Goal: Task Accomplishment & Management: Manage account settings

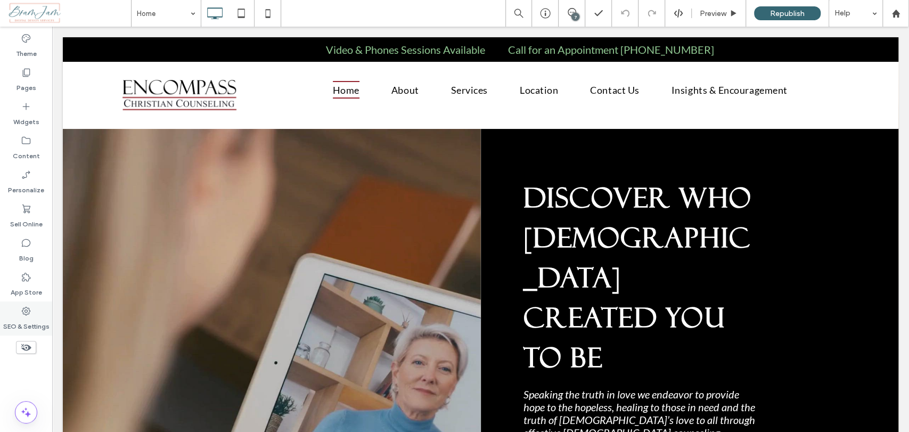
click at [28, 322] on label "SEO & Settings" at bounding box center [26, 323] width 46 height 15
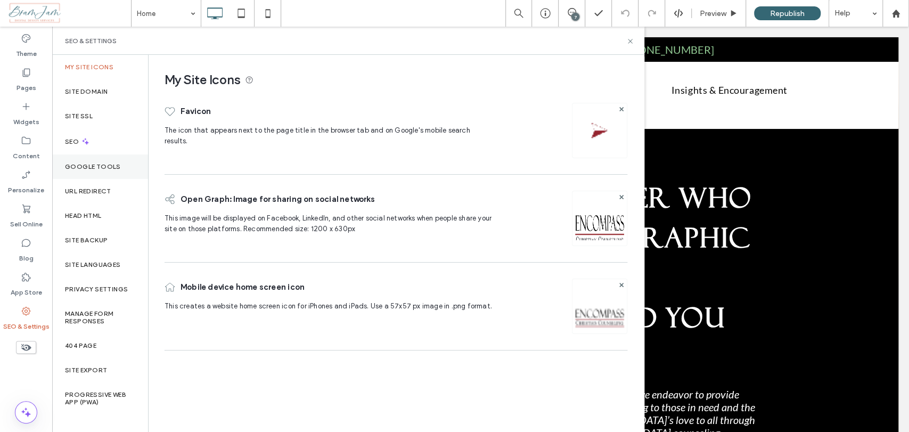
click at [118, 166] on label "Google Tools" at bounding box center [93, 166] width 56 height 7
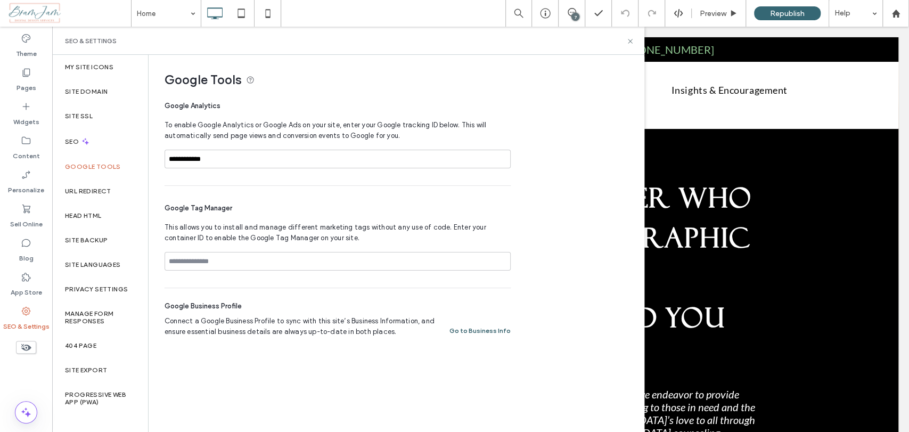
click at [486, 331] on button "Go to Business Info" at bounding box center [480, 330] width 61 height 13
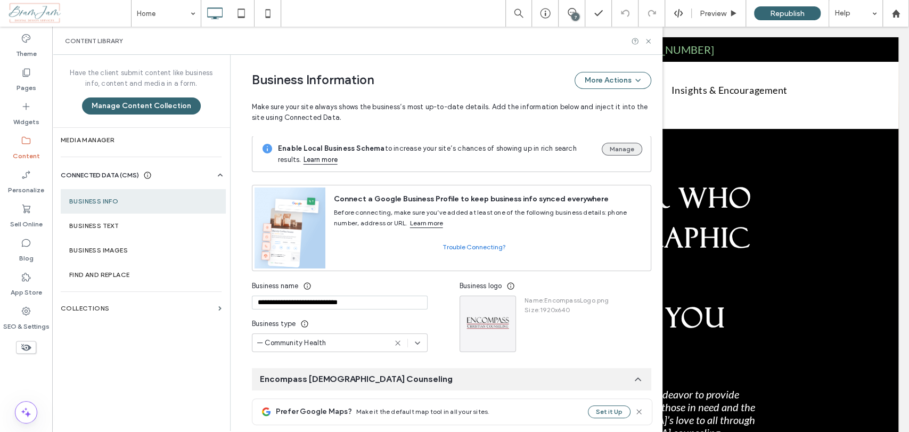
click at [610, 154] on button "Manage" at bounding box center [622, 149] width 40 height 13
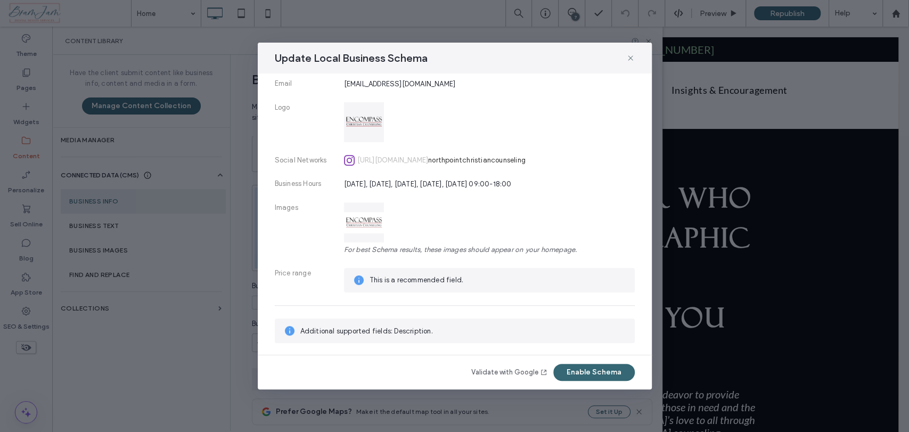
scroll to position [249, 0]
click at [587, 372] on button "Enable Schema" at bounding box center [595, 372] width 82 height 17
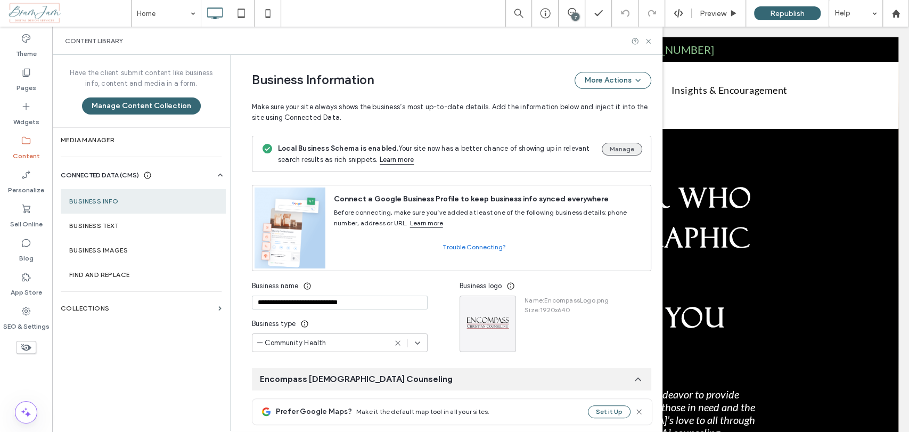
click at [626, 147] on button "Manage" at bounding box center [622, 149] width 40 height 13
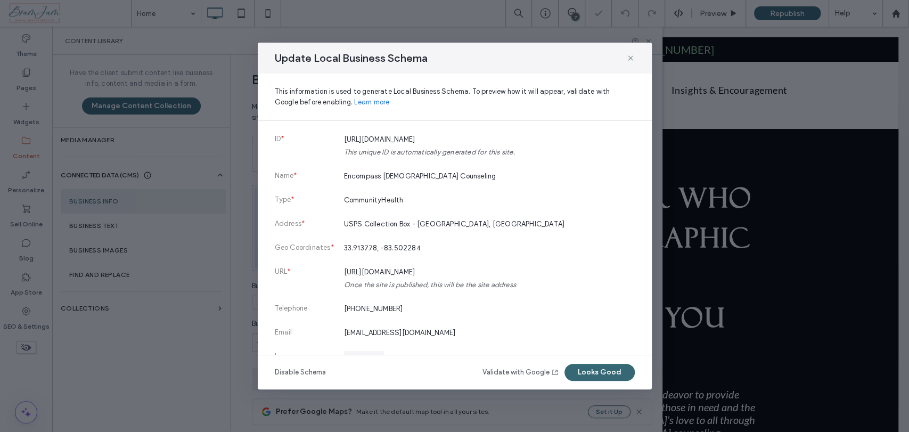
click at [523, 372] on link "Validate with Google" at bounding box center [521, 372] width 77 height 11
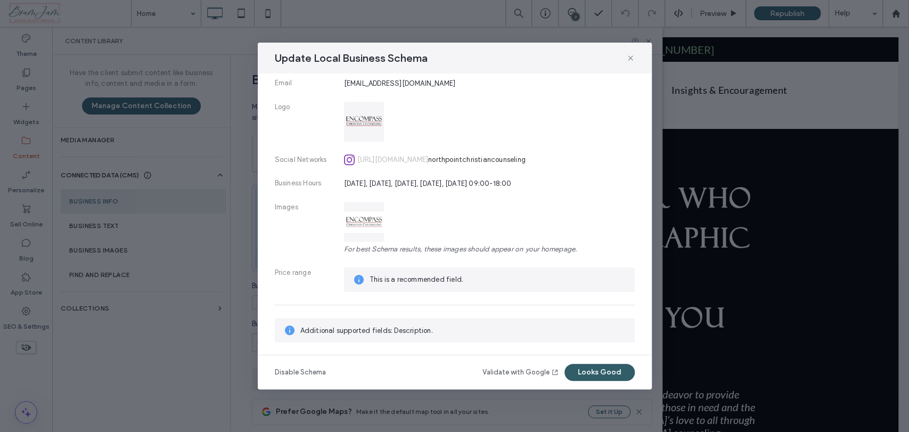
click at [603, 376] on button "Looks Good" at bounding box center [600, 372] width 70 height 17
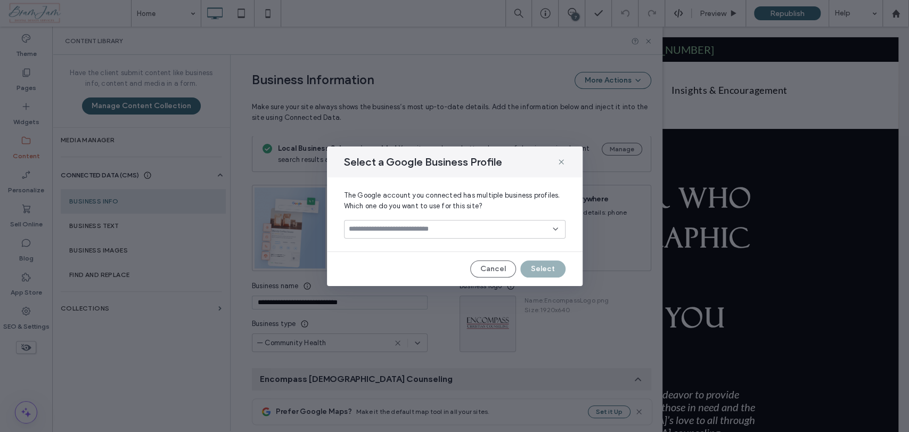
click at [444, 235] on div at bounding box center [455, 229] width 222 height 19
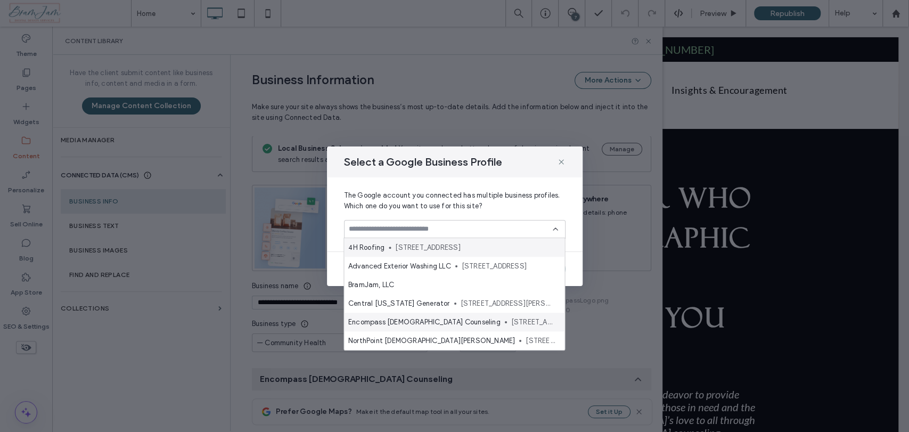
click at [447, 324] on span "Encompass Christian Counseling" at bounding box center [424, 322] width 152 height 11
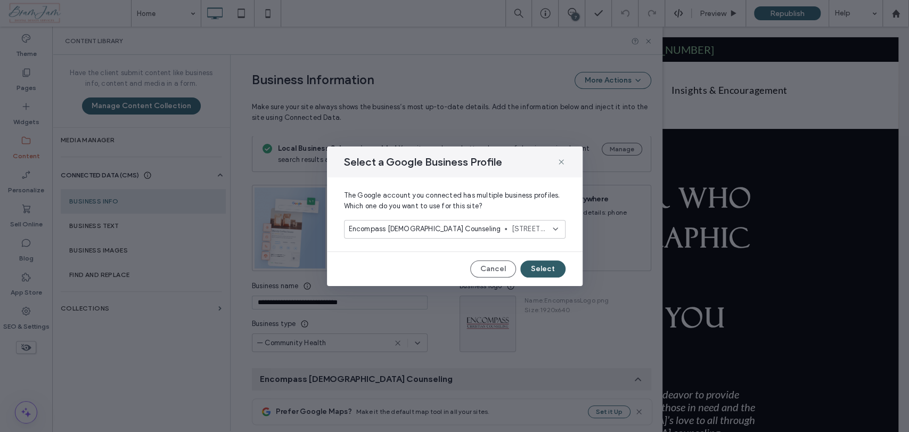
click at [538, 266] on button "Select" at bounding box center [543, 269] width 45 height 17
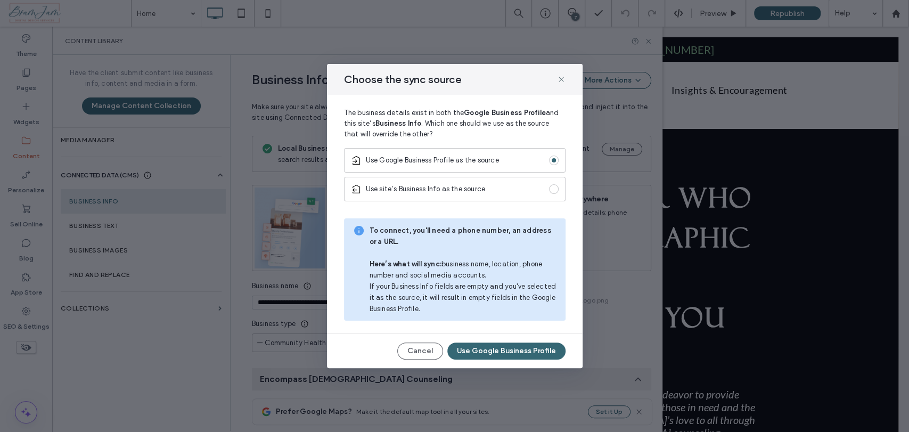
click at [488, 196] on div "Use site’s Business Info as the source" at bounding box center [455, 189] width 222 height 25
click at [482, 353] on button "Use Business Information" at bounding box center [512, 351] width 108 height 17
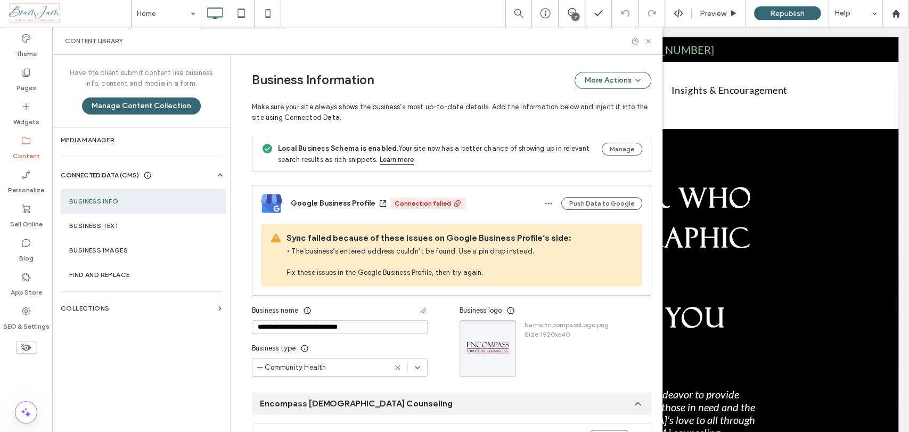
click at [424, 201] on div "Connection failed" at bounding box center [423, 204] width 56 height 10
click at [576, 203] on button "Push Data to Google" at bounding box center [602, 203] width 81 height 13
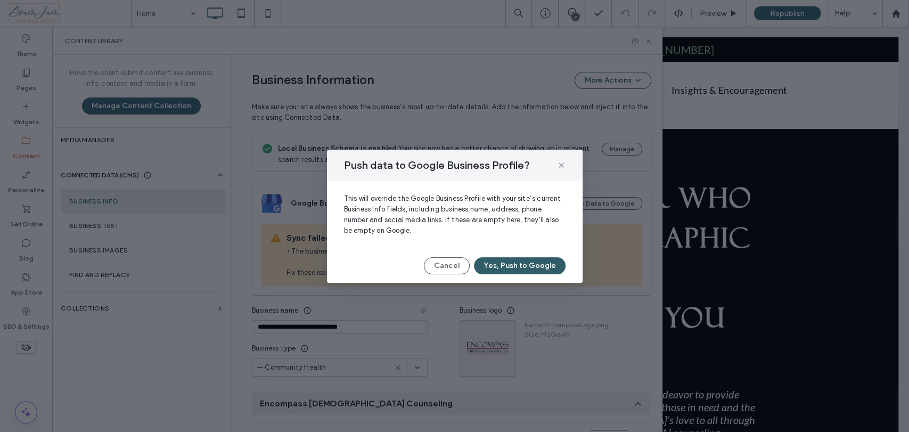
click at [532, 265] on button "Yes, Push to Google" at bounding box center [520, 265] width 92 height 17
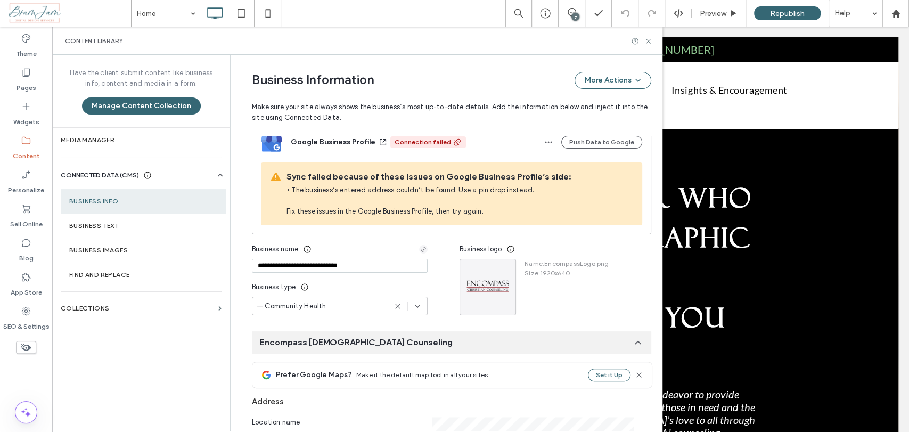
scroll to position [0, 0]
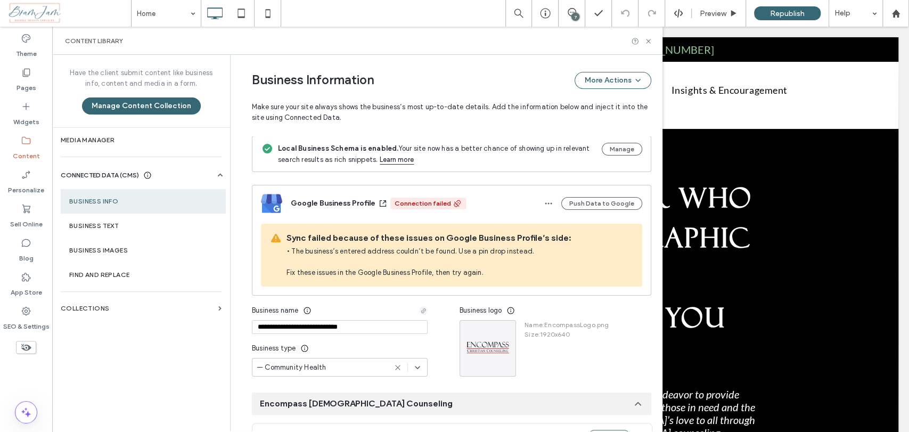
click at [500, 266] on span "• The business’s entered address couldn’t be found. Use a pin drop instead. Fix…" at bounding box center [460, 262] width 347 height 32
click at [28, 315] on icon at bounding box center [26, 311] width 11 height 11
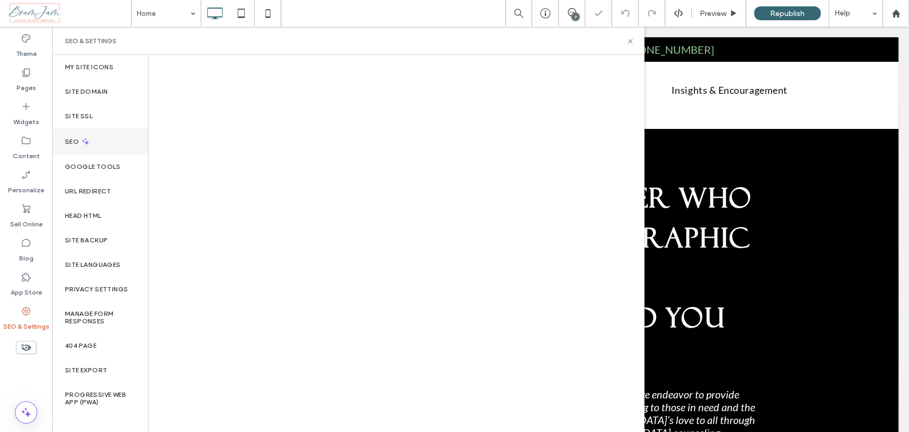
click at [80, 139] on label "SEO" at bounding box center [73, 141] width 16 height 7
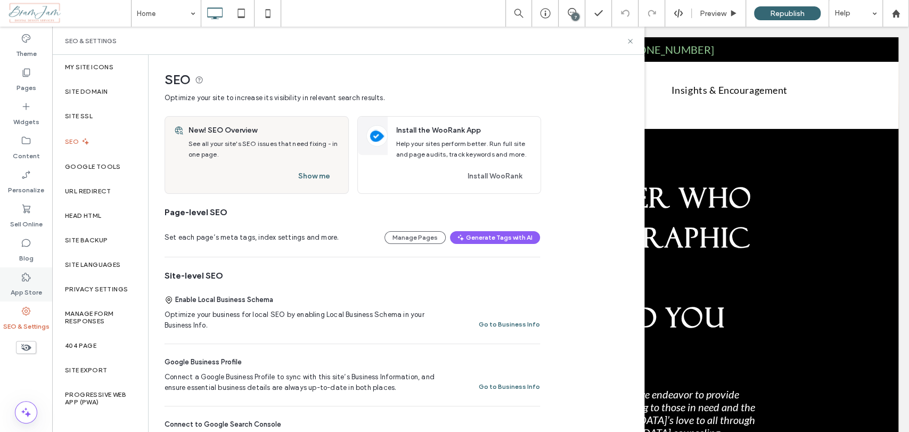
click at [27, 286] on label "App Store" at bounding box center [26, 289] width 31 height 15
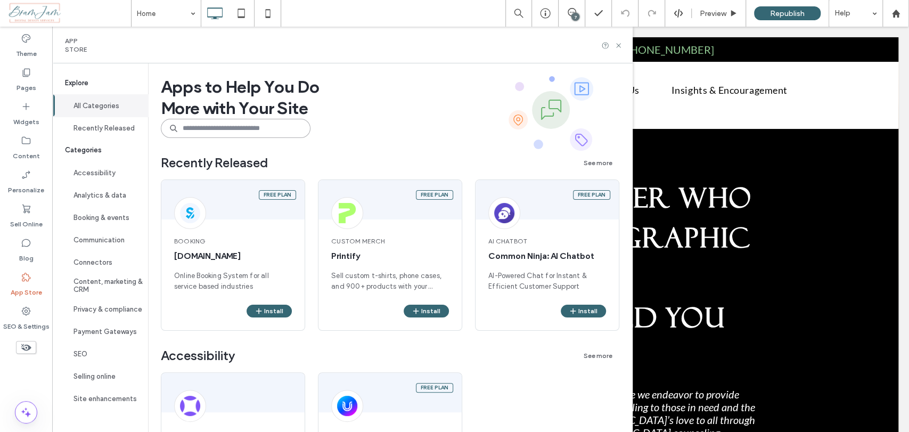
click at [272, 123] on input at bounding box center [236, 128] width 150 height 19
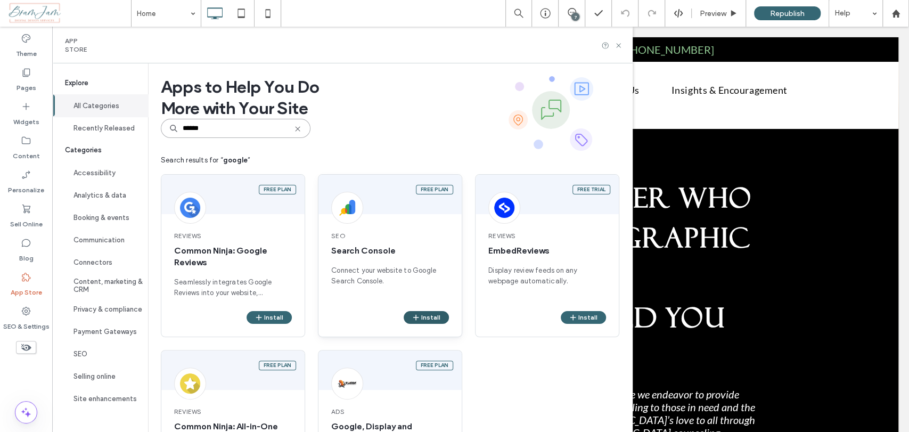
type input "******"
click at [440, 321] on button "Install" at bounding box center [426, 317] width 45 height 13
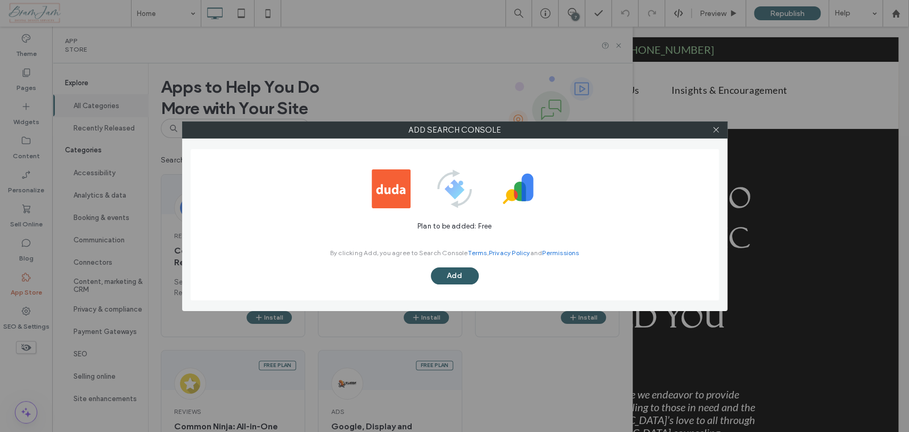
click at [458, 278] on button "Add" at bounding box center [455, 275] width 48 height 17
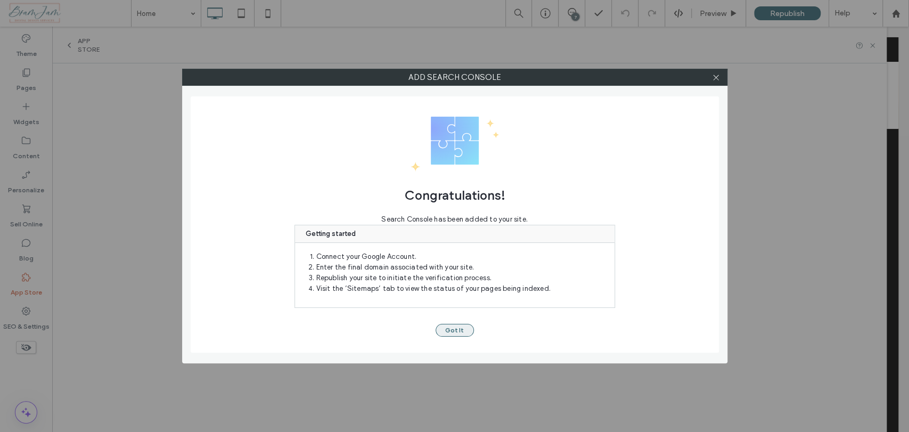
click at [444, 326] on button "Got It" at bounding box center [455, 330] width 38 height 13
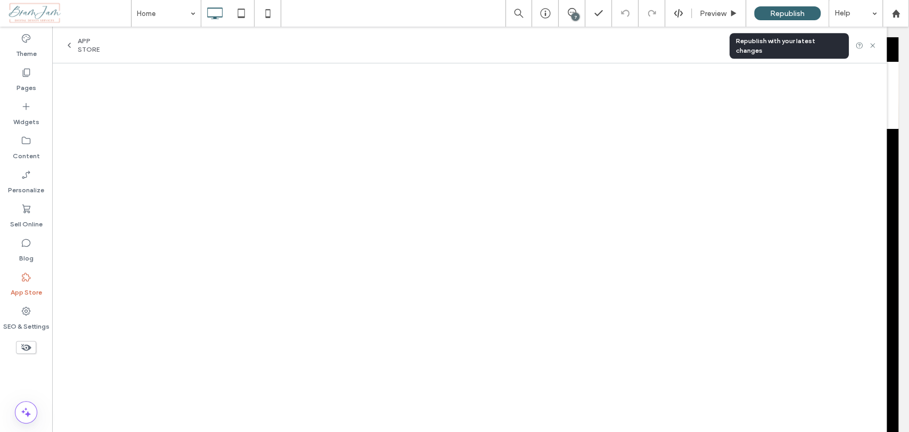
click at [810, 7] on div "Republish" at bounding box center [787, 13] width 67 height 14
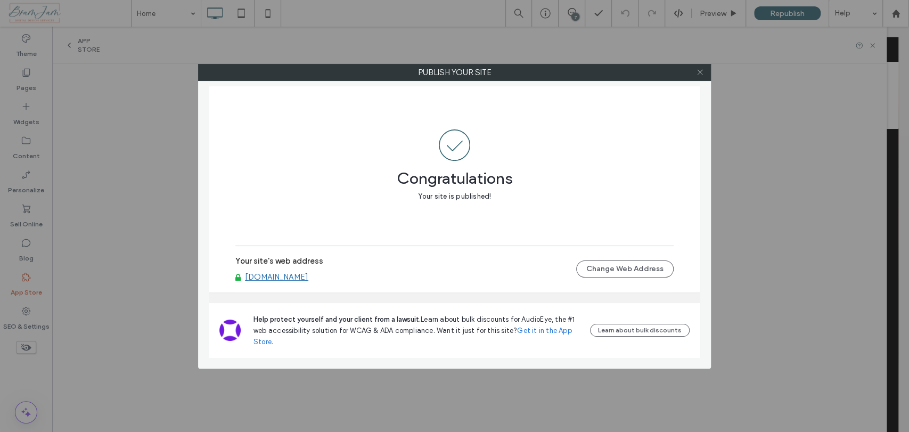
click at [696, 70] on icon at bounding box center [700, 72] width 8 height 8
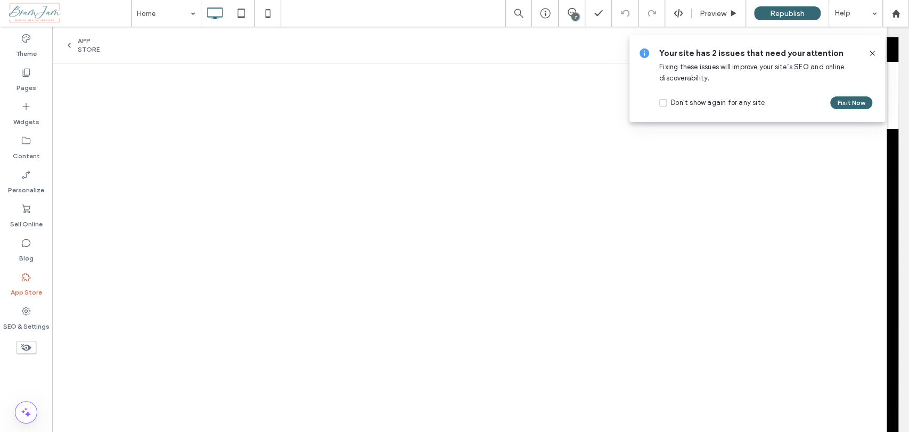
click at [37, 285] on label "App Store" at bounding box center [26, 289] width 31 height 15
click at [70, 44] on icon at bounding box center [69, 45] width 9 height 9
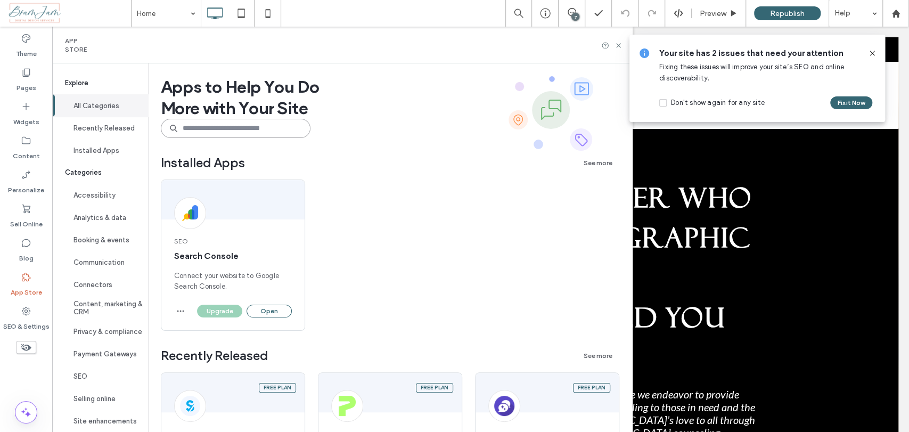
click at [273, 126] on input at bounding box center [236, 128] width 150 height 19
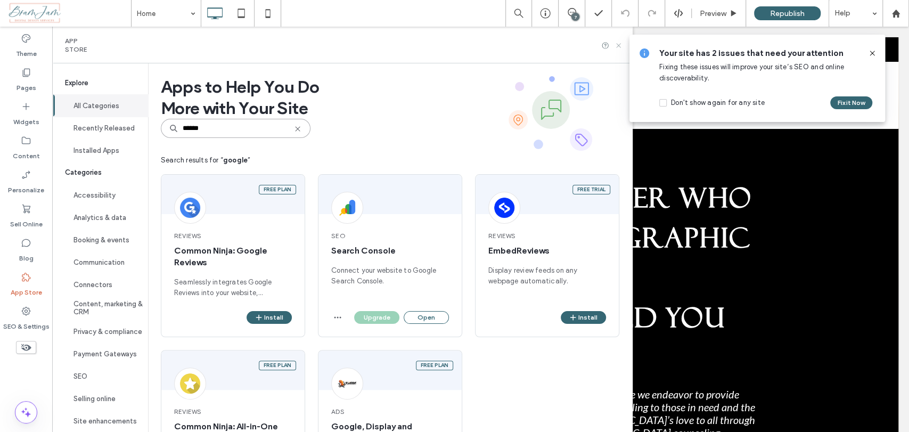
type input "******"
click at [623, 44] on icon at bounding box center [619, 46] width 8 height 8
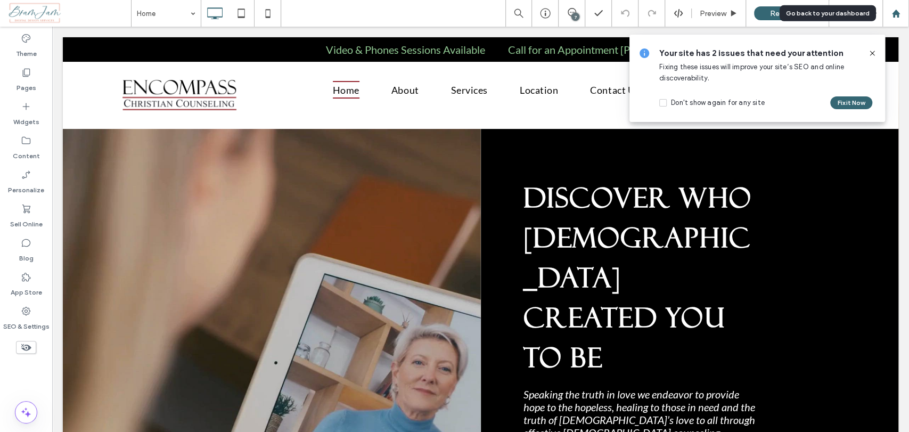
click at [897, 15] on use at bounding box center [896, 13] width 8 height 8
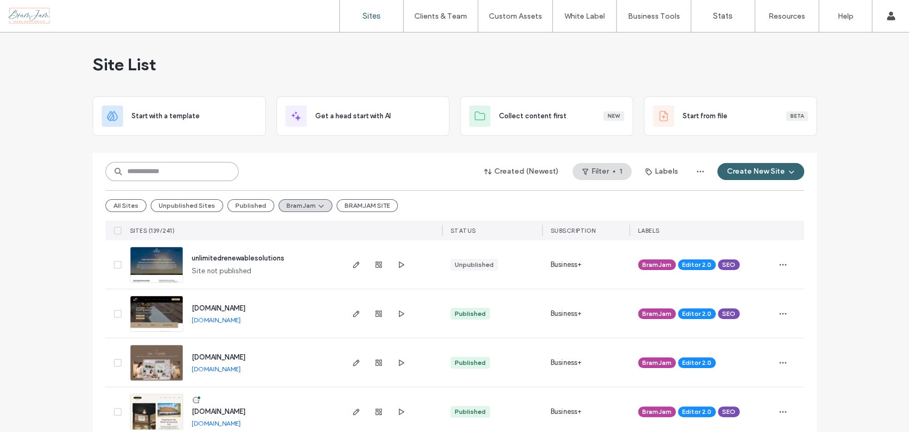
click at [222, 171] on input at bounding box center [171, 171] width 133 height 19
click at [220, 174] on input at bounding box center [171, 171] width 133 height 19
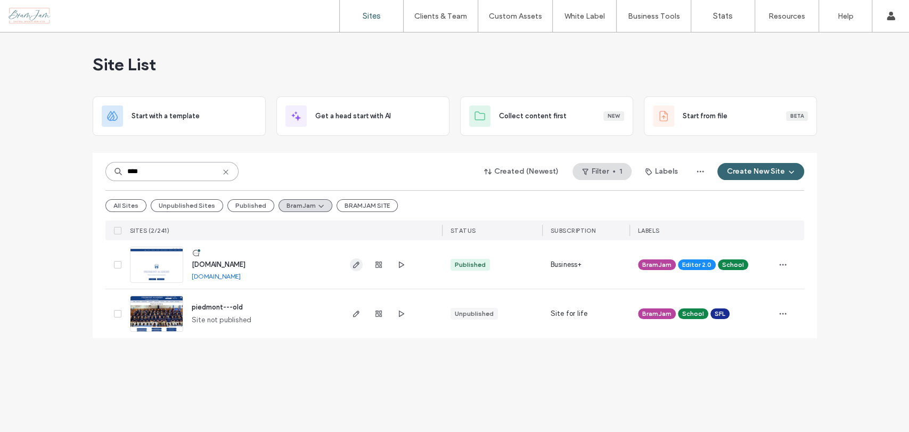
type input "****"
click at [355, 265] on icon "button" at bounding box center [356, 265] width 9 height 9
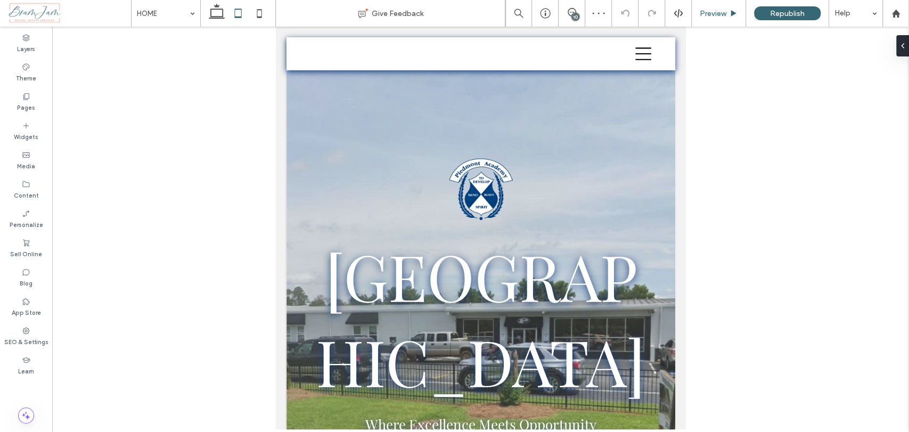
click at [719, 18] on span "Preview" at bounding box center [713, 13] width 27 height 9
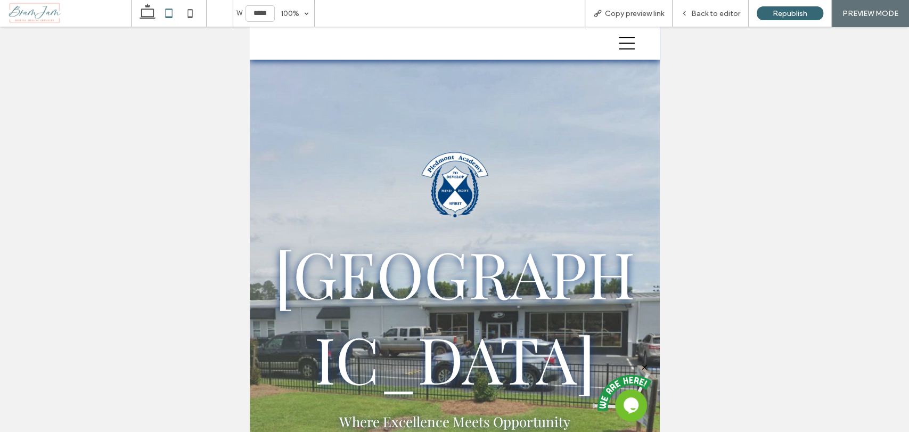
click at [620, 45] on icon at bounding box center [627, 43] width 16 height 16
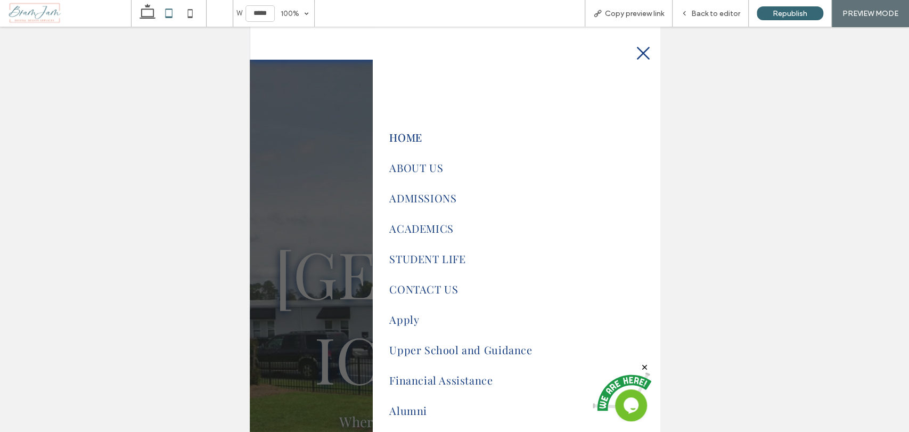
click at [635, 51] on icon at bounding box center [643, 53] width 16 height 16
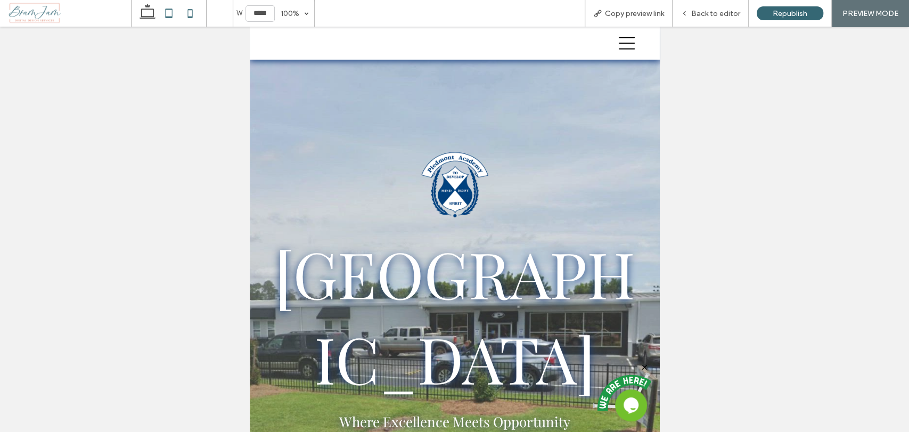
click at [187, 15] on icon at bounding box center [190, 13] width 21 height 21
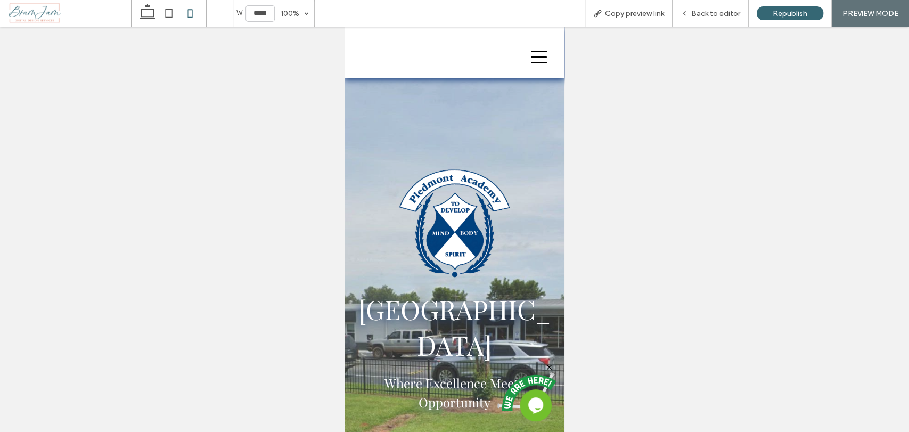
click at [531, 50] on icon at bounding box center [539, 57] width 16 height 16
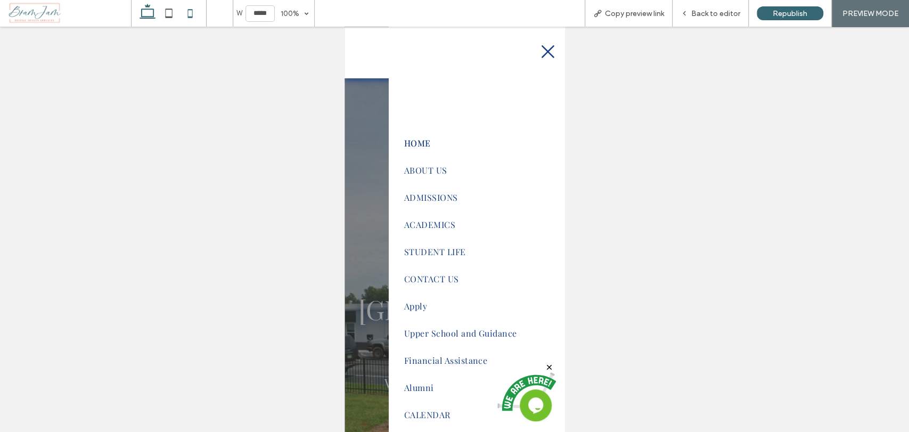
click at [149, 17] on use at bounding box center [148, 11] width 16 height 15
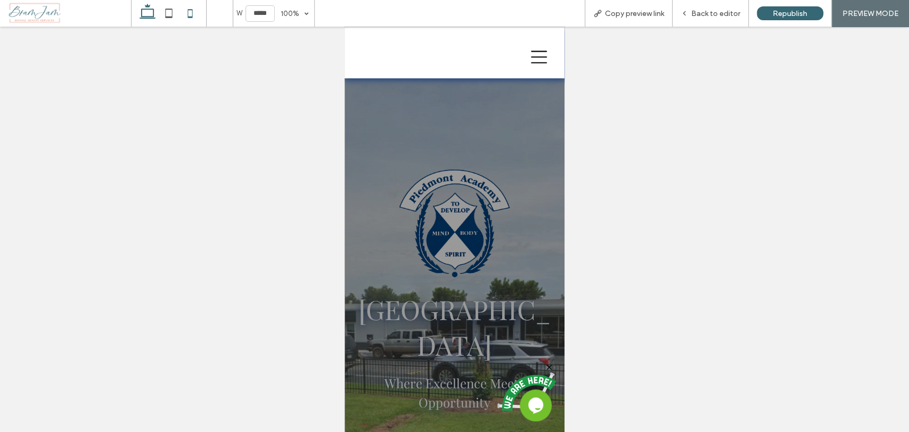
type input "******"
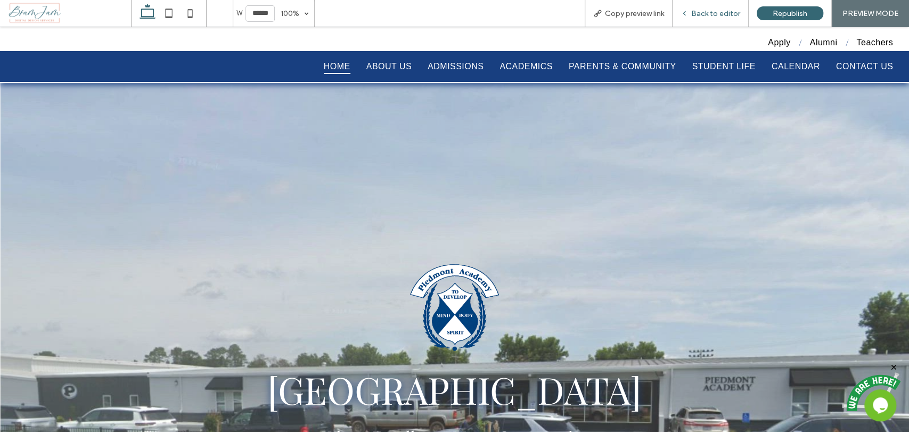
click at [699, 3] on div "Back to editor" at bounding box center [711, 13] width 76 height 27
click at [733, 16] on span "Back to editor" at bounding box center [716, 13] width 49 height 9
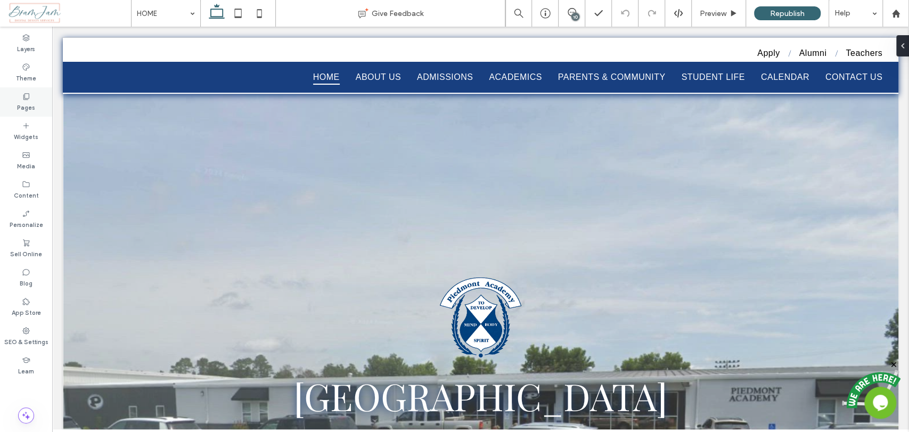
click at [34, 107] on label "Pages" at bounding box center [26, 107] width 18 height 12
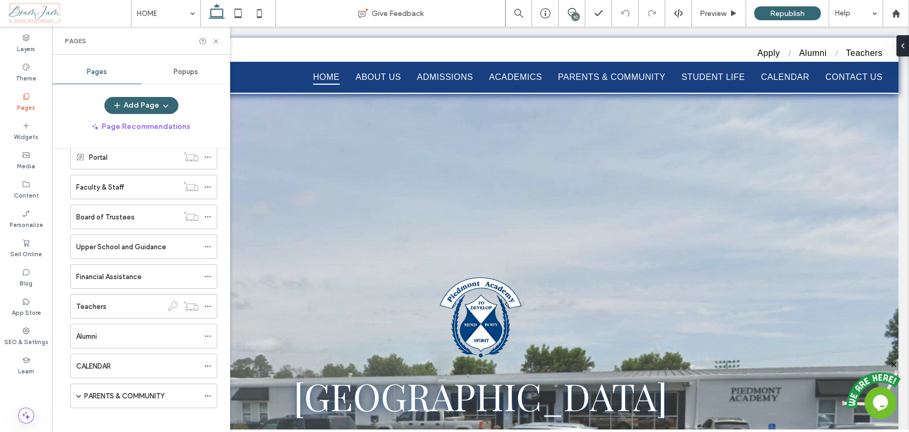
scroll to position [355, 0]
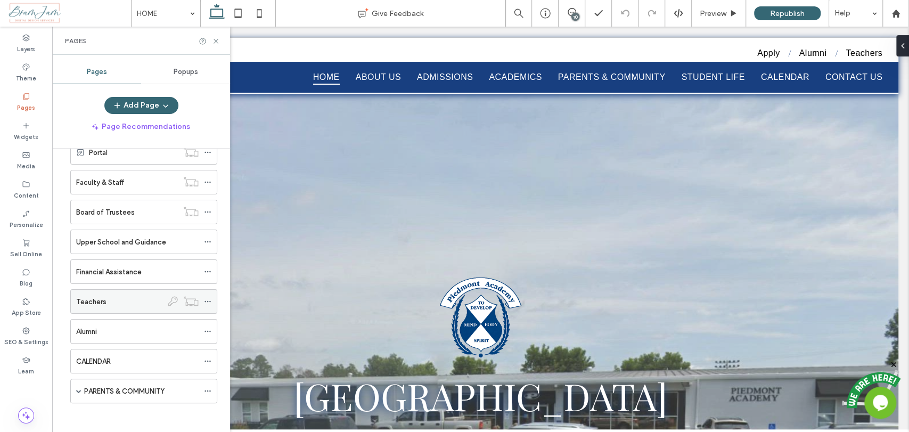
click at [205, 298] on icon at bounding box center [207, 301] width 7 height 7
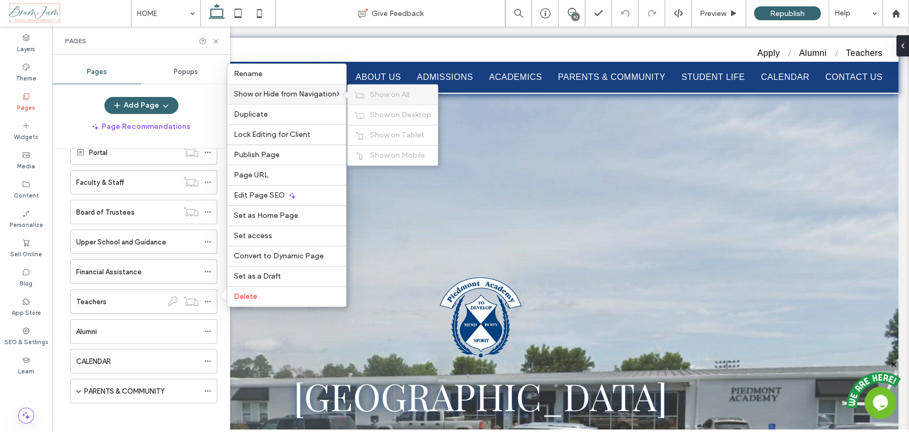
click at [387, 92] on span "Show on All" at bounding box center [389, 94] width 39 height 9
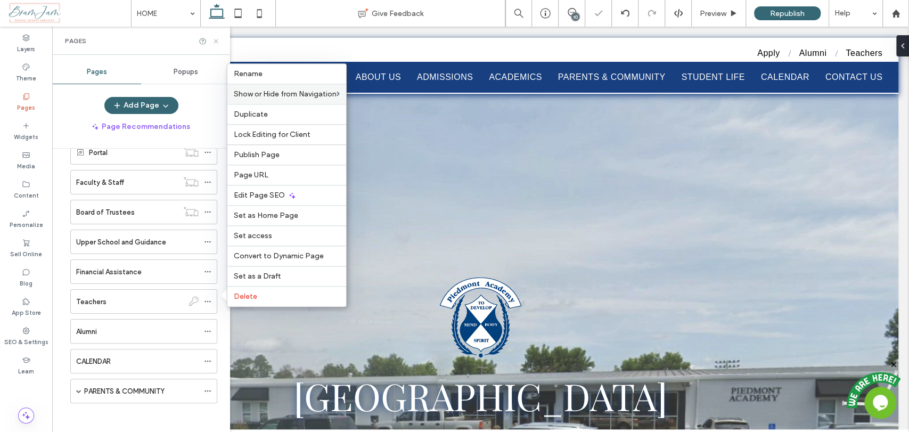
click at [217, 44] on icon at bounding box center [216, 41] width 8 height 8
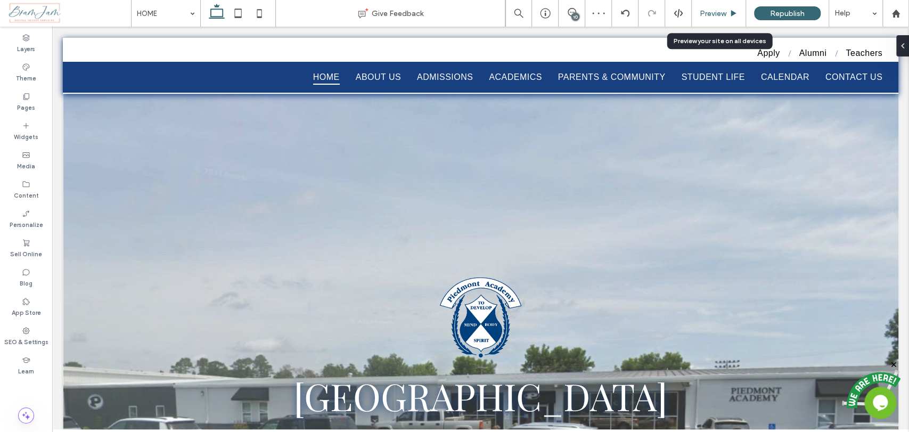
click at [714, 18] on span "Preview" at bounding box center [713, 13] width 27 height 9
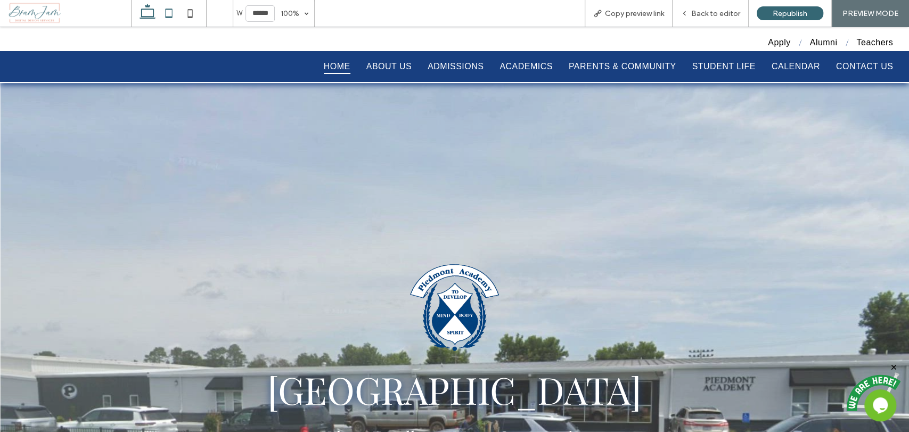
click at [159, 19] on icon at bounding box center [168, 13] width 21 height 21
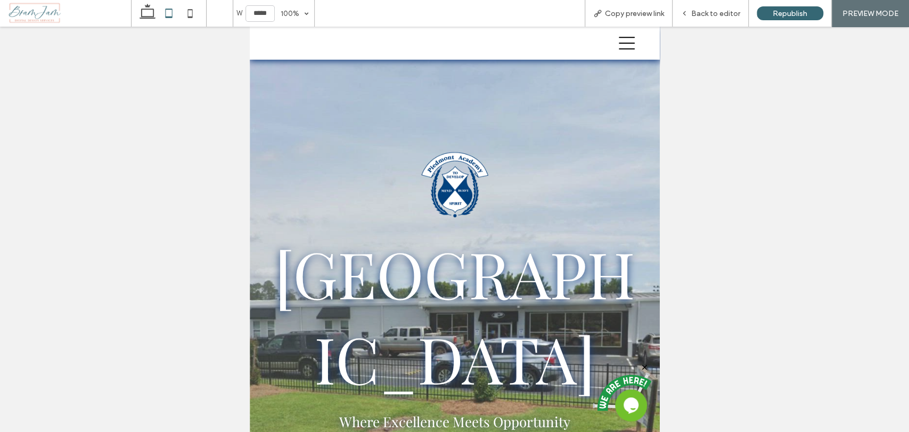
click at [619, 42] on icon at bounding box center [627, 43] width 16 height 16
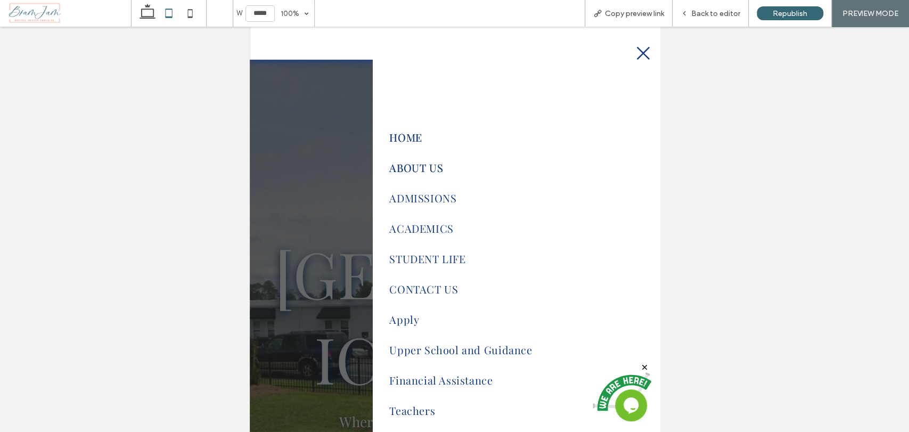
scroll to position [59, 0]
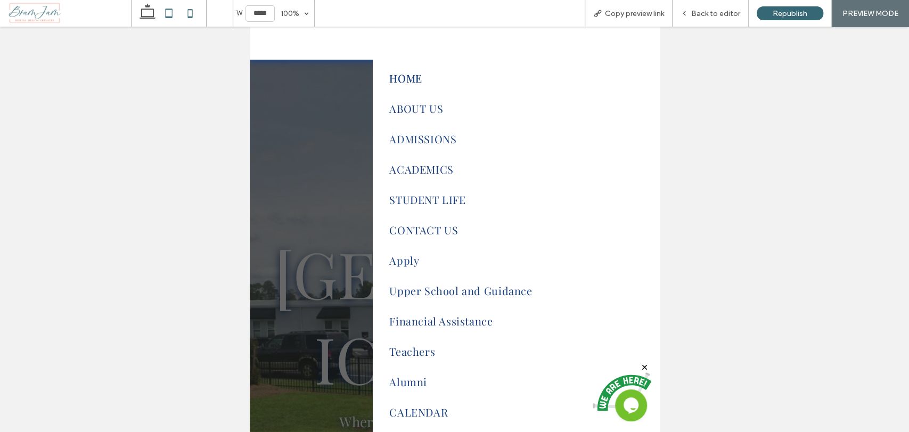
click at [192, 19] on icon at bounding box center [190, 13] width 21 height 21
type input "*****"
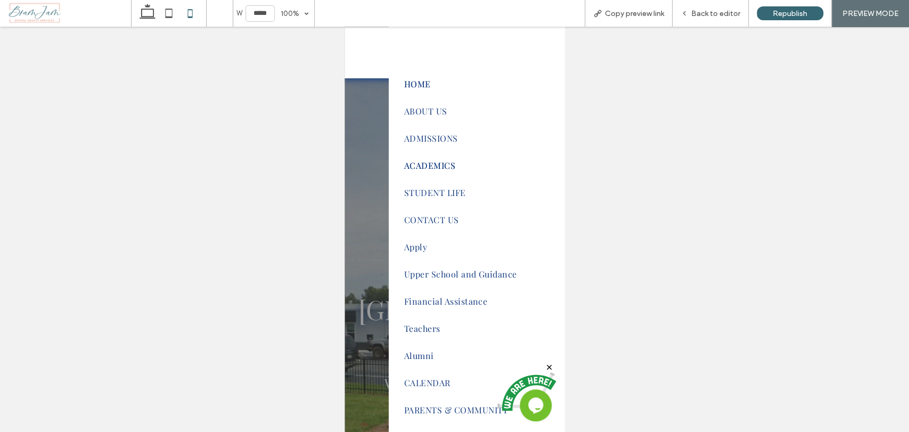
scroll to position [118, 0]
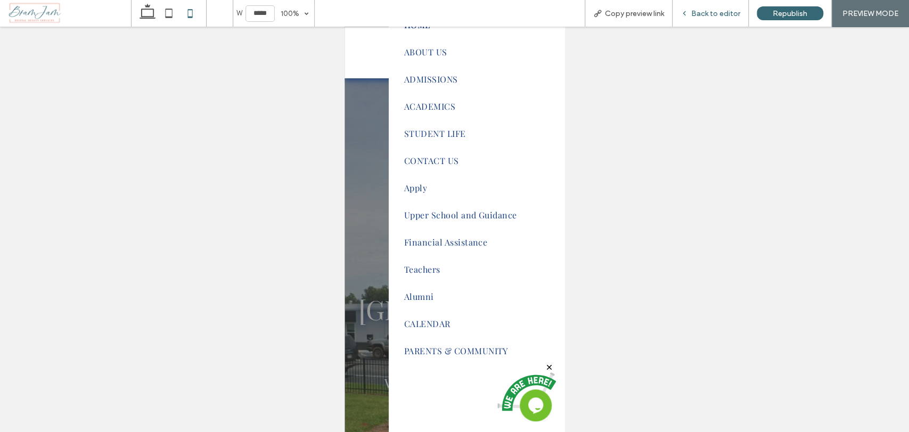
click at [738, 17] on span "Back to editor" at bounding box center [716, 13] width 49 height 9
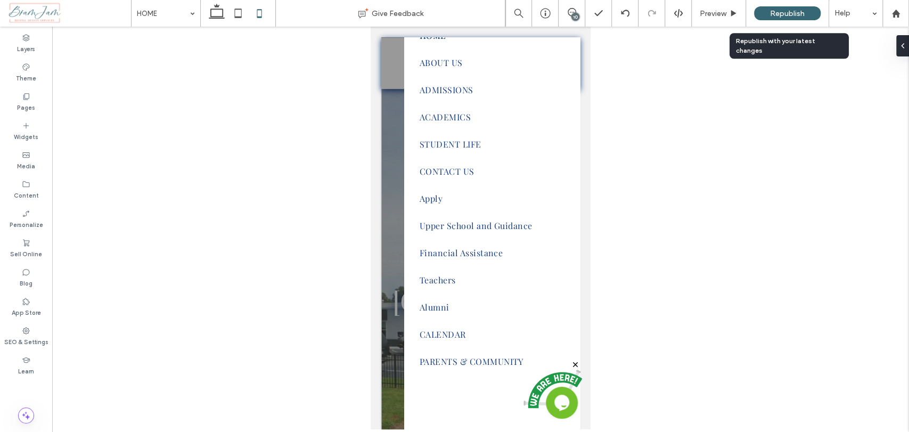
click at [794, 11] on span "Republish" at bounding box center [787, 13] width 35 height 9
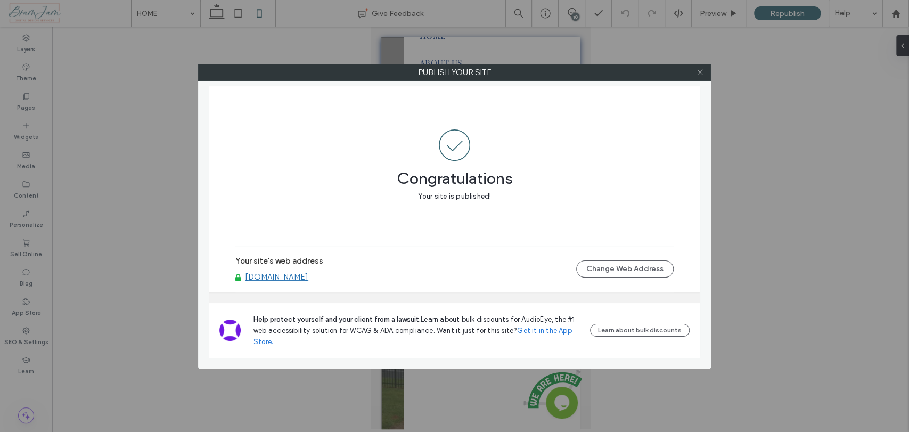
click at [698, 74] on use at bounding box center [699, 72] width 5 height 5
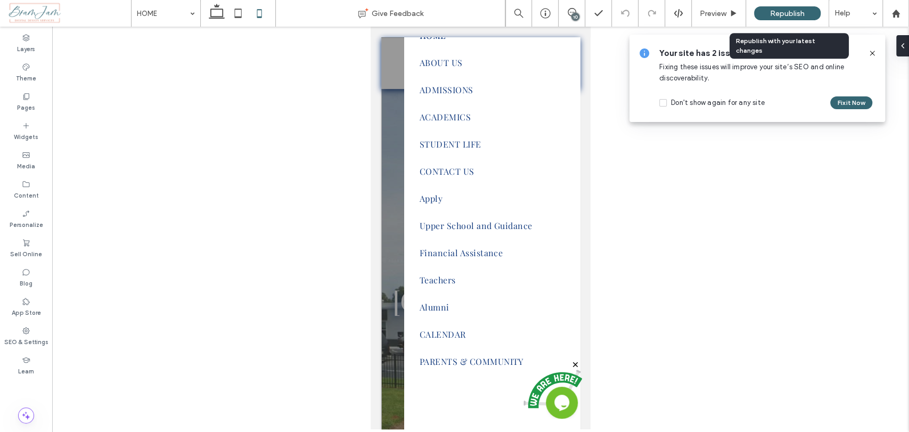
click at [784, 17] on span "Republish" at bounding box center [787, 13] width 35 height 9
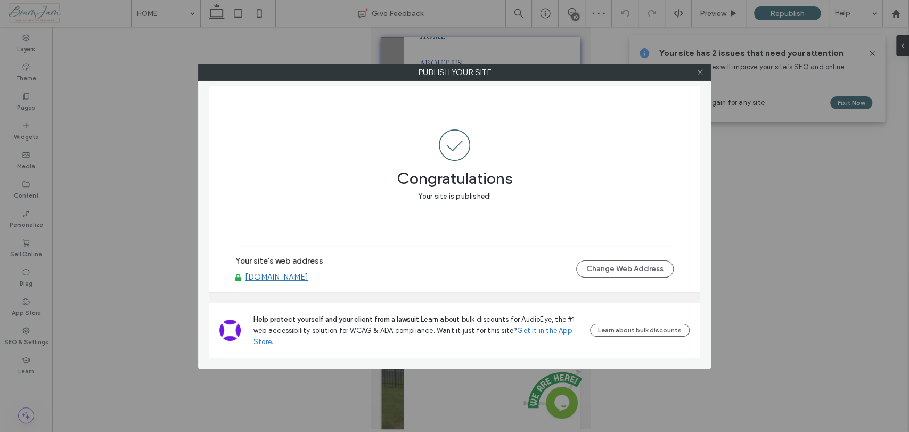
click at [700, 74] on icon at bounding box center [700, 72] width 8 height 8
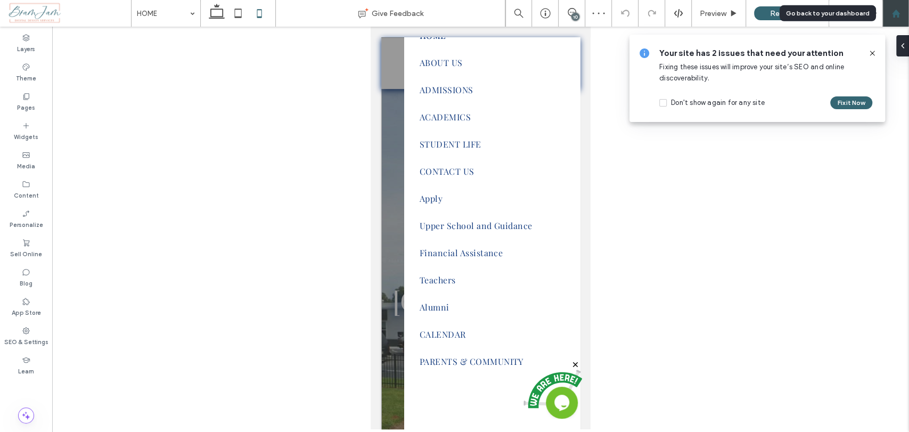
click at [899, 15] on icon at bounding box center [896, 13] width 9 height 9
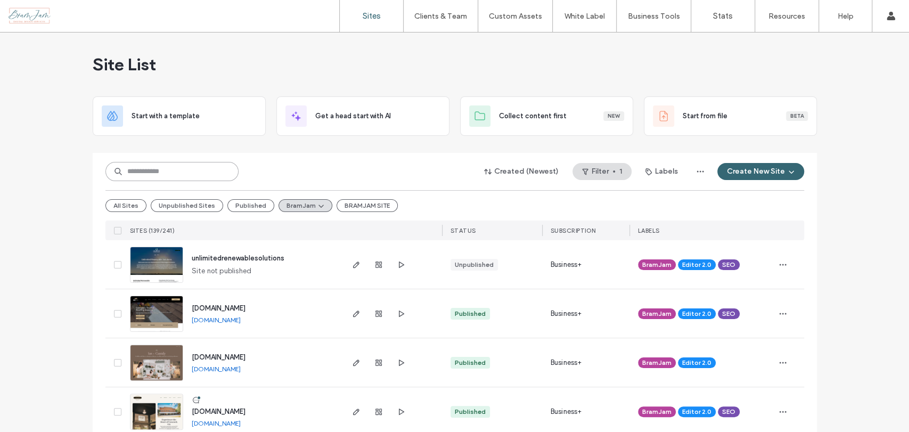
click at [210, 172] on input at bounding box center [171, 171] width 133 height 19
click at [182, 175] on input at bounding box center [171, 171] width 133 height 19
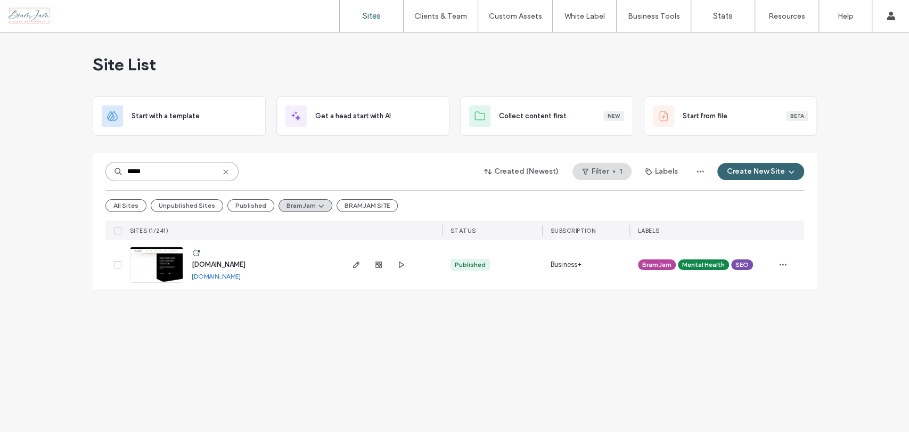
type input "*****"
click at [360, 266] on icon "button" at bounding box center [356, 265] width 9 height 9
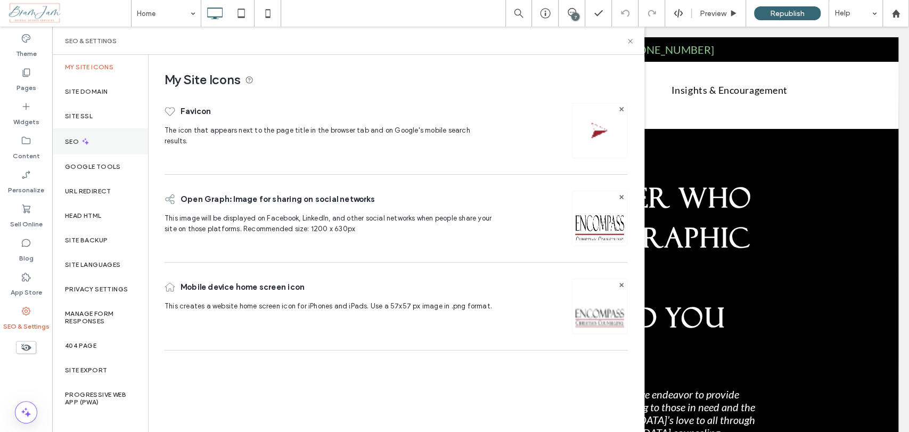
click at [99, 142] on div "SEO" at bounding box center [100, 141] width 96 height 26
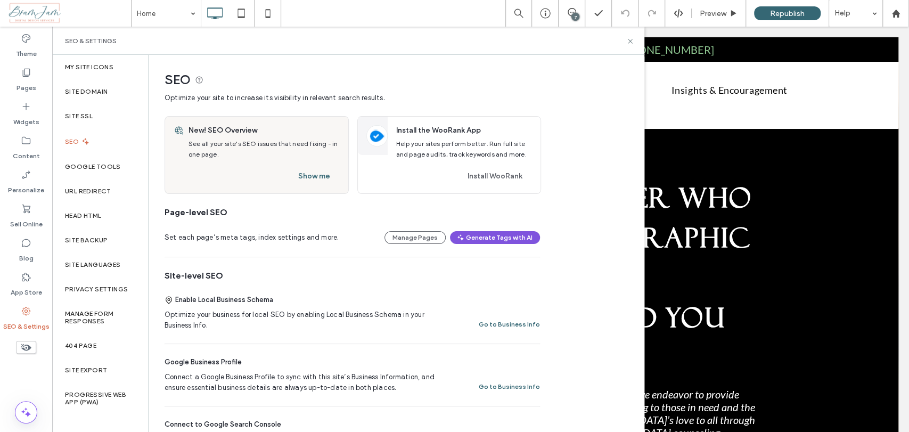
click at [517, 240] on button "Generate Tags with AI" at bounding box center [495, 237] width 90 height 13
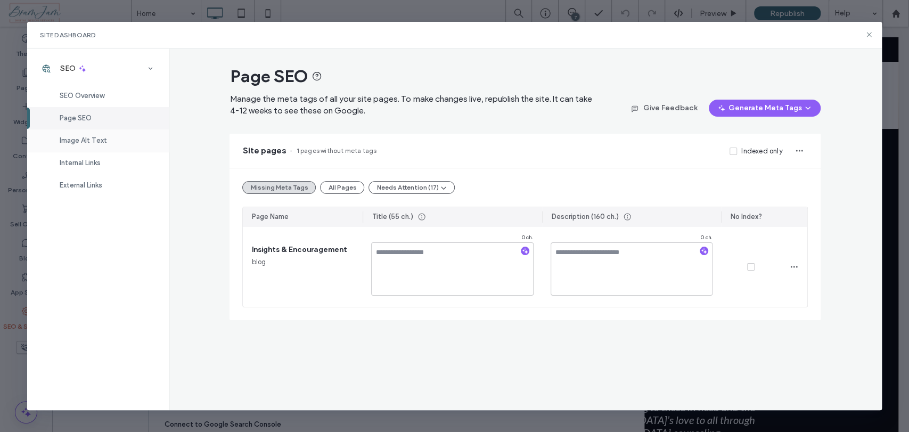
click at [96, 139] on span "Image Alt Text" at bounding box center [83, 140] width 47 height 8
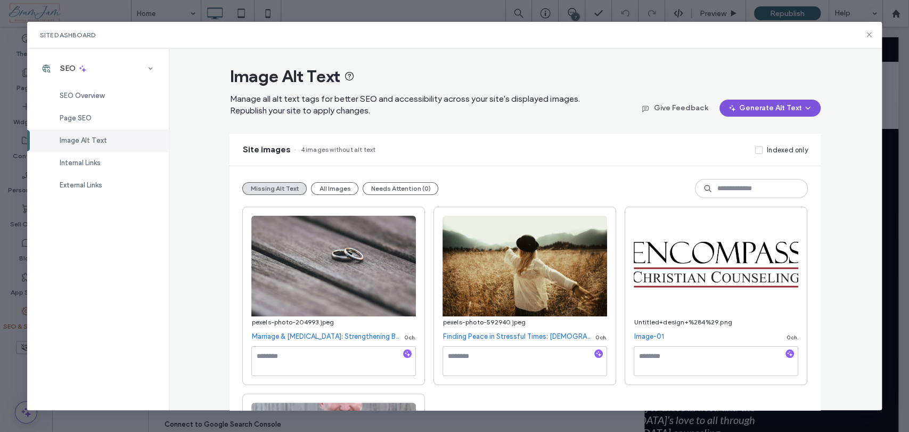
click at [756, 108] on button "Generate Alt Text" at bounding box center [770, 108] width 101 height 17
click at [758, 131] on span "Generate Missing Alt Text Only" at bounding box center [753, 136] width 101 height 11
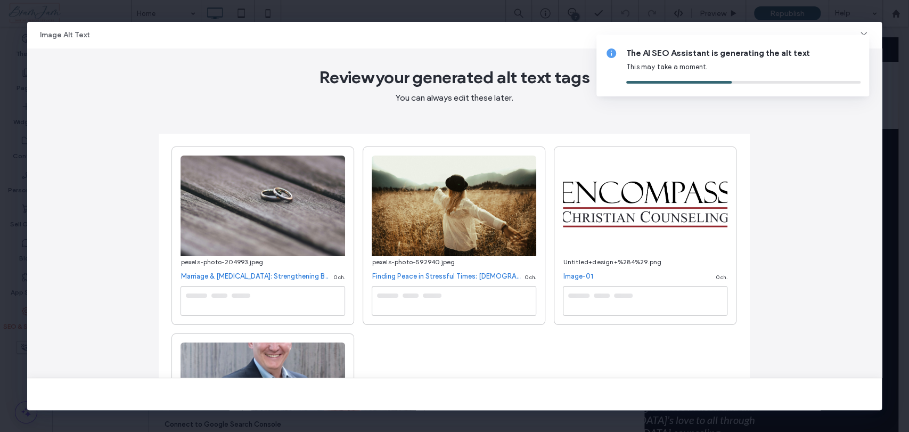
type textarea "**********"
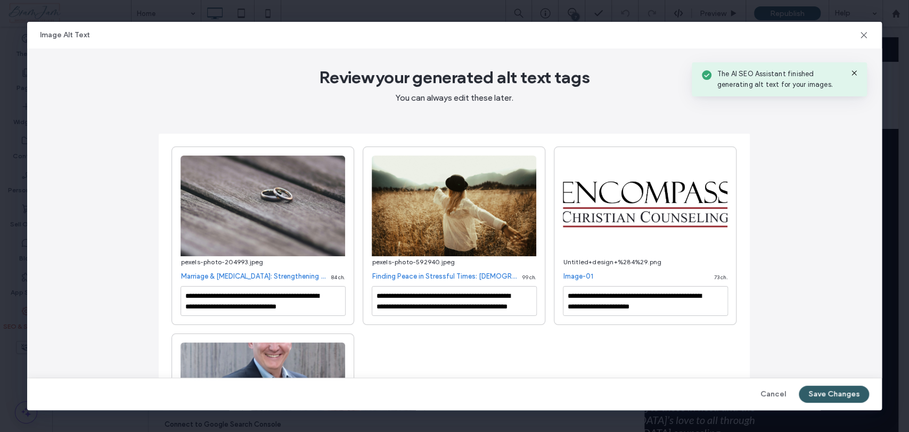
click at [848, 396] on button "Save Changes" at bounding box center [834, 394] width 70 height 17
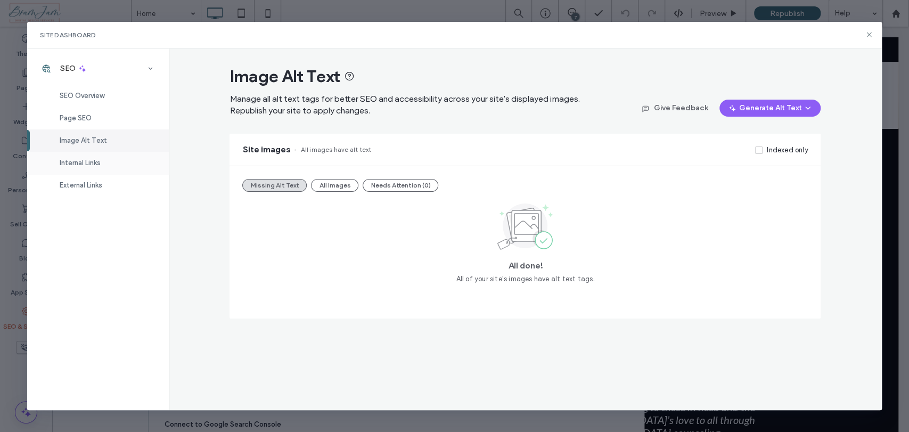
click at [95, 170] on div "Internal Links" at bounding box center [98, 163] width 142 height 22
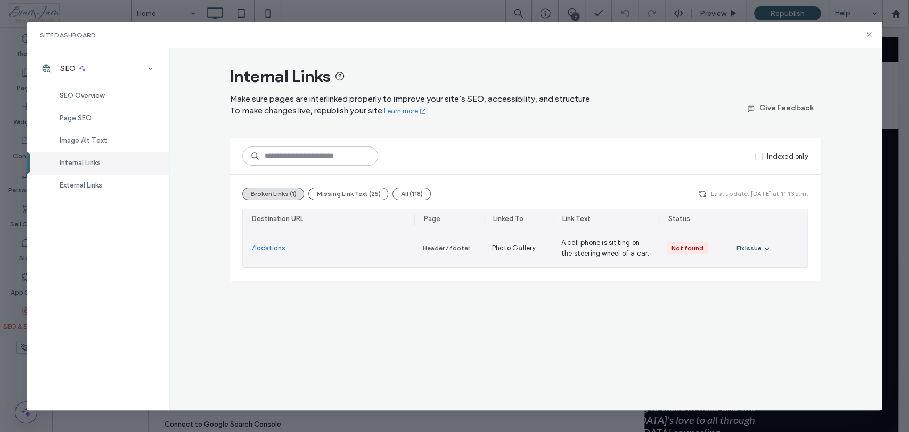
click at [766, 249] on icon "button" at bounding box center [767, 248] width 9 height 9
click at [768, 268] on span "Fix in Editor" at bounding box center [765, 273] width 38 height 11
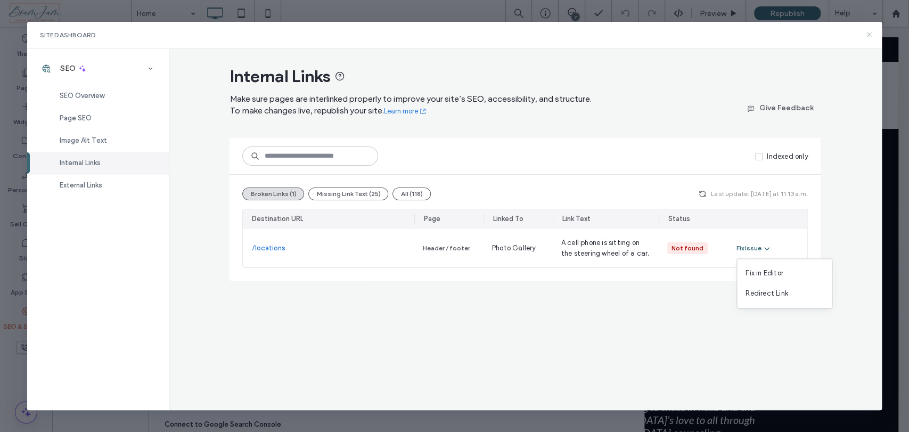
click at [870, 34] on icon at bounding box center [869, 34] width 9 height 9
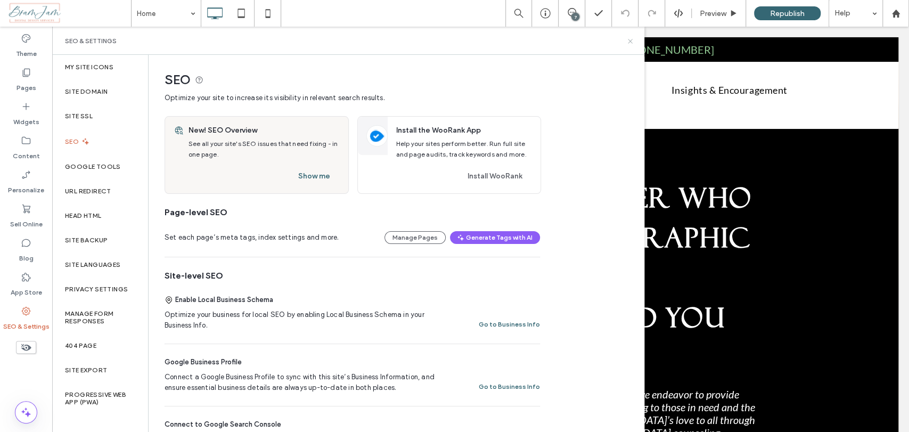
click at [632, 39] on icon at bounding box center [631, 41] width 8 height 8
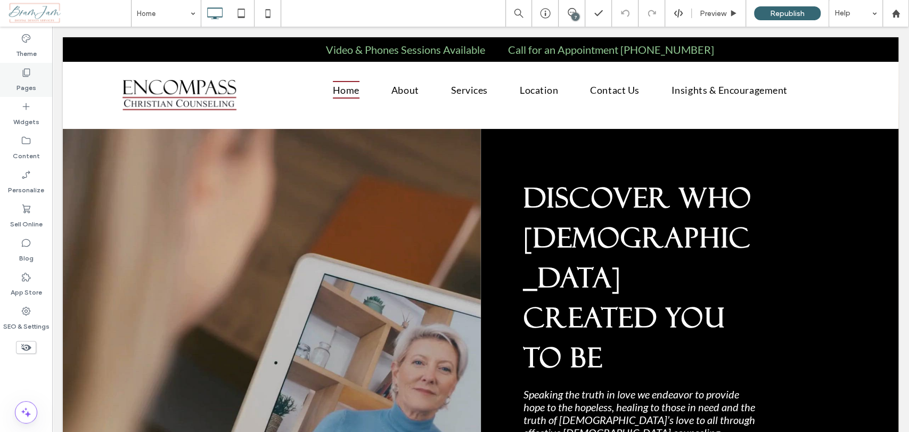
click at [28, 91] on label "Pages" at bounding box center [27, 85] width 20 height 15
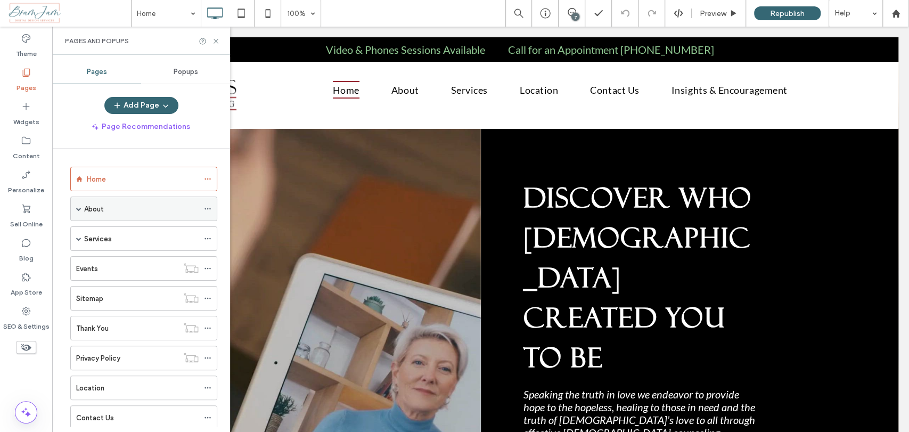
click at [79, 209] on span at bounding box center [78, 208] width 5 height 5
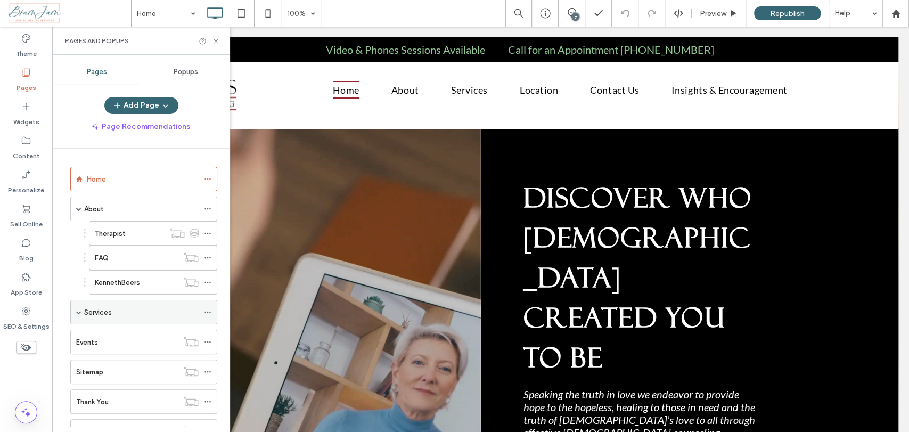
click at [78, 311] on span at bounding box center [78, 312] width 5 height 5
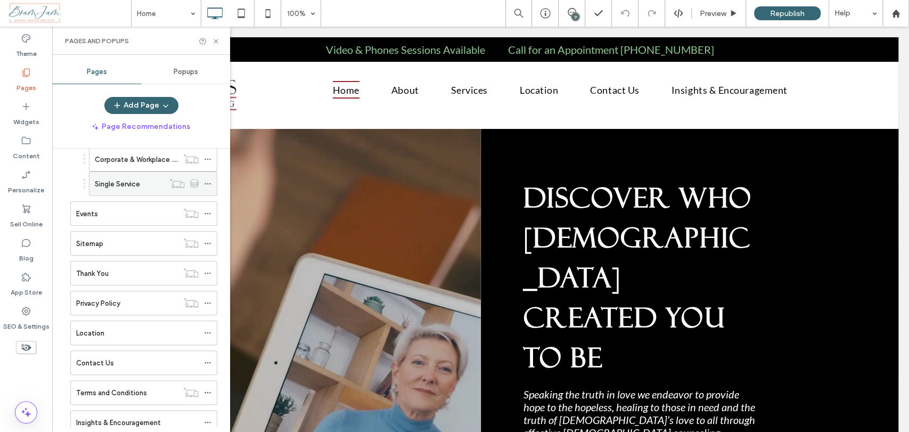
scroll to position [210, 0]
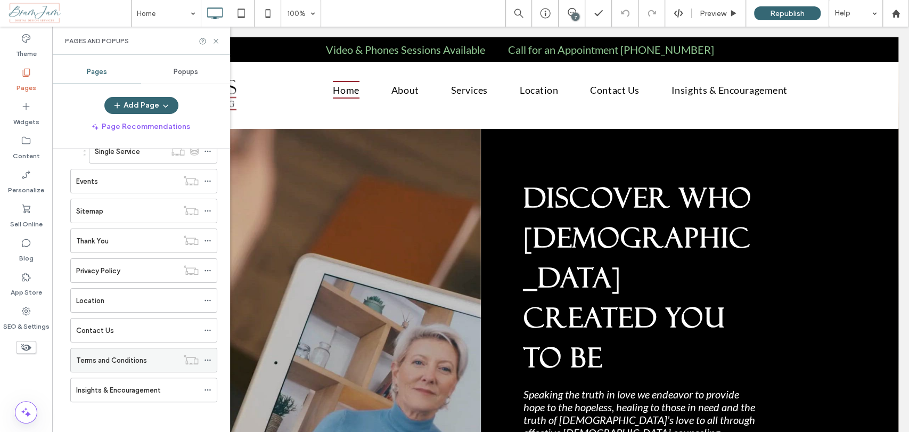
drag, startPoint x: 30, startPoint y: 157, endPoint x: 145, endPoint y: 355, distance: 229.2
click at [30, 157] on label "Content" at bounding box center [26, 153] width 27 height 15
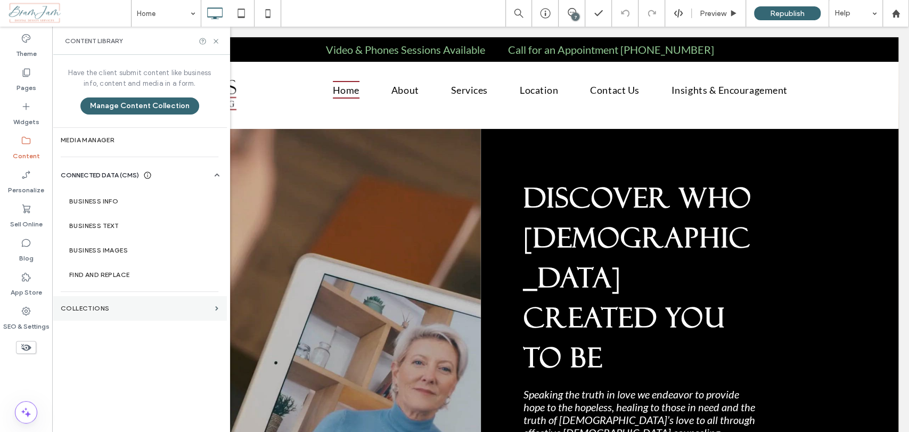
click at [175, 314] on section "Collections" at bounding box center [139, 308] width 175 height 25
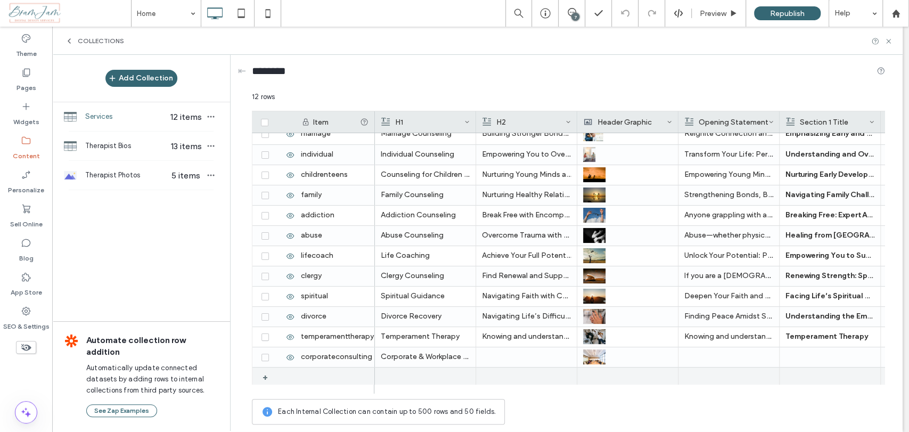
scroll to position [12, 0]
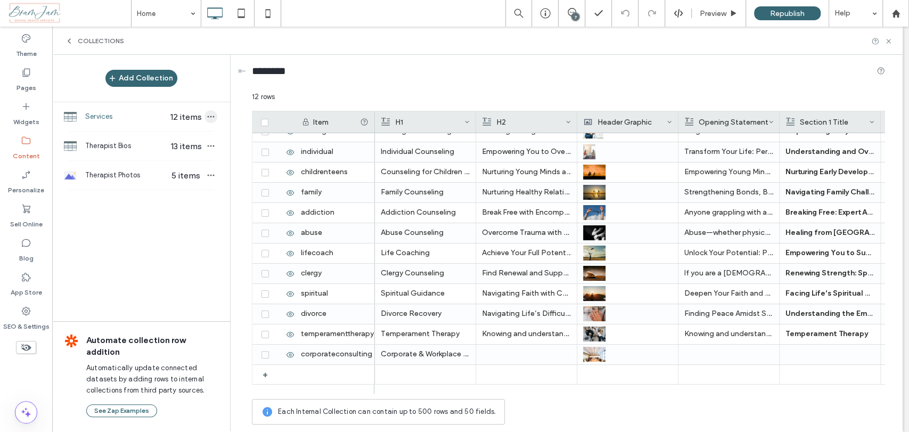
click at [211, 117] on icon "button" at bounding box center [211, 116] width 9 height 9
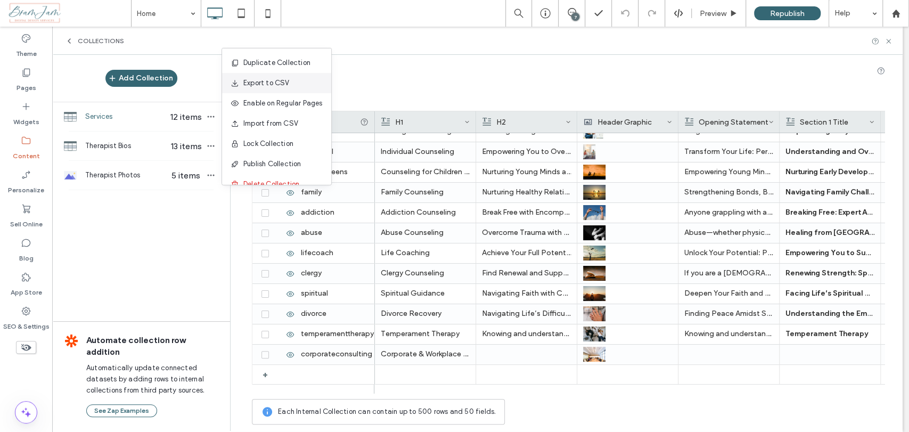
click at [272, 85] on span "Export to CSV" at bounding box center [266, 83] width 46 height 11
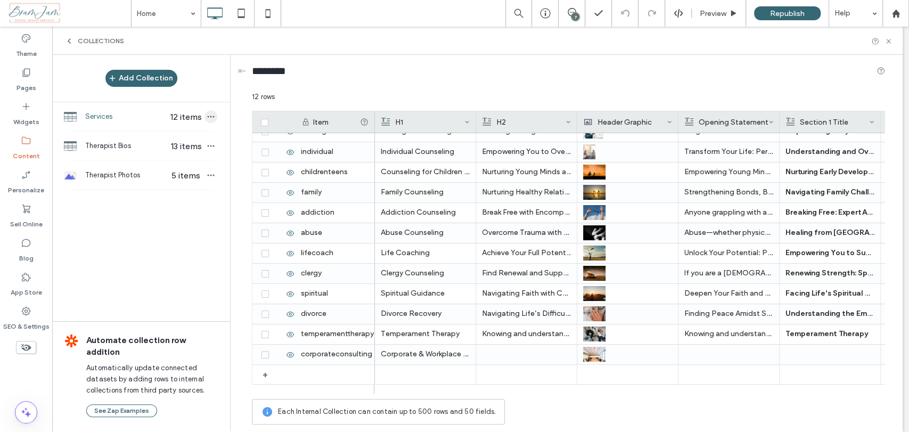
click at [209, 117] on icon "button" at bounding box center [211, 116] width 9 height 9
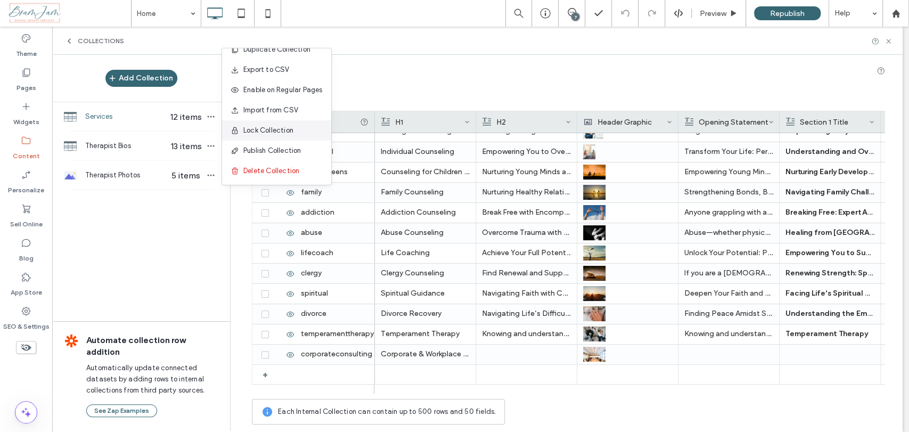
scroll to position [0, 0]
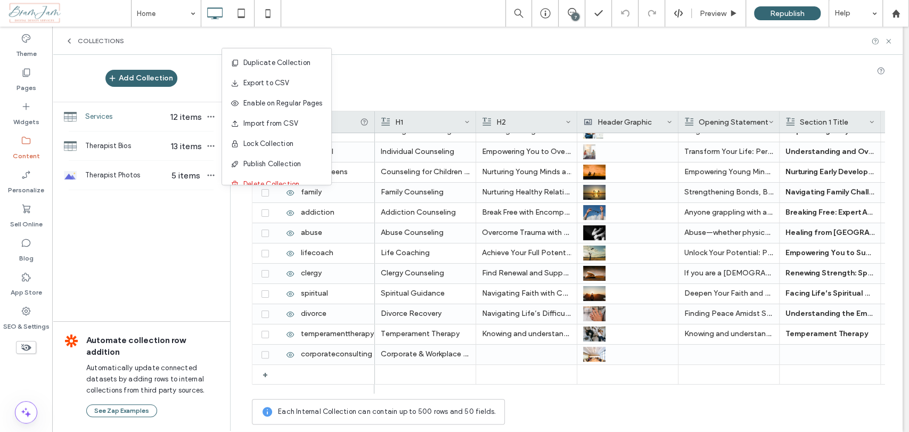
click at [433, 50] on div "Collections" at bounding box center [477, 41] width 851 height 28
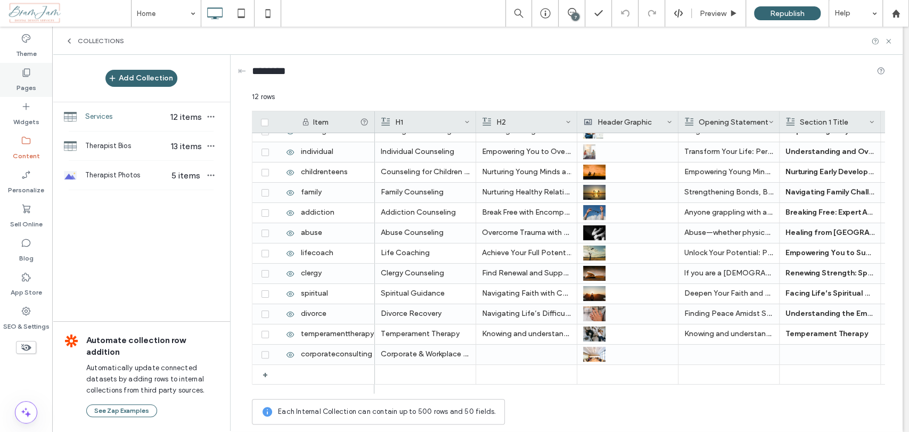
click at [33, 76] on div "Pages" at bounding box center [26, 80] width 52 height 34
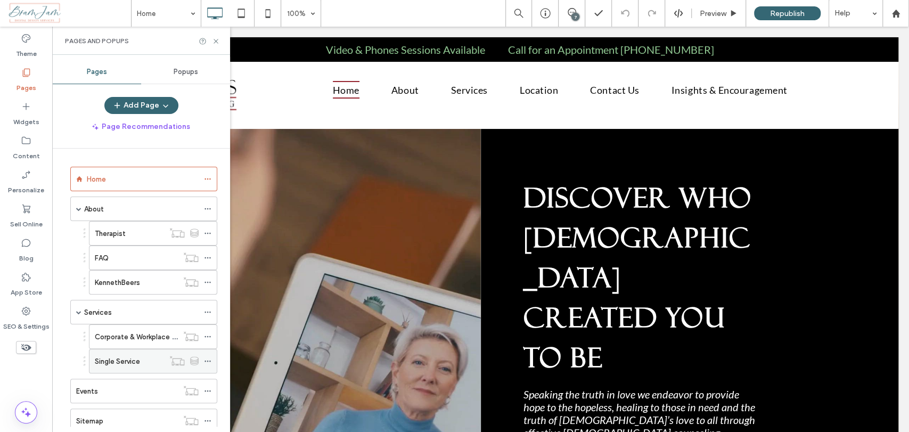
click at [183, 355] on icon at bounding box center [176, 360] width 15 height 11
click at [142, 366] on div "Single Service" at bounding box center [129, 361] width 69 height 23
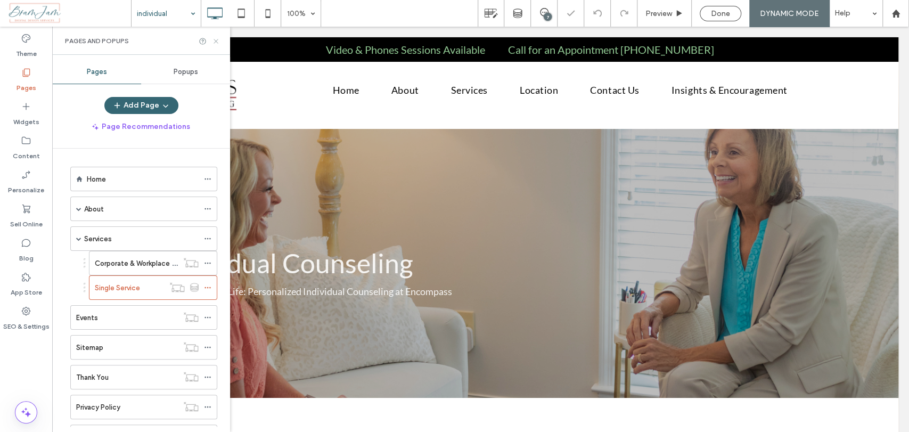
click at [214, 39] on icon at bounding box center [216, 41] width 8 height 8
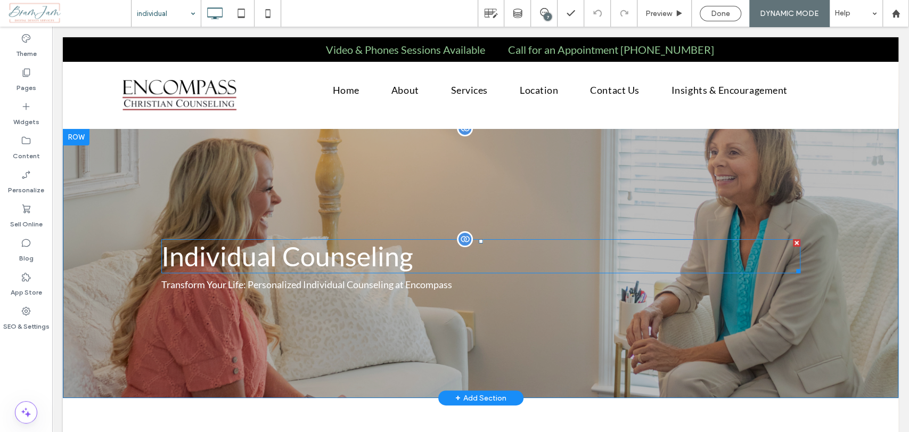
click at [355, 248] on p "Individual Counseling" at bounding box center [480, 256] width 639 height 32
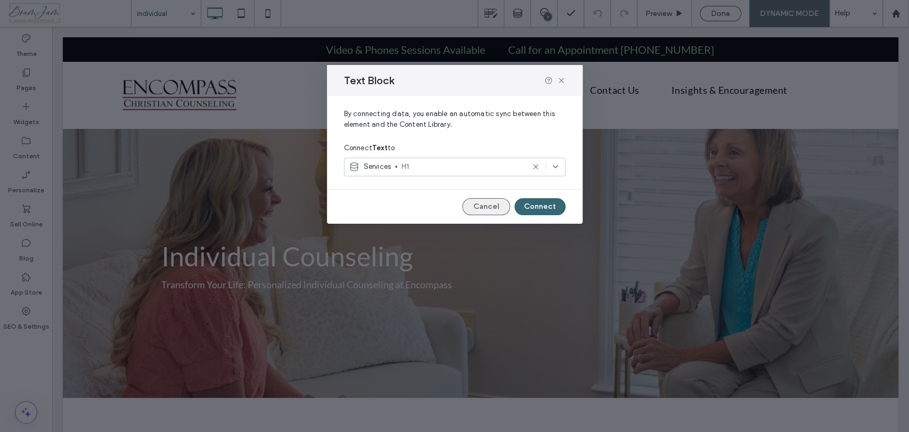
click at [486, 205] on button "Cancel" at bounding box center [486, 206] width 48 height 17
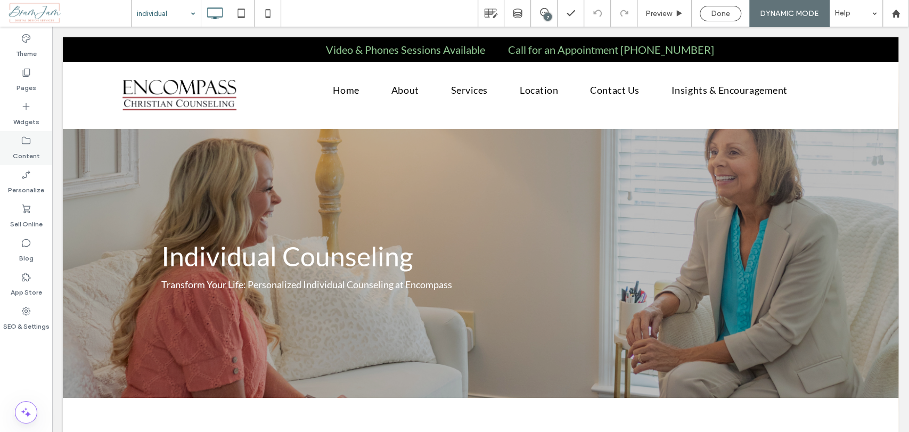
click at [19, 145] on div "Content" at bounding box center [26, 148] width 52 height 34
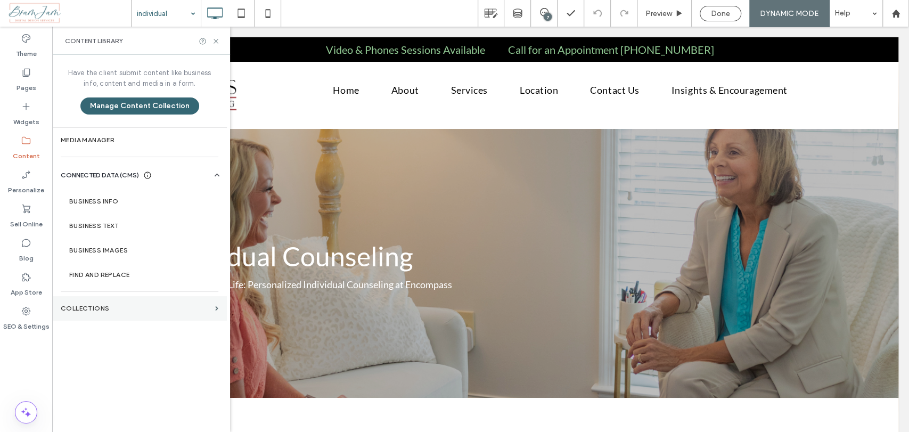
click at [111, 311] on label "Collections" at bounding box center [136, 308] width 150 height 7
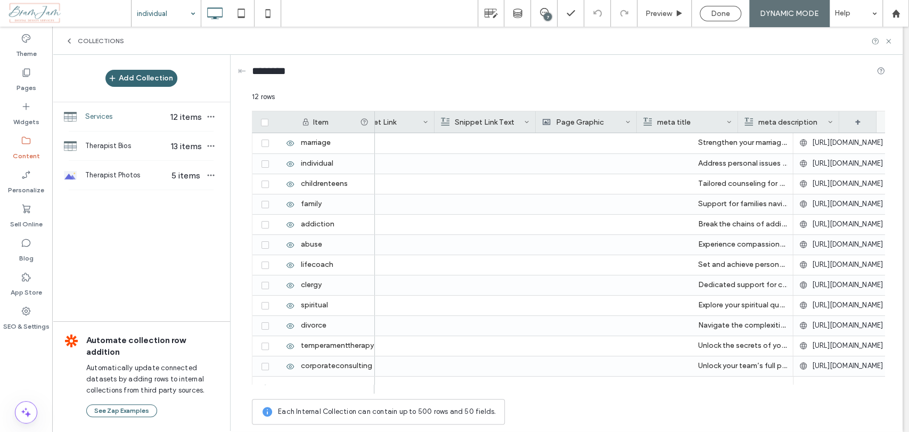
scroll to position [0, 1965]
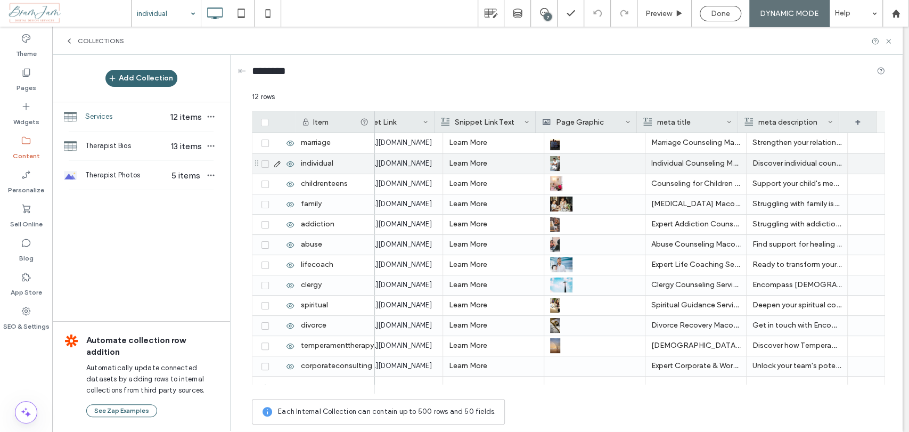
click at [336, 169] on div "individual" at bounding box center [335, 164] width 80 height 20
click at [411, 167] on span "https://www.encompasscc.net/single-service/individual" at bounding box center [396, 163] width 71 height 11
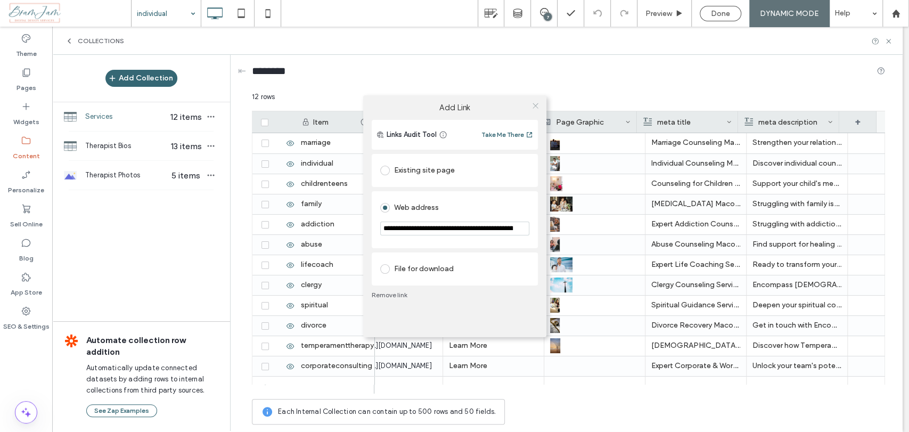
click at [533, 102] on icon at bounding box center [536, 106] width 8 height 8
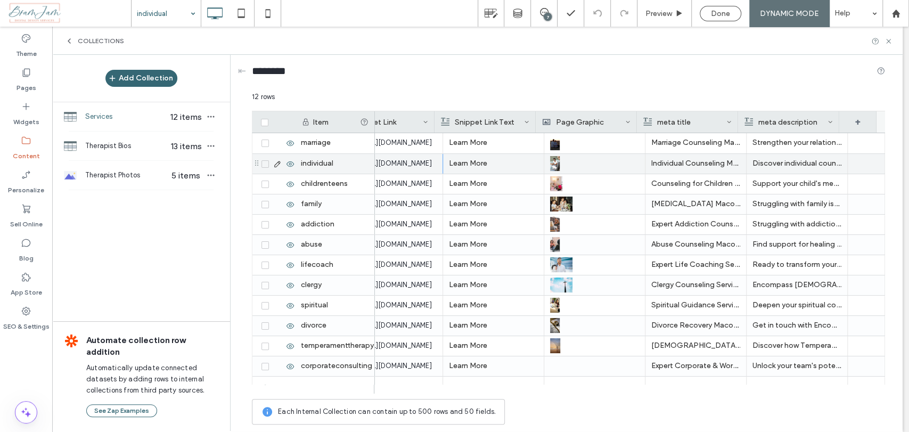
click at [667, 163] on p "Individual Counseling Macon GA" at bounding box center [696, 163] width 89 height 19
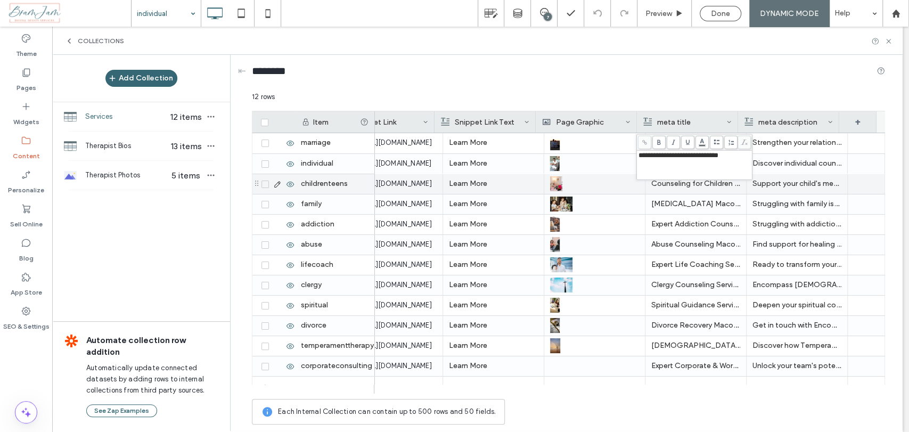
click at [706, 189] on p "Counseling for Children & Teens Macon GA" at bounding box center [696, 183] width 89 height 19
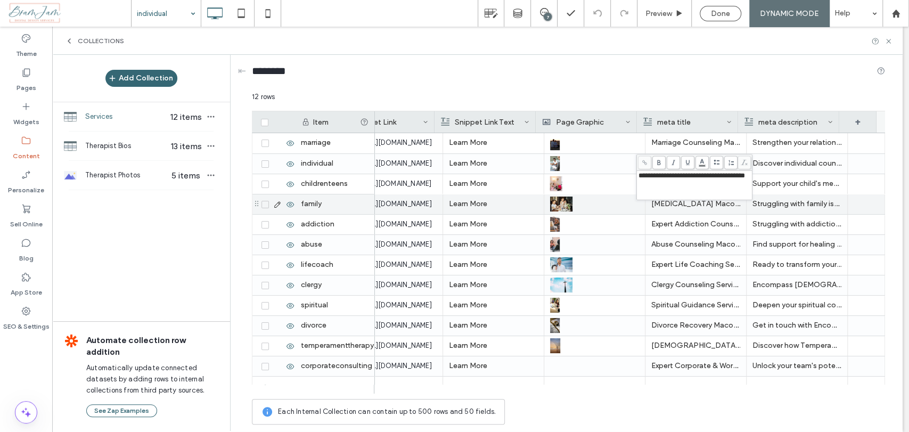
click at [698, 207] on p "Family Counseling Macon GA" at bounding box center [696, 203] width 89 height 19
click at [698, 204] on p "Family Counseling Macon GA" at bounding box center [696, 203] width 89 height 19
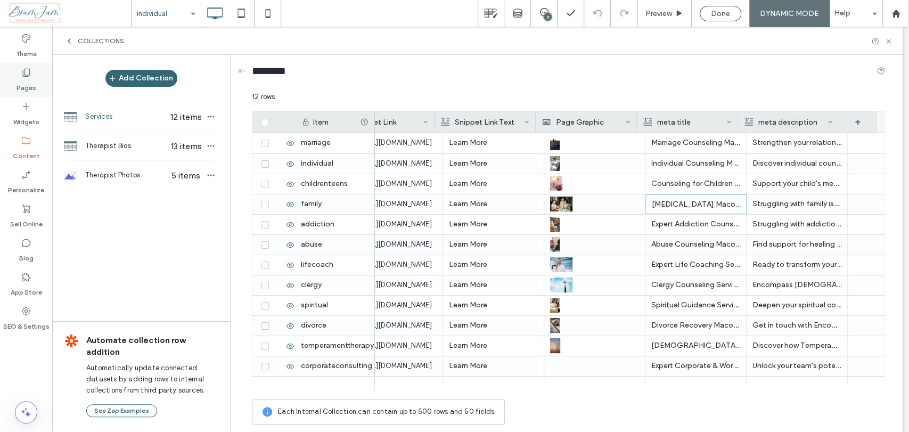
click at [38, 78] on div "Pages" at bounding box center [26, 80] width 52 height 34
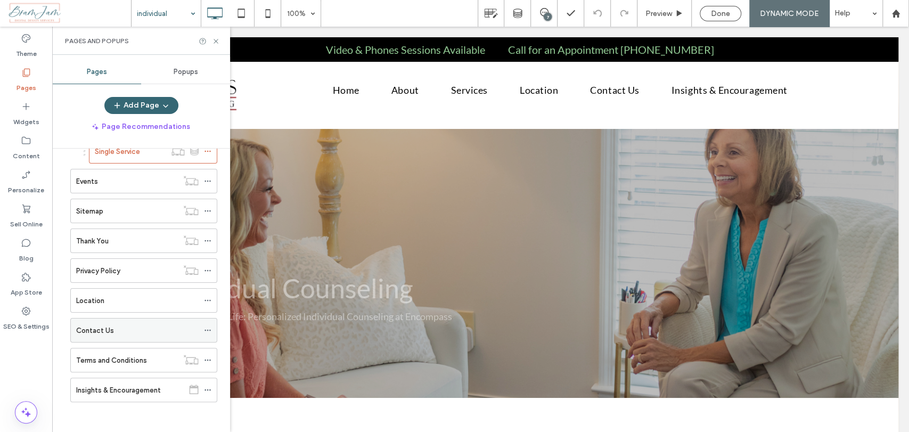
scroll to position [0, 0]
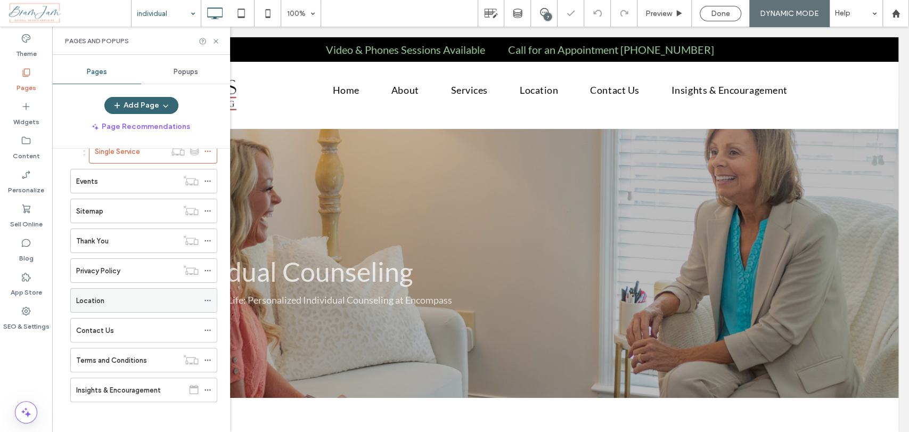
click at [118, 295] on div "Location" at bounding box center [137, 300] width 123 height 11
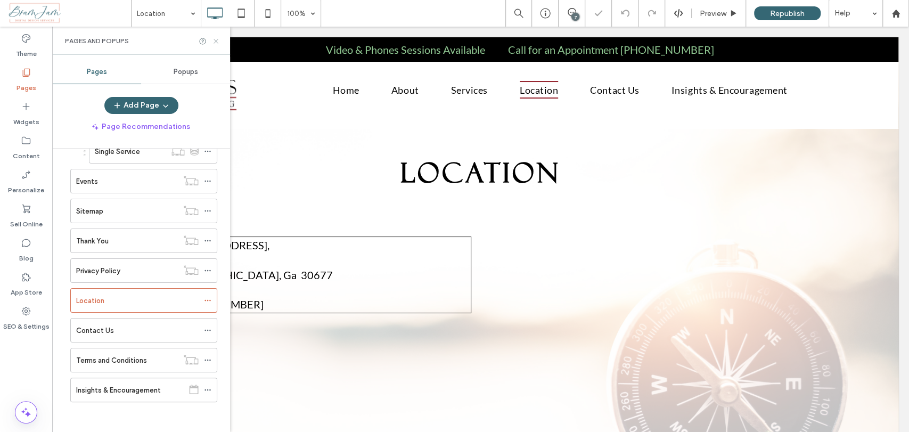
click at [214, 40] on icon at bounding box center [216, 41] width 8 height 8
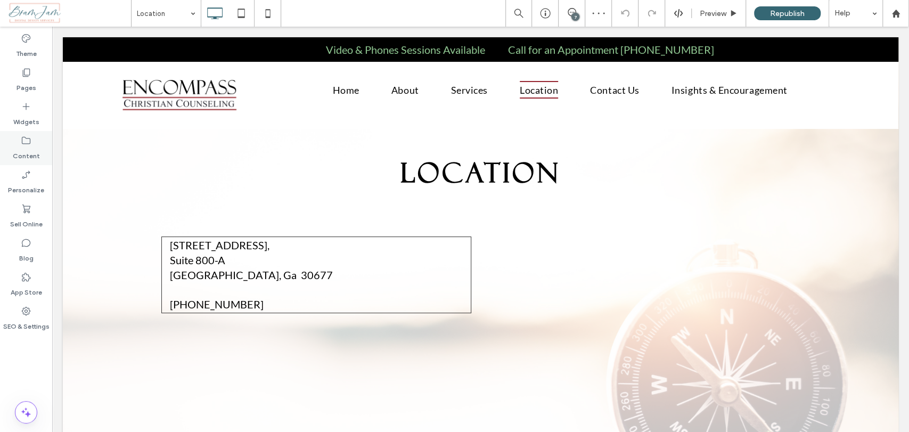
click at [35, 151] on label "Content" at bounding box center [26, 153] width 27 height 15
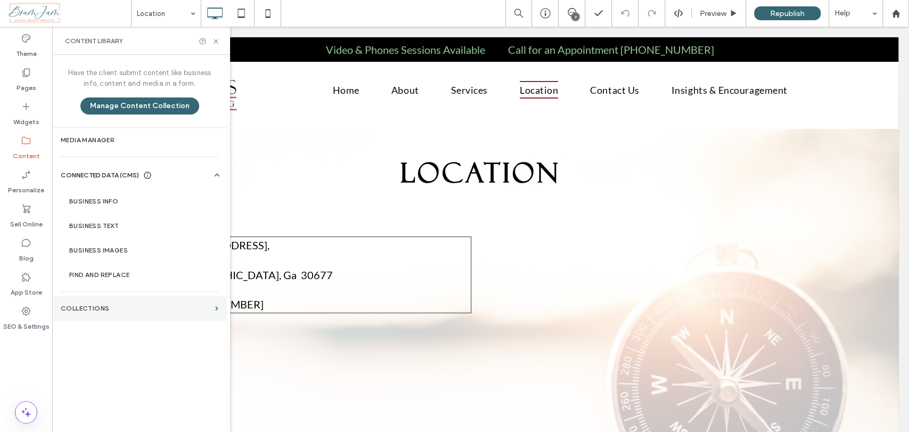
click at [114, 301] on section "Collections" at bounding box center [139, 308] width 175 height 25
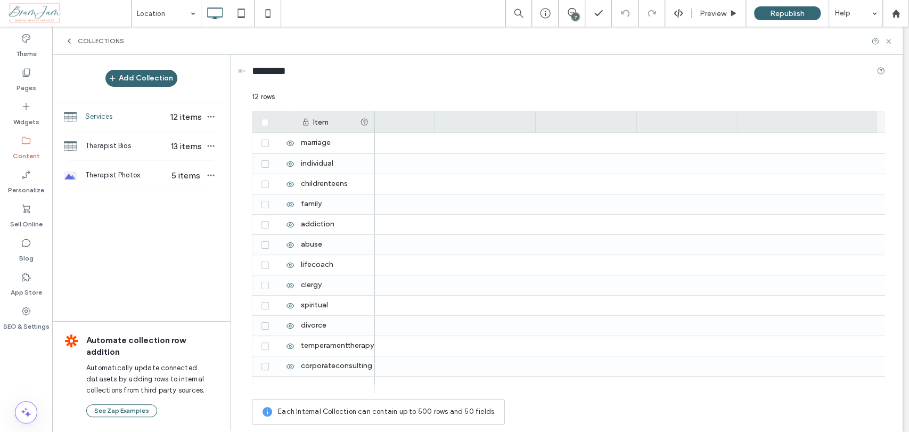
scroll to position [0, 1965]
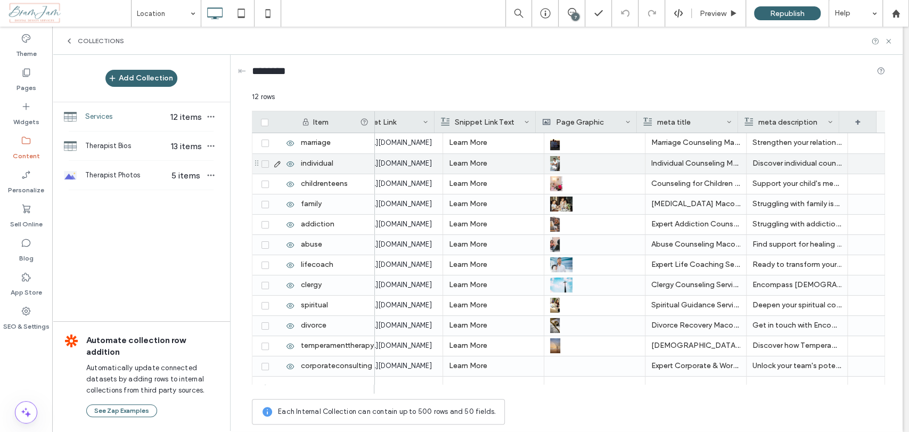
click at [683, 163] on p "Individual Counseling Macon GA" at bounding box center [696, 163] width 89 height 19
click at [713, 152] on span "**********" at bounding box center [679, 155] width 80 height 7
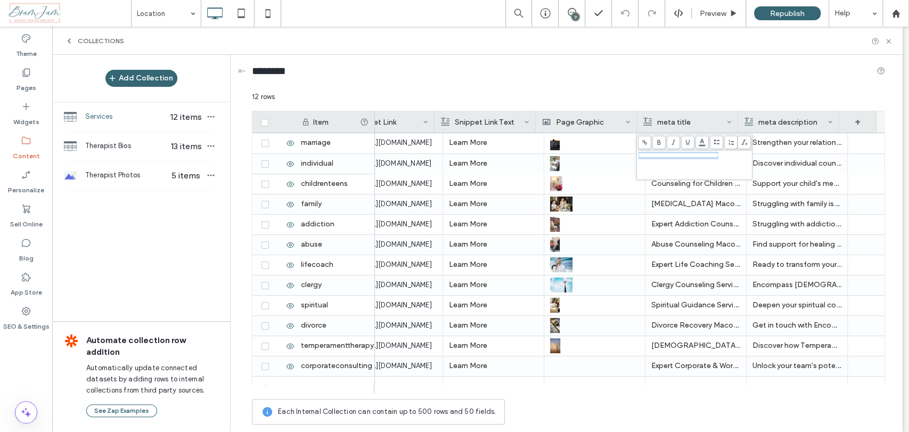
click at [713, 152] on span "**********" at bounding box center [679, 155] width 80 height 7
click at [802, 197] on p "Struggling with family issues? Encompass [DEMOGRAPHIC_DATA][PERSON_NAME] offers…" at bounding box center [797, 203] width 89 height 19
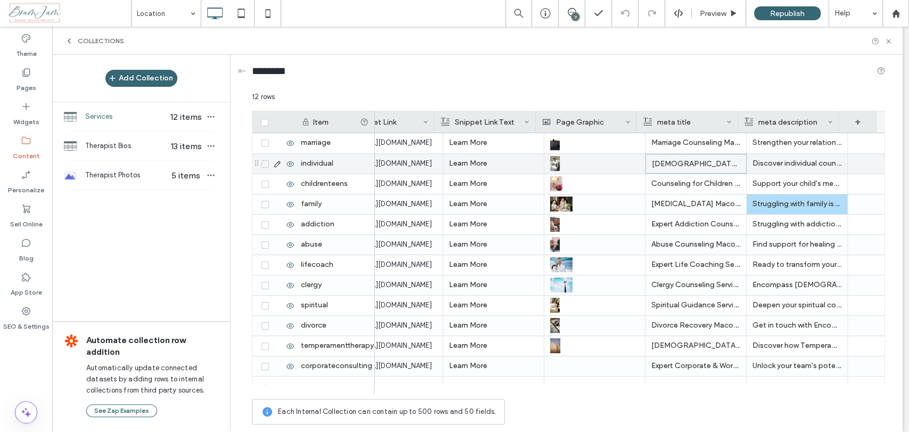
click at [810, 160] on p "Discover individual counseling at Encompass Christian Counseling. Overcome life…" at bounding box center [797, 163] width 89 height 19
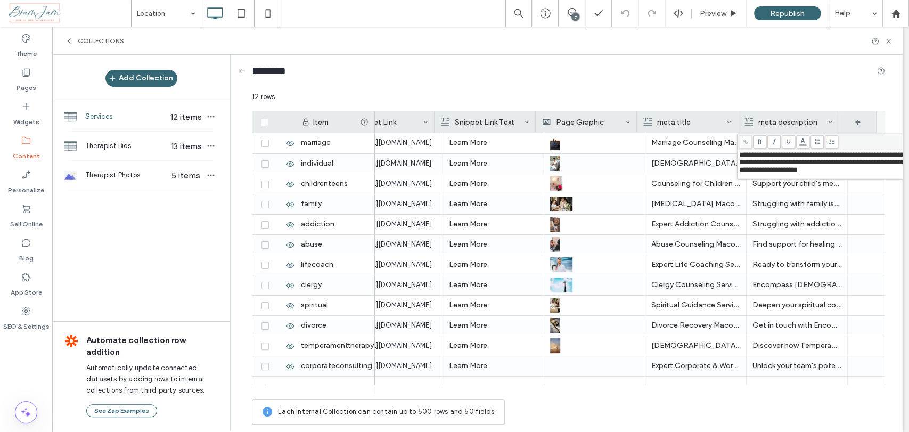
click at [810, 161] on span "**********" at bounding box center [840, 162] width 200 height 22
click at [793, 187] on p "Support your child's mental health with Encompass [DEMOGRAPHIC_DATA] Counseling…" at bounding box center [797, 183] width 89 height 19
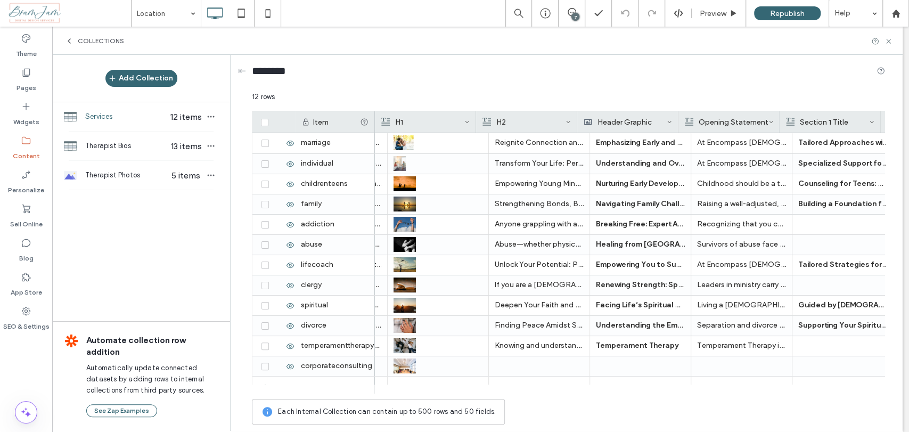
scroll to position [0, 0]
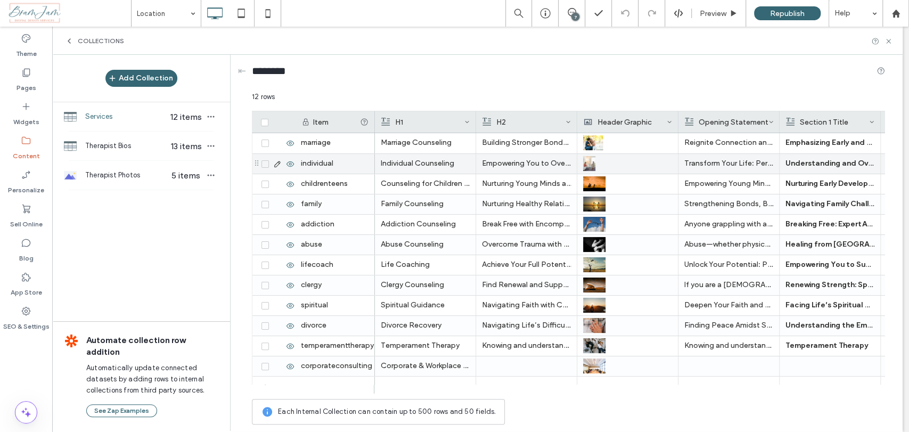
click at [426, 166] on p "Individual Counseling" at bounding box center [425, 163] width 89 height 19
click at [516, 166] on p "Empowering You to Overcome Life’s Challenges" at bounding box center [526, 163] width 89 height 19
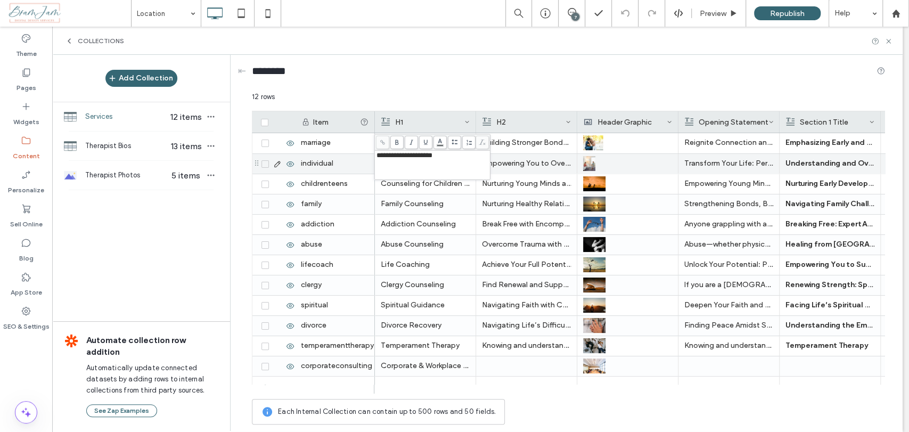
click at [516, 166] on p "Empowering You to Overcome Life’s Challenges" at bounding box center [526, 163] width 89 height 19
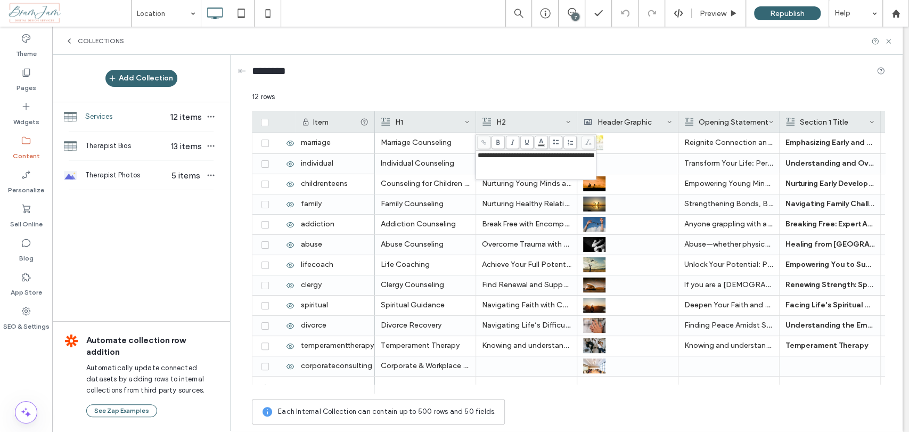
click at [592, 159] on span "**********" at bounding box center [536, 155] width 117 height 7
click at [743, 163] on p "Transform Your Life: Personalized Individual Counseling at Encompass" at bounding box center [729, 163] width 89 height 19
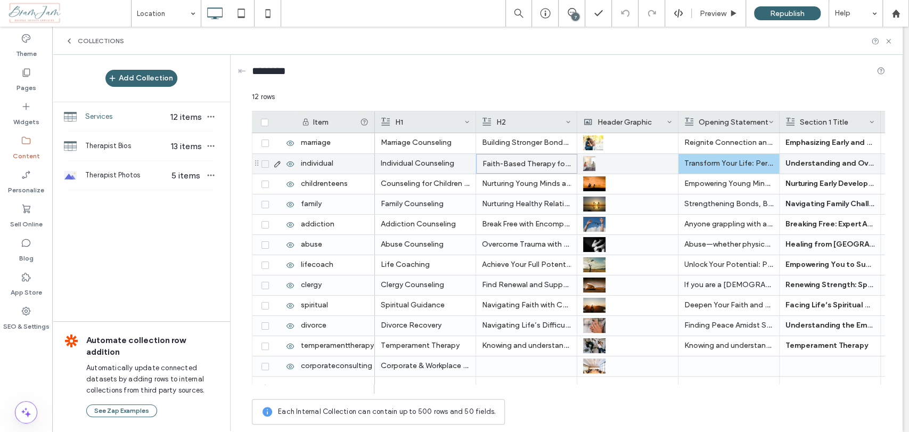
click at [743, 163] on p "Transform Your Life: Personalized Individual Counseling at Encompass" at bounding box center [729, 163] width 89 height 19
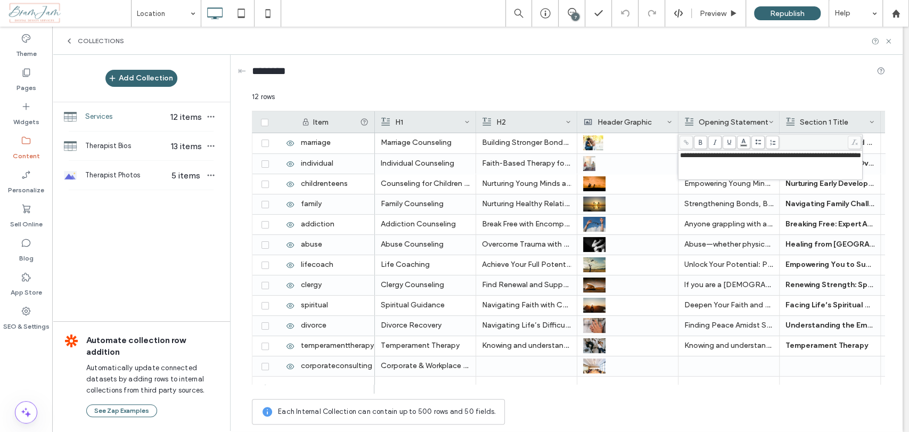
click at [724, 159] on div "**********" at bounding box center [770, 155] width 181 height 7
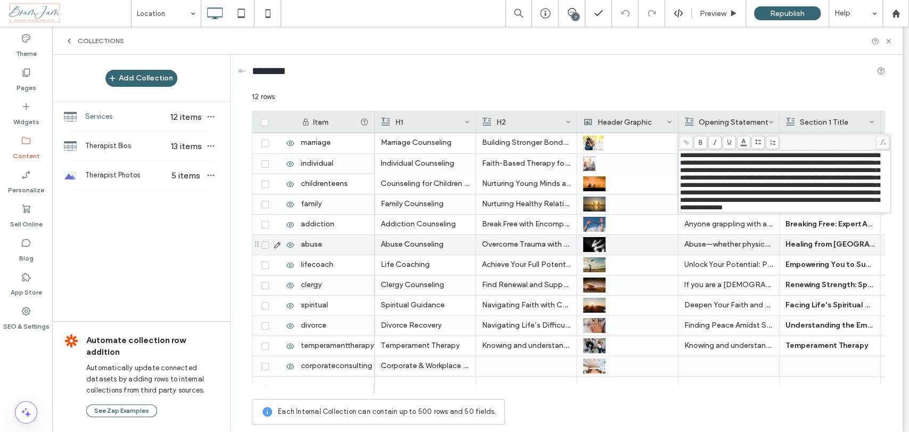
click at [740, 246] on p "Abuse—whether physical, verbal, sexual, or emotional—often leaves psychological…" at bounding box center [729, 244] width 89 height 19
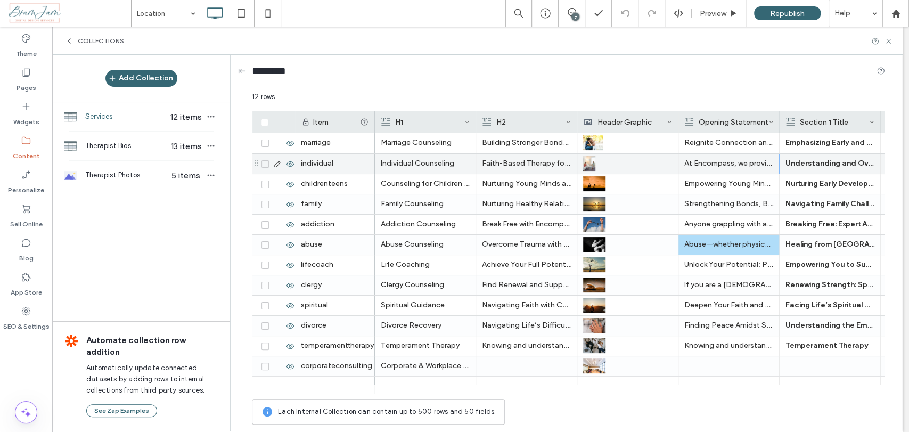
click at [726, 165] on p "At Encompass, we provide Christian counseling in Watkinsville designed to suppo…" at bounding box center [729, 163] width 89 height 19
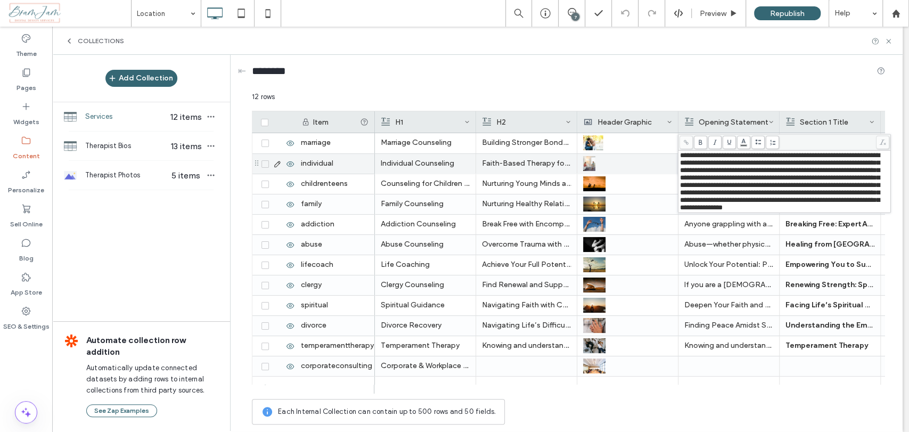
click at [726, 165] on span "**********" at bounding box center [780, 181] width 200 height 59
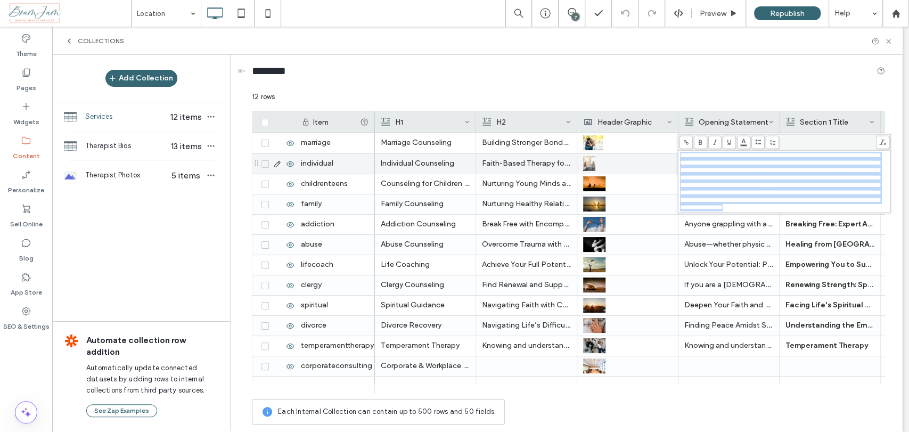
click at [726, 165] on span "**********" at bounding box center [780, 181] width 200 height 59
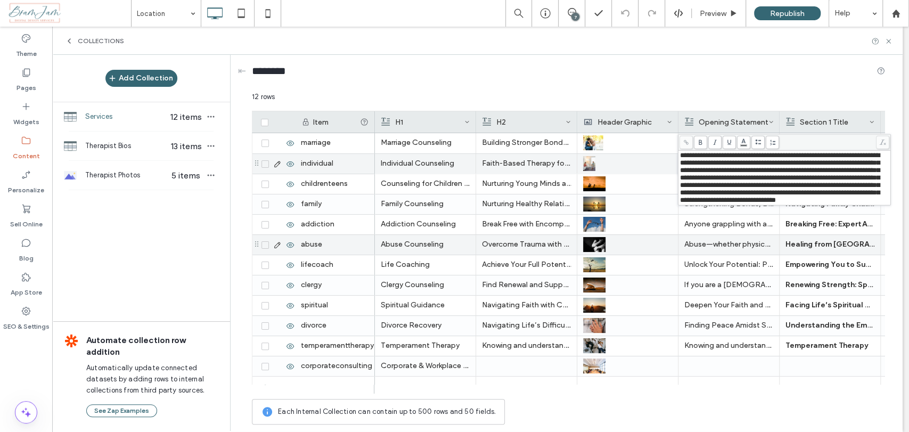
click at [762, 237] on p "Abuse—whether physical, verbal, sexual, or emotional—often leaves psychological…" at bounding box center [729, 244] width 89 height 19
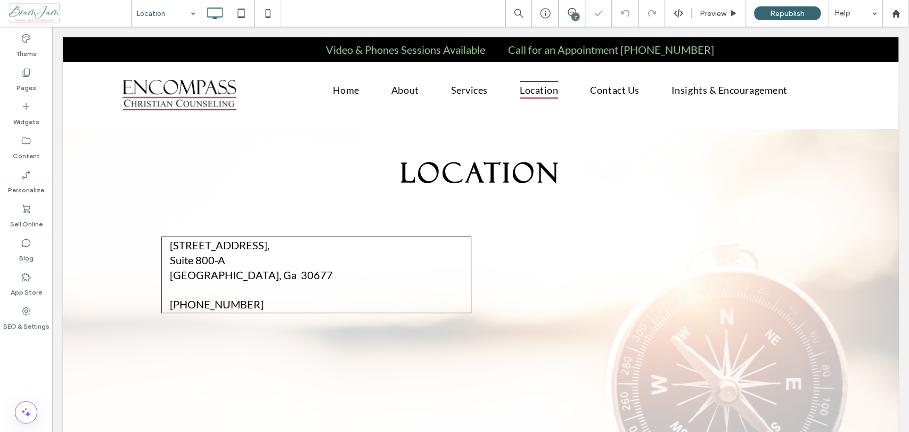
click at [160, 11] on input at bounding box center [163, 13] width 53 height 27
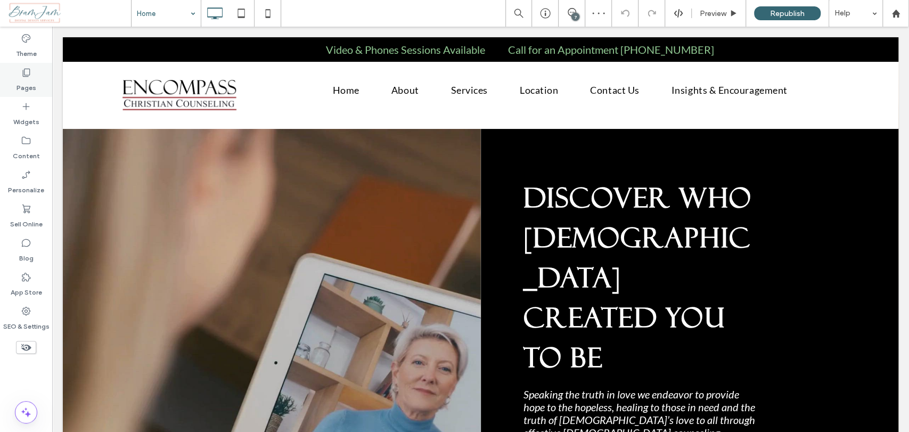
click at [28, 79] on label "Pages" at bounding box center [27, 85] width 20 height 15
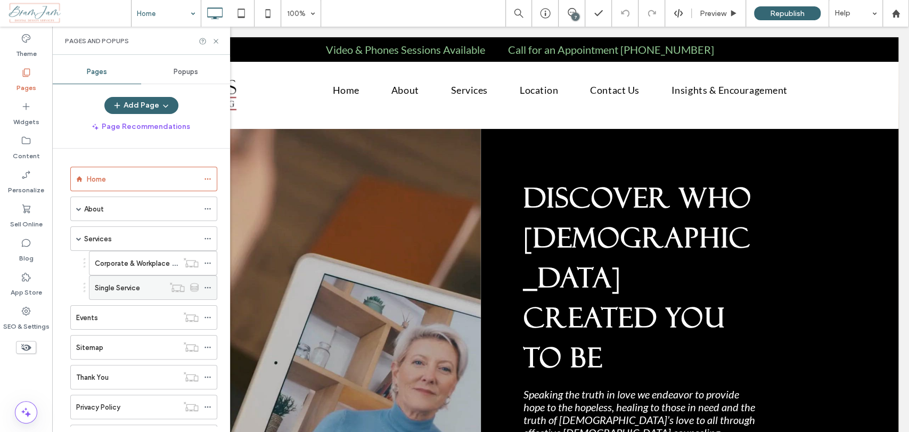
click at [115, 291] on label "Single Service" at bounding box center [117, 288] width 45 height 19
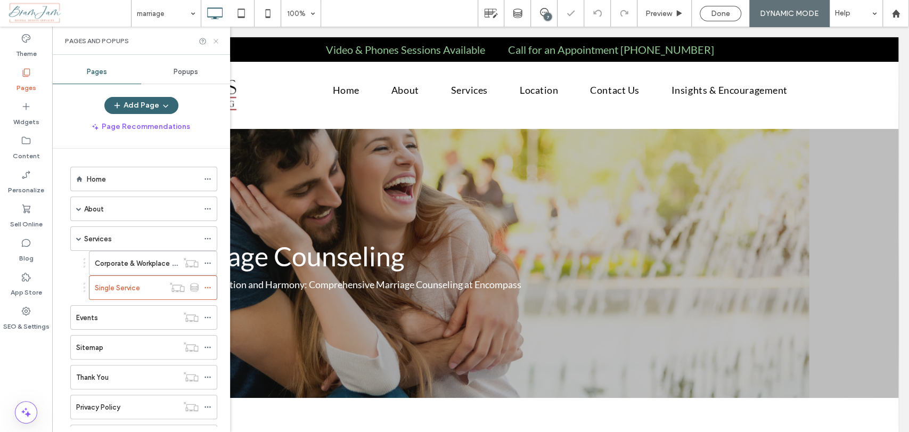
click at [217, 38] on icon at bounding box center [216, 41] width 8 height 8
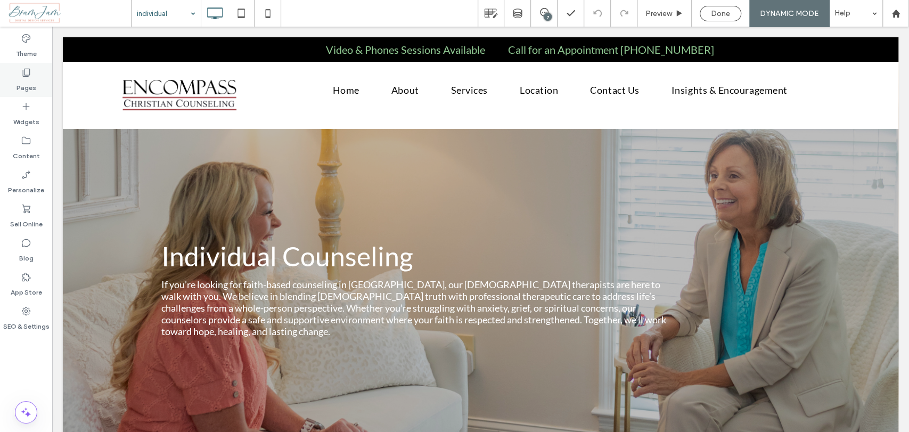
click at [28, 82] on label "Pages" at bounding box center [27, 85] width 20 height 15
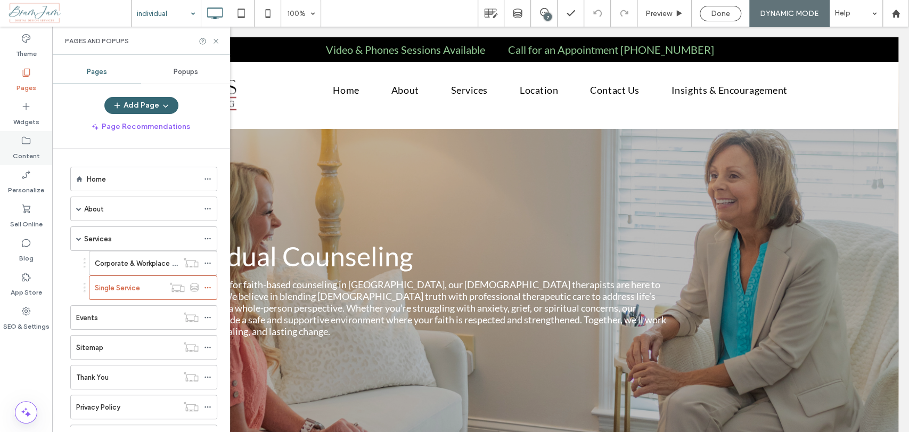
click at [27, 146] on label "Content" at bounding box center [26, 153] width 27 height 15
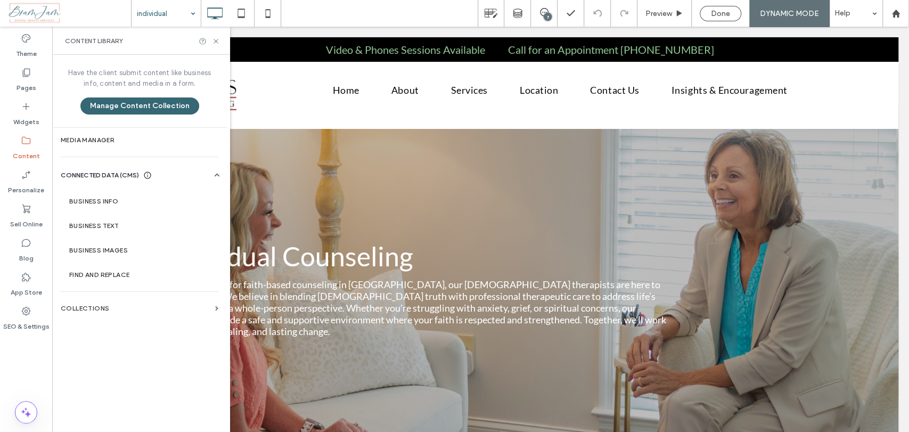
click at [209, 312] on section "Collections" at bounding box center [139, 308] width 175 height 25
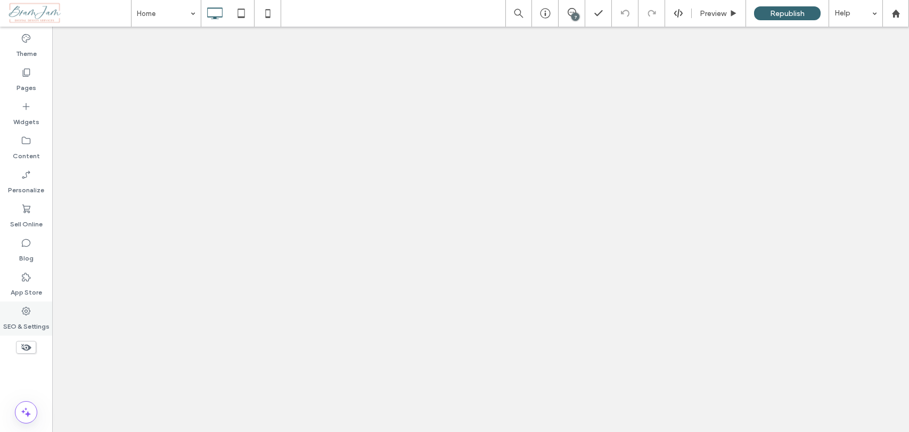
click at [26, 321] on label "SEO & Settings" at bounding box center [26, 323] width 46 height 15
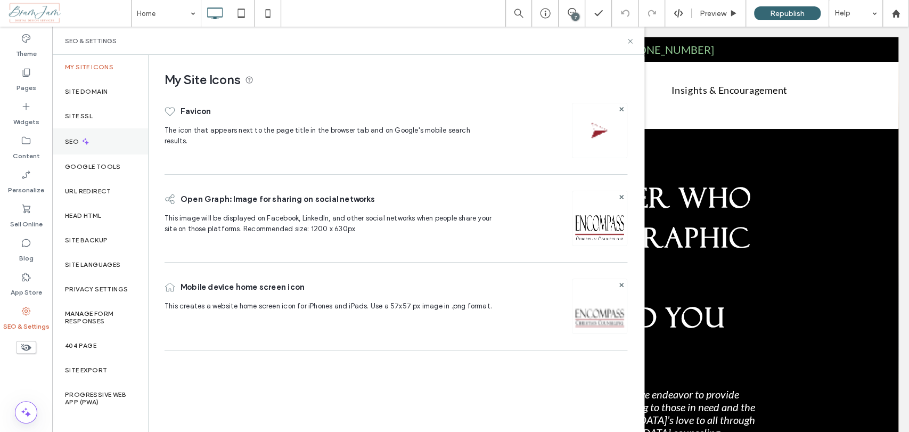
click at [103, 136] on div "SEO" at bounding box center [100, 141] width 96 height 26
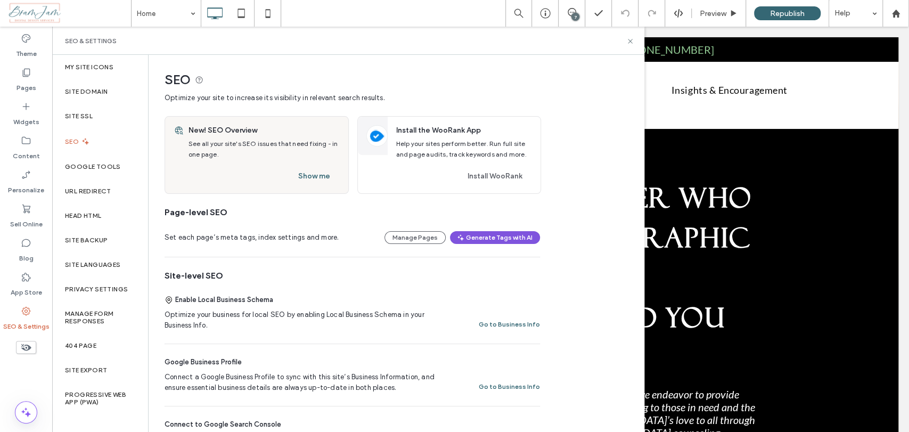
click at [481, 234] on button "Generate Tags with AI" at bounding box center [495, 237] width 90 height 13
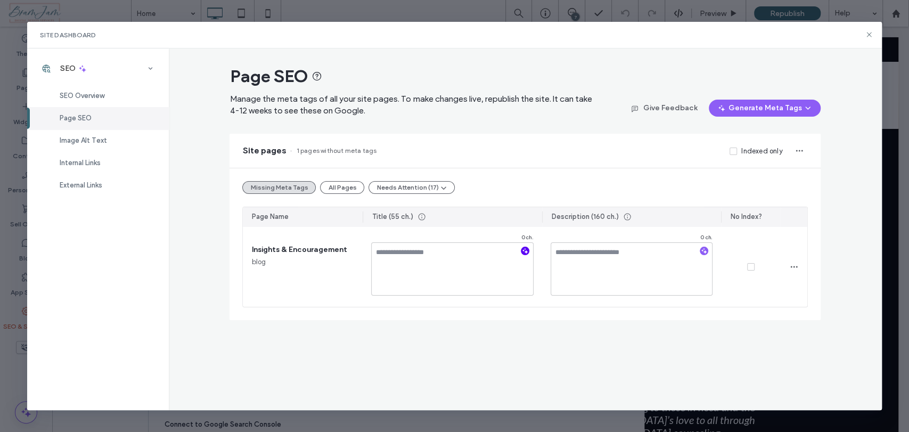
click at [524, 252] on icon "button" at bounding box center [525, 250] width 7 height 7
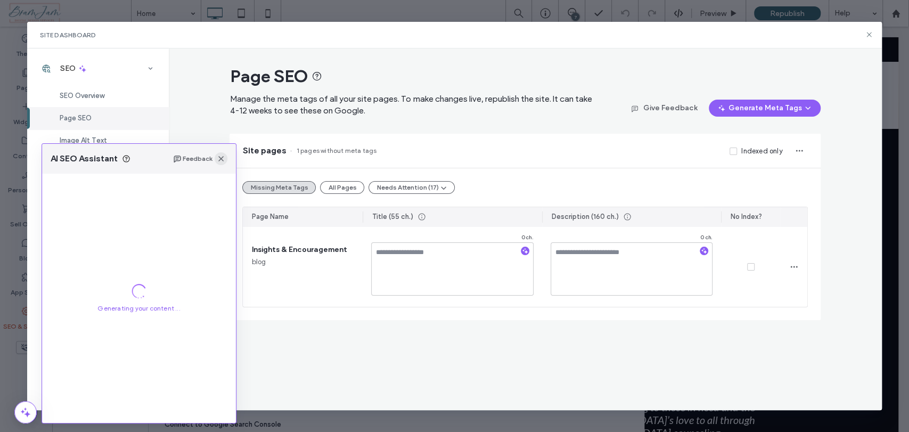
click at [222, 159] on icon "button" at bounding box center [221, 159] width 9 height 9
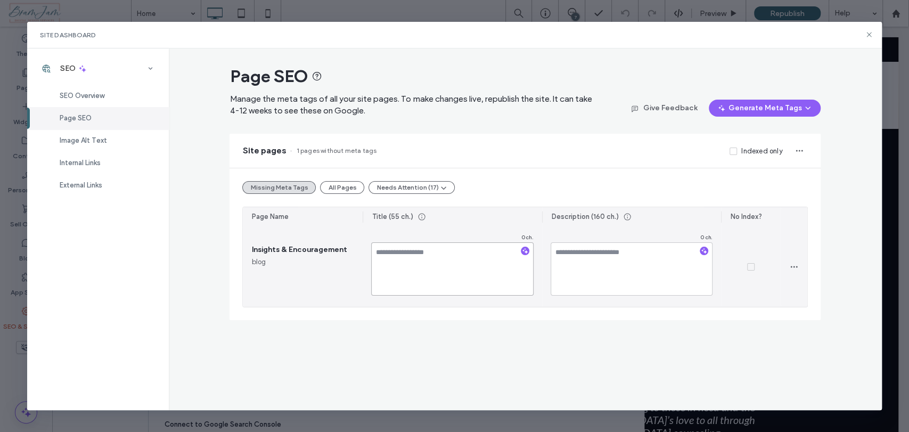
click at [426, 250] on textarea at bounding box center [452, 268] width 163 height 53
paste textarea "**********"
drag, startPoint x: 494, startPoint y: 261, endPoint x: 460, endPoint y: 261, distance: 34.1
click at [460, 261] on textarea "**********" at bounding box center [452, 268] width 163 height 53
type textarea "**********"
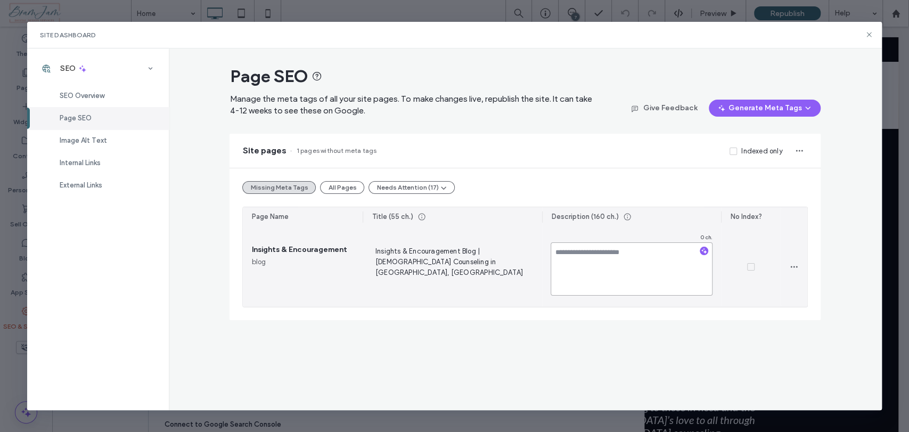
click at [615, 263] on textarea at bounding box center [632, 268] width 163 height 53
click at [625, 257] on textarea at bounding box center [632, 268] width 163 height 53
paste textarea "**********"
type textarea "**********"
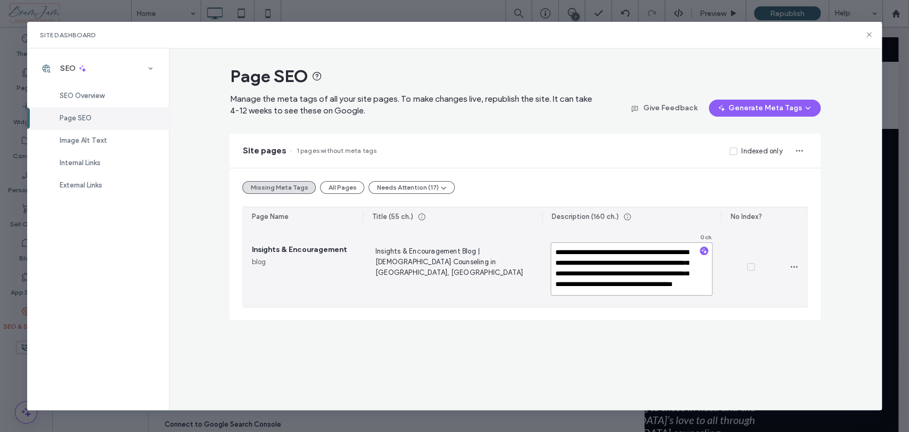
scroll to position [14, 0]
click at [776, 294] on div at bounding box center [751, 267] width 60 height 80
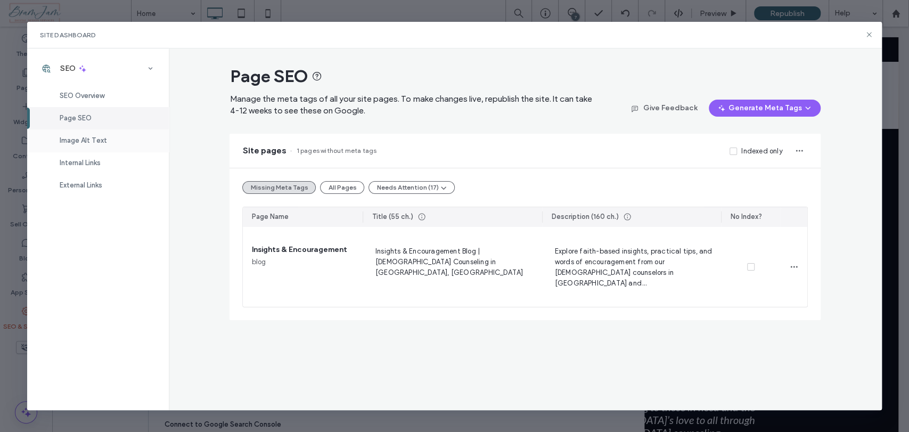
click at [93, 140] on span "Image Alt Text" at bounding box center [83, 140] width 47 height 8
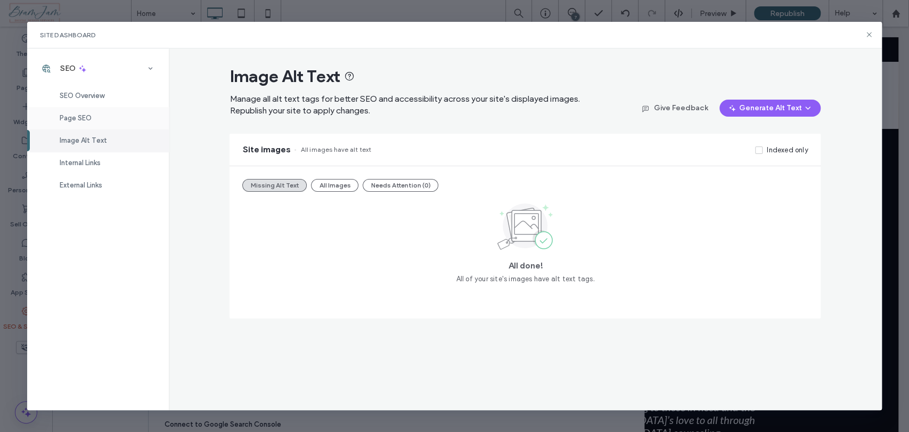
click at [100, 116] on div "Page SEO" at bounding box center [98, 118] width 142 height 22
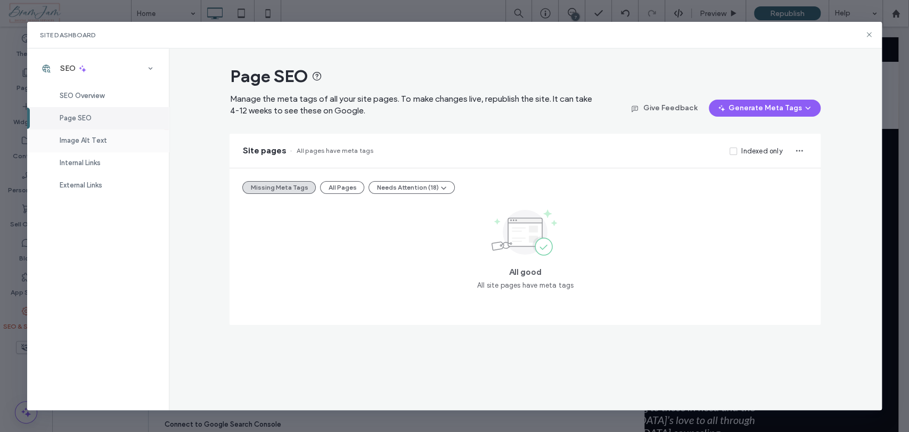
click at [105, 137] on div "Image Alt Text" at bounding box center [98, 140] width 142 height 22
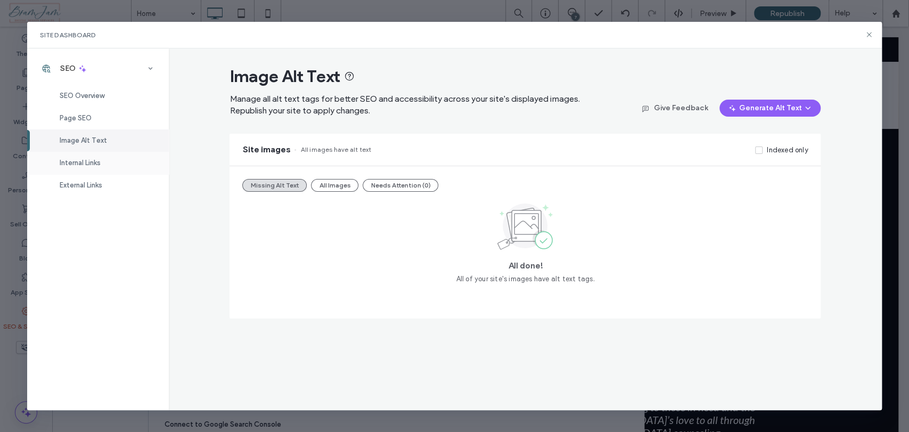
click at [99, 169] on div "Internal Links" at bounding box center [98, 163] width 142 height 22
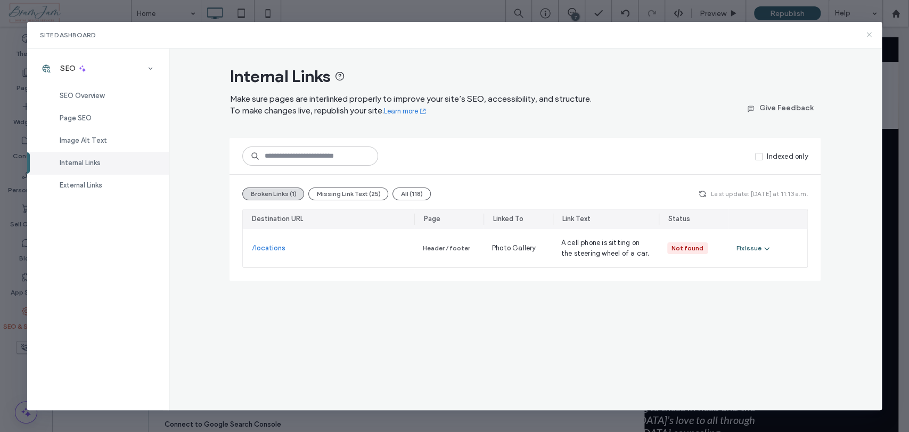
click at [867, 35] on icon at bounding box center [869, 34] width 9 height 9
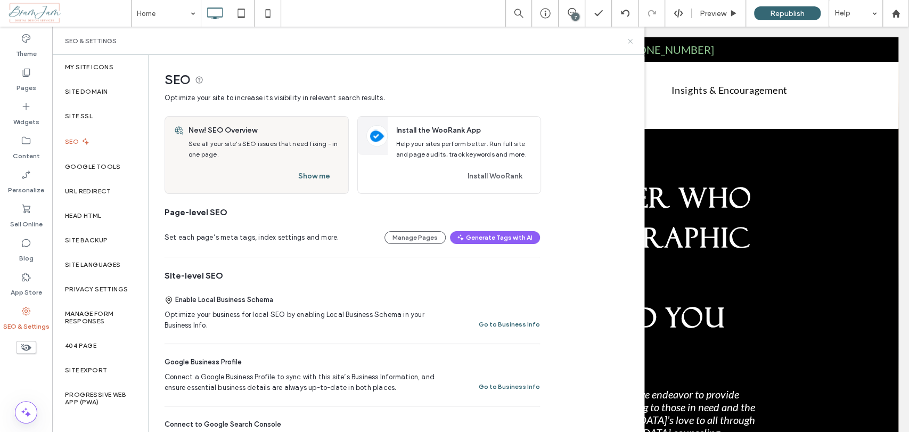
click at [629, 41] on icon at bounding box center [631, 41] width 8 height 8
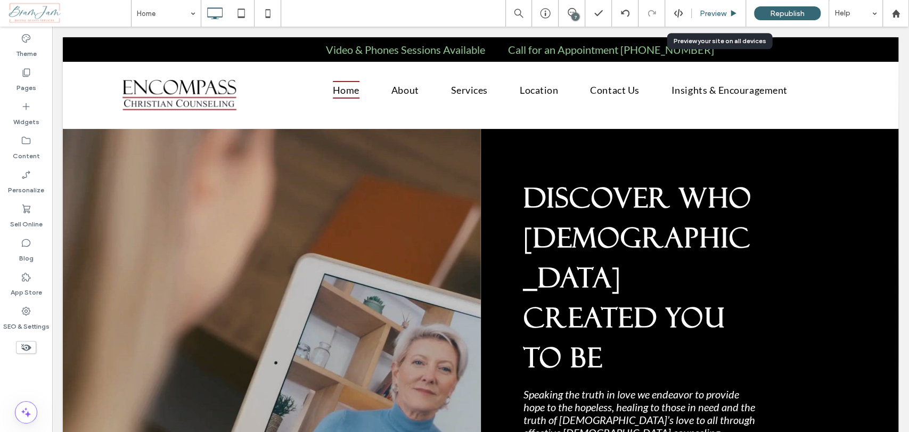
click at [721, 16] on span "Preview" at bounding box center [713, 13] width 27 height 9
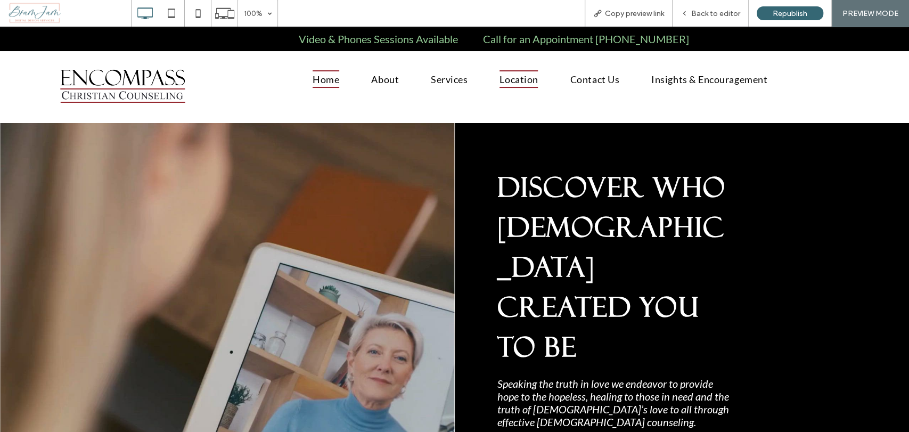
click at [521, 86] on span "Location" at bounding box center [519, 79] width 38 height 18
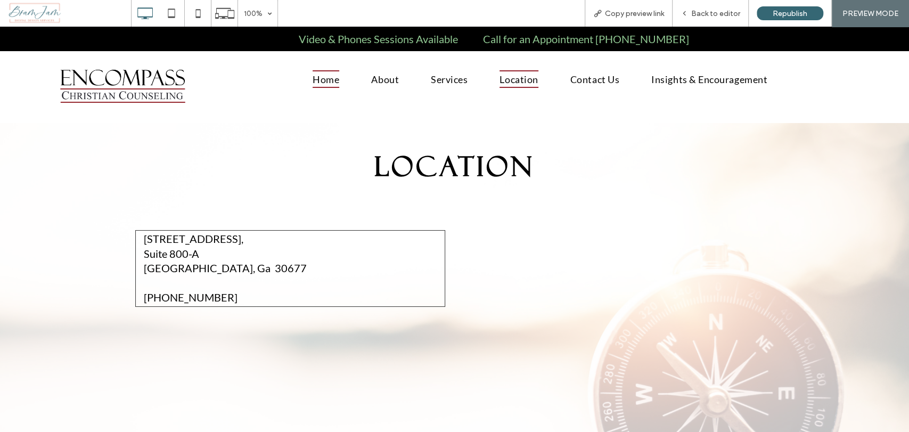
click at [319, 83] on span "Home" at bounding box center [326, 79] width 27 height 18
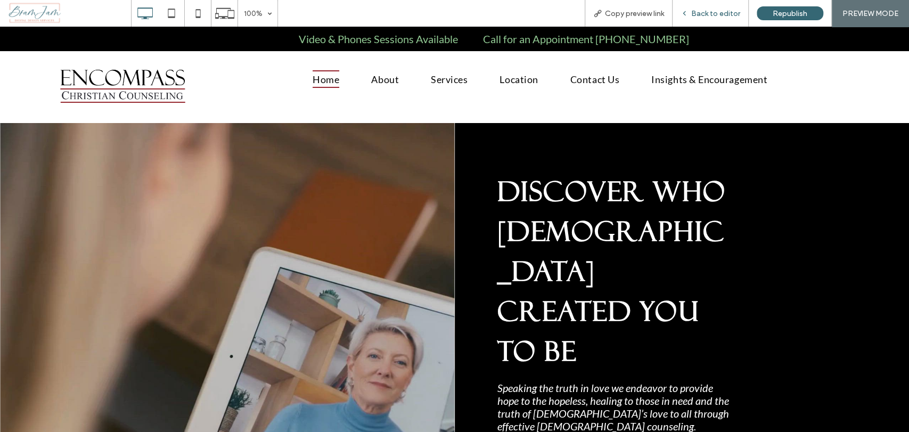
click at [718, 19] on div "Back to editor" at bounding box center [711, 13] width 76 height 27
click at [729, 12] on span "Back to editor" at bounding box center [716, 13] width 49 height 9
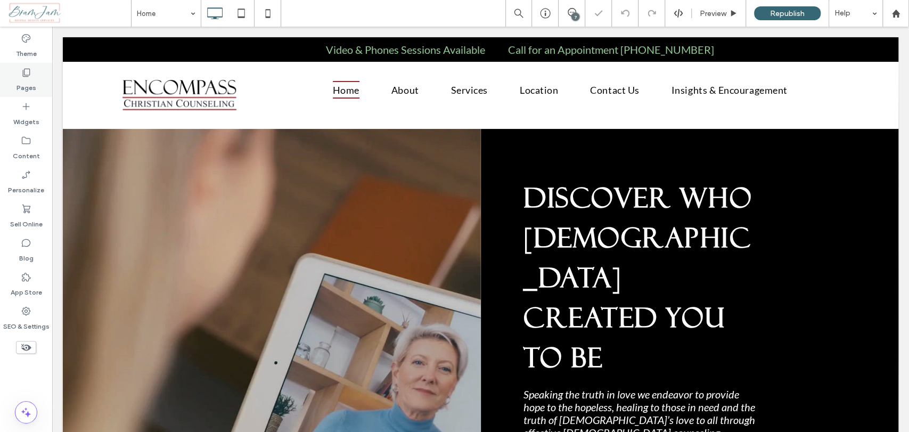
click at [39, 84] on div "Pages" at bounding box center [26, 80] width 52 height 34
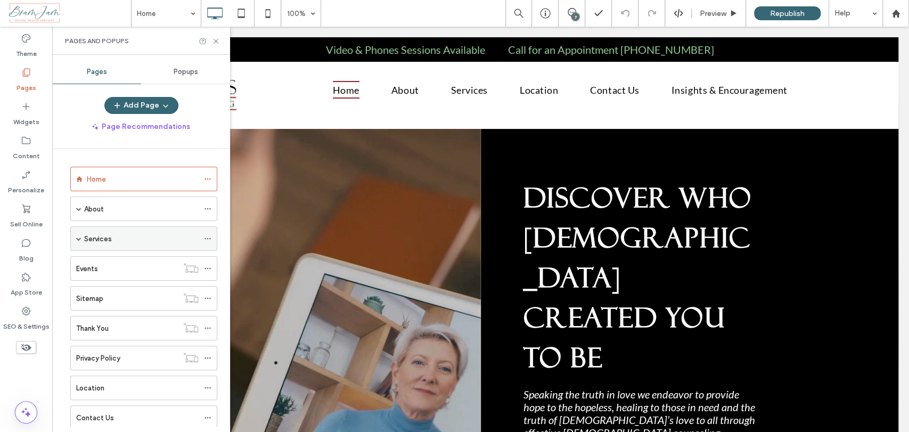
click at [81, 238] on span at bounding box center [78, 238] width 5 height 5
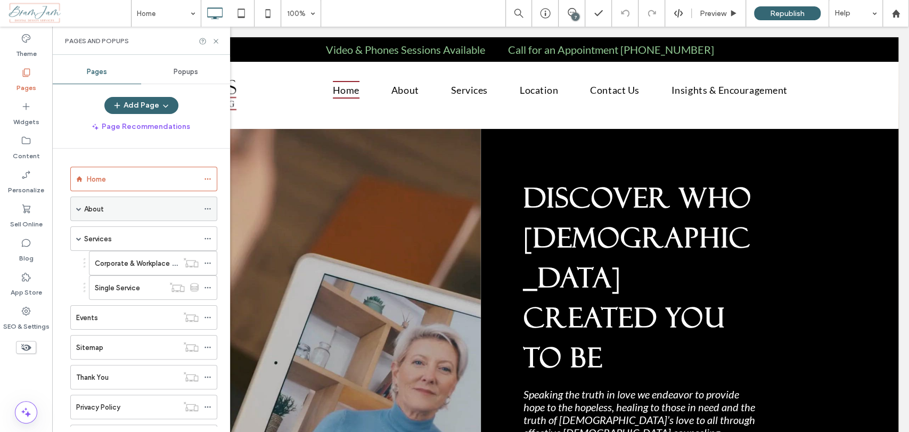
click at [77, 208] on span at bounding box center [78, 208] width 5 height 5
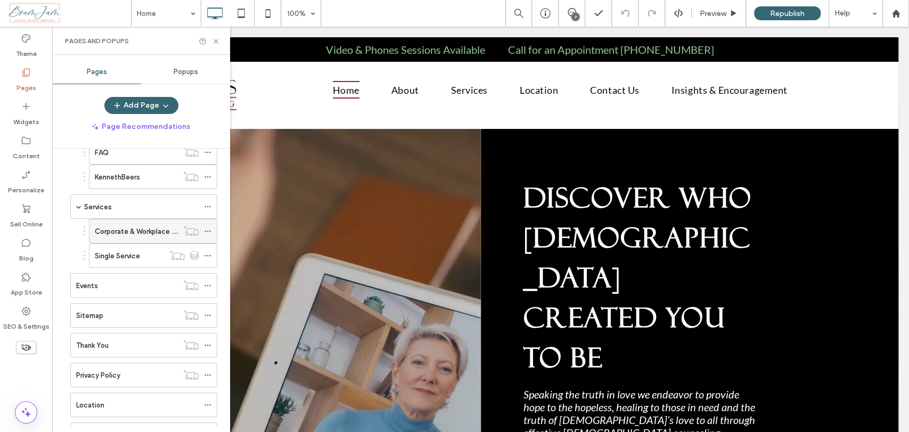
scroll to position [118, 0]
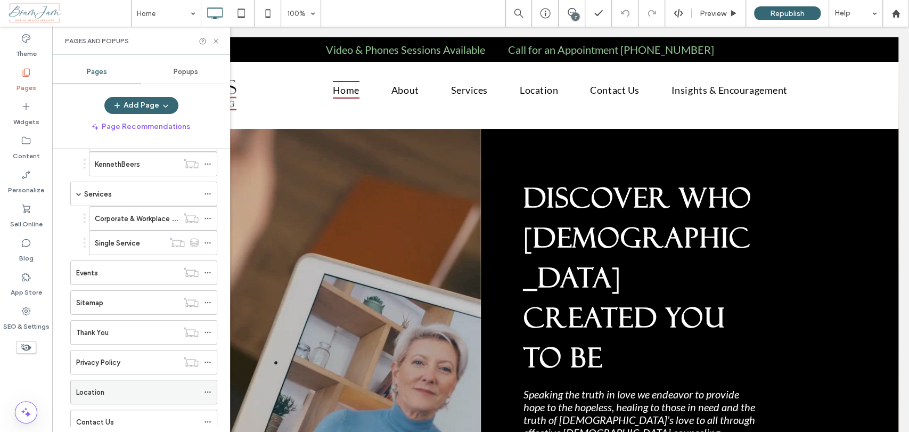
click at [118, 394] on div "Location" at bounding box center [137, 392] width 123 height 11
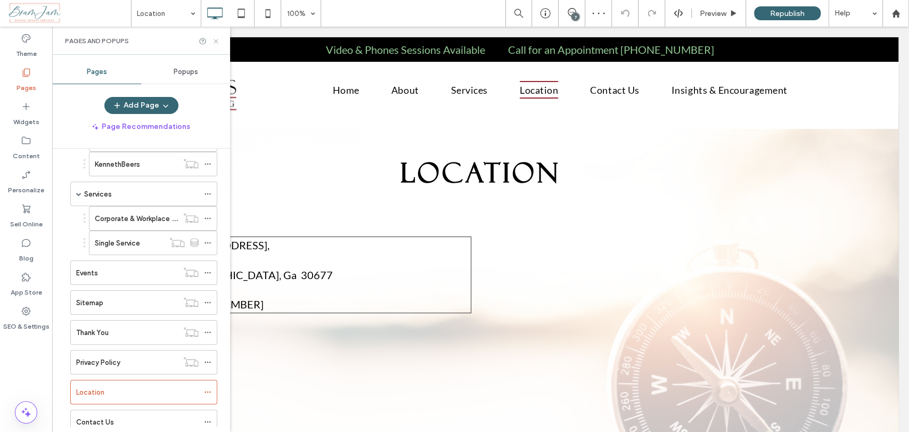
click at [217, 40] on icon at bounding box center [216, 41] width 8 height 8
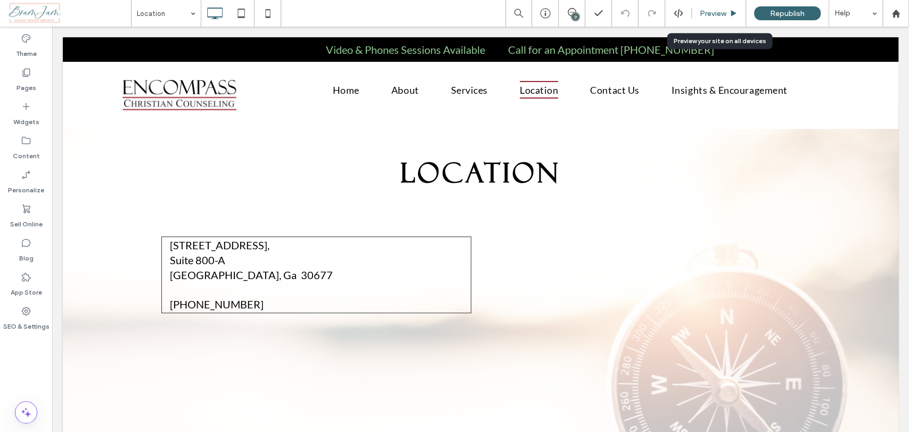
click at [703, 14] on span "Preview" at bounding box center [713, 13] width 27 height 9
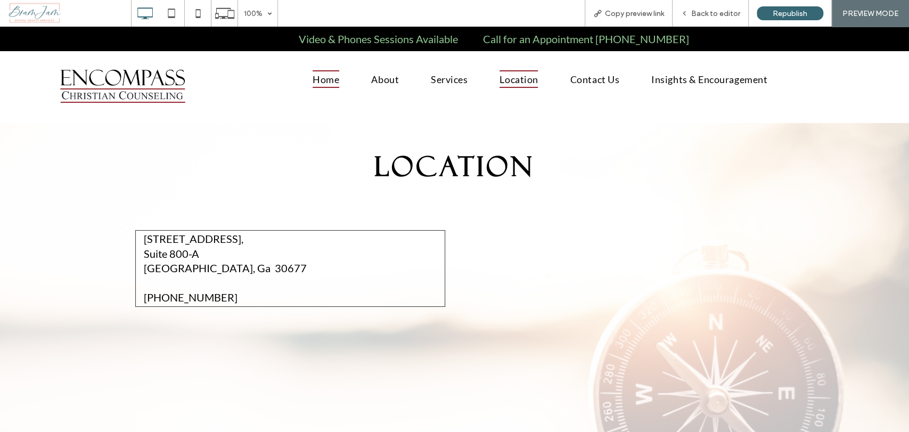
click at [315, 81] on span "Home" at bounding box center [326, 79] width 27 height 18
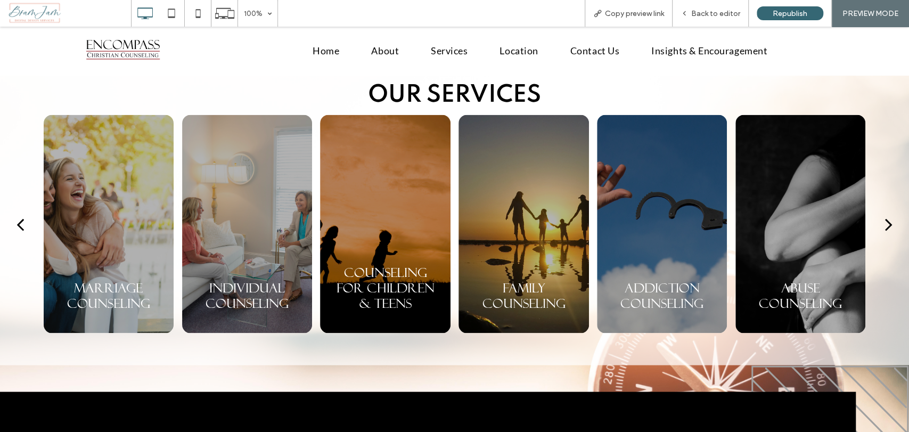
scroll to position [1125, 0]
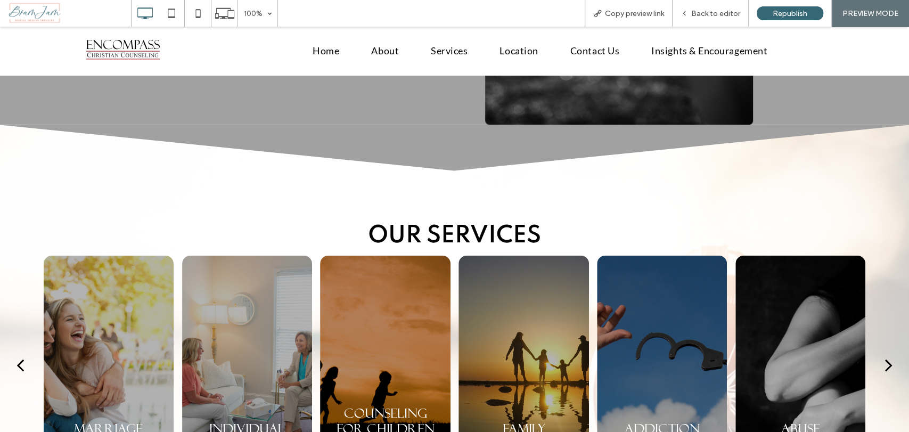
click at [118, 255] on div at bounding box center [109, 364] width 130 height 218
click at [246, 255] on div at bounding box center [247, 364] width 130 height 218
click at [407, 255] on div at bounding box center [385, 364] width 130 height 218
click at [524, 255] on div at bounding box center [524, 364] width 130 height 218
click at [653, 255] on div at bounding box center [662, 364] width 130 height 218
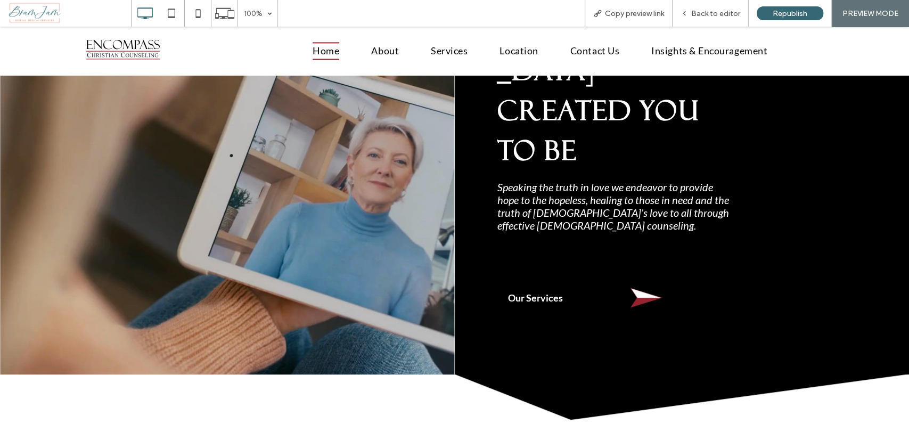
scroll to position [0, 0]
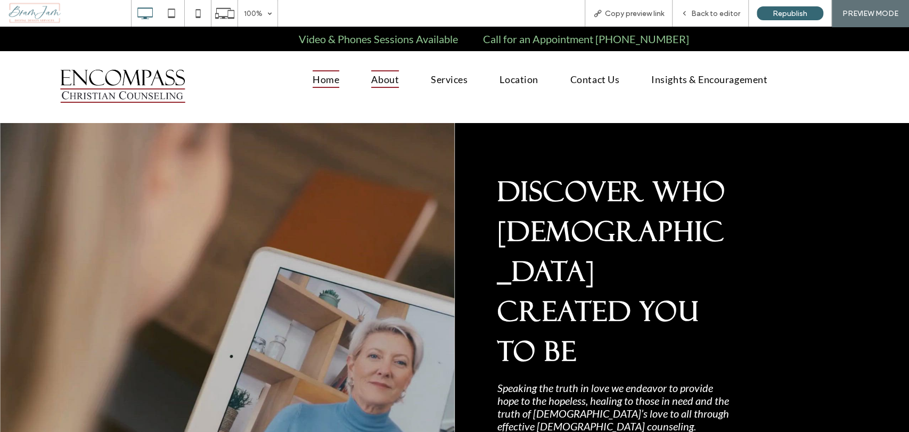
click at [387, 74] on span "About" at bounding box center [385, 79] width 28 height 18
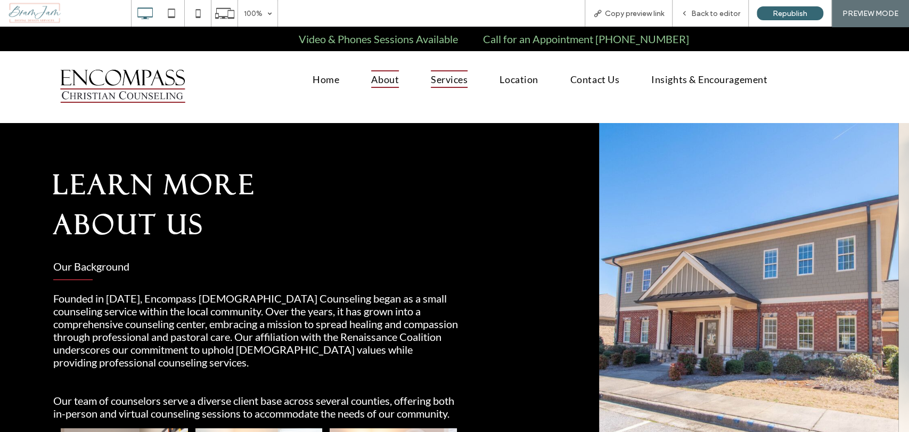
click at [462, 86] on link "Services" at bounding box center [449, 79] width 69 height 18
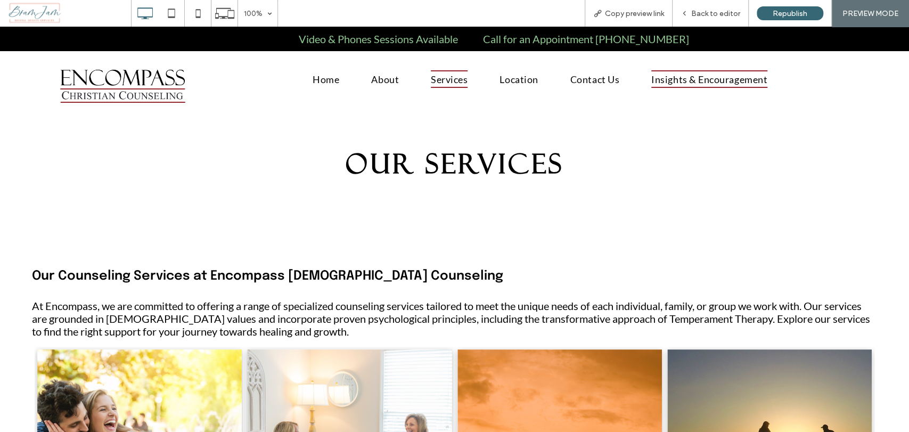
click at [652, 81] on span "Insights & Encouragement" at bounding box center [710, 79] width 116 height 18
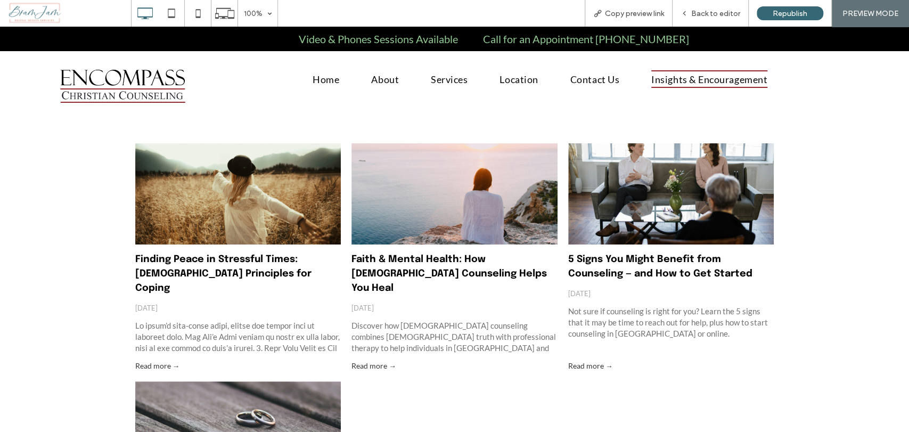
scroll to position [177, 0]
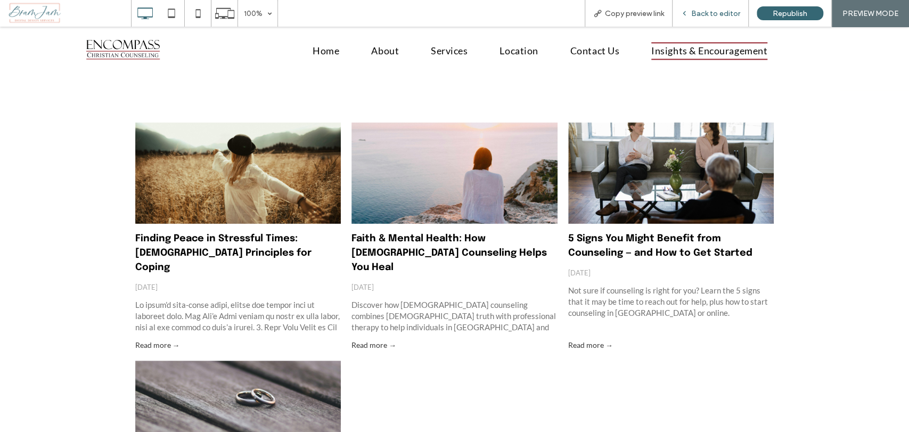
click at [718, 13] on span "Back to editor" at bounding box center [716, 13] width 49 height 9
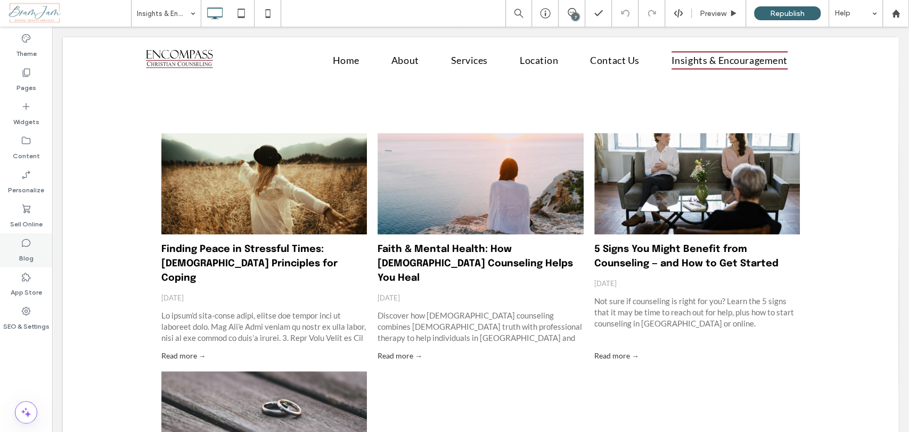
click at [38, 252] on div "Blog" at bounding box center [26, 250] width 52 height 34
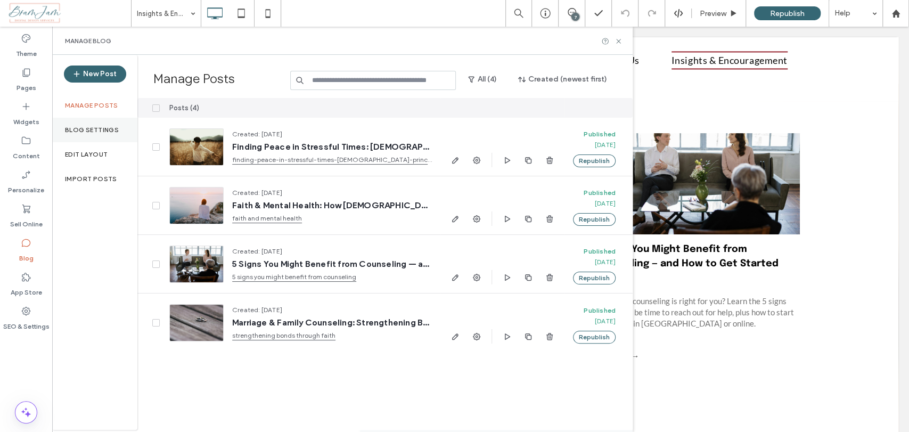
click at [98, 132] on label "Blog Settings" at bounding box center [92, 129] width 54 height 7
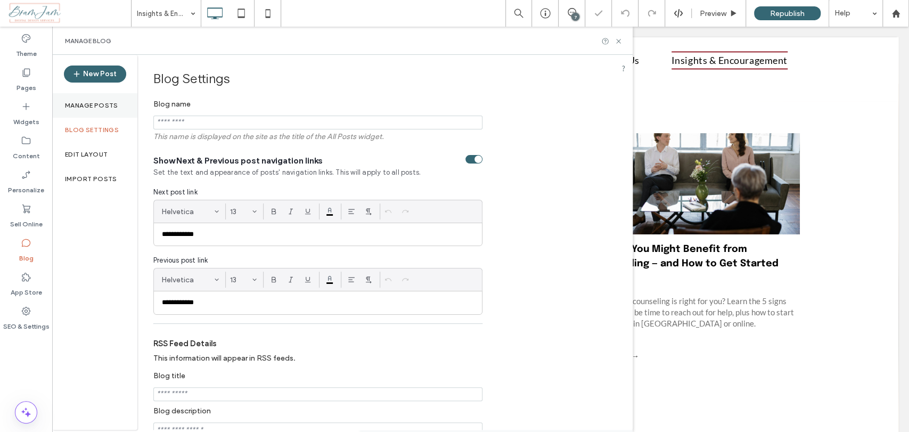
click at [98, 111] on div "Manage posts" at bounding box center [94, 105] width 85 height 25
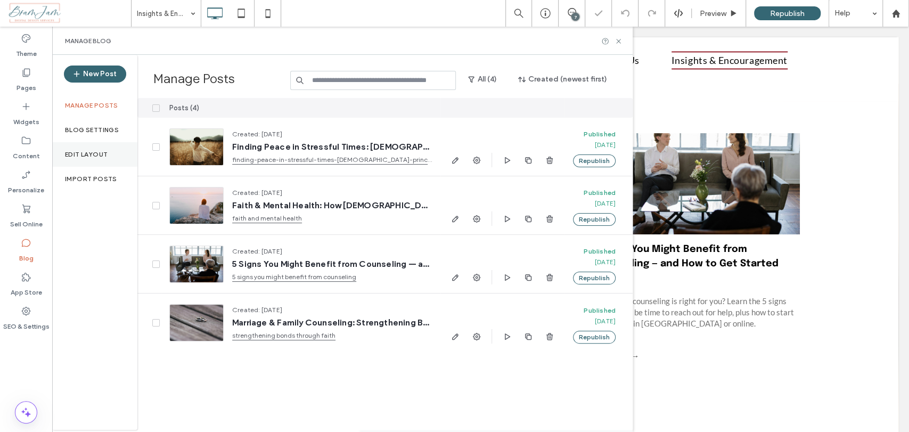
click at [98, 163] on div "Edit Layout" at bounding box center [94, 154] width 85 height 25
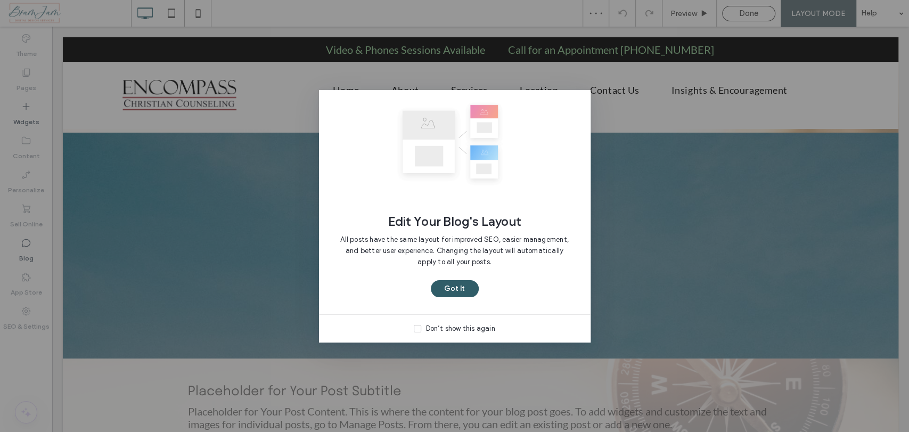
click at [456, 282] on button "Got It" at bounding box center [455, 288] width 48 height 17
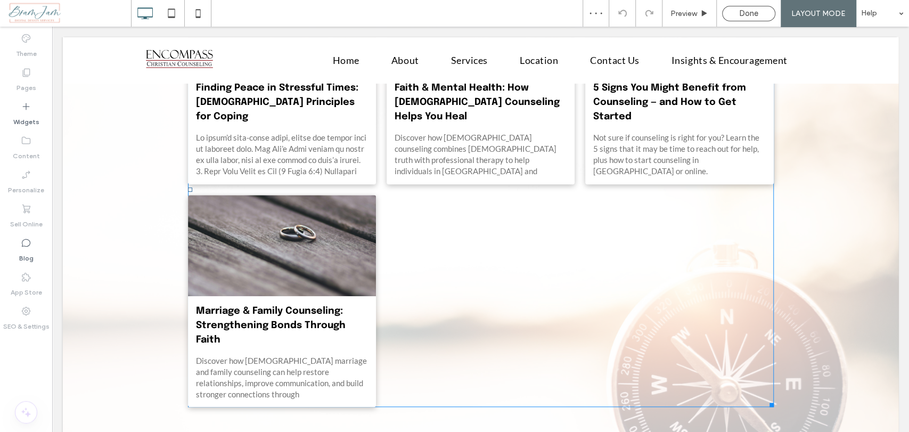
scroll to position [355, 0]
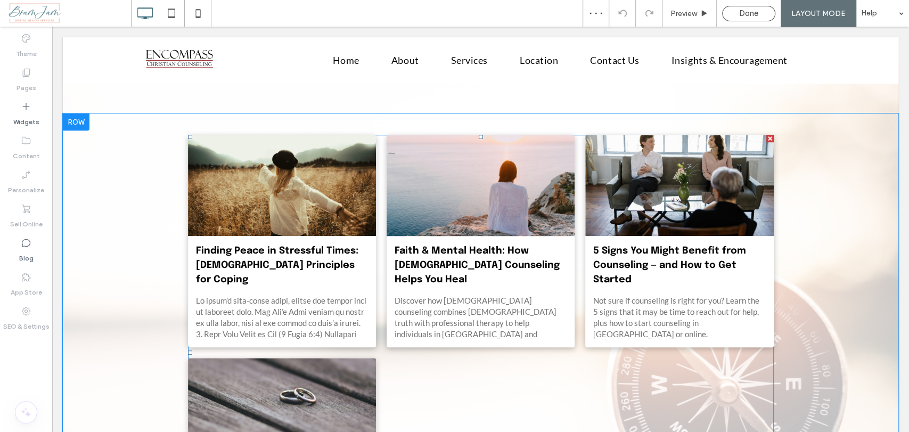
click at [461, 257] on link "Faith & Mental Health: How [DEMOGRAPHIC_DATA] Counseling Helps You Heal" at bounding box center [481, 265] width 172 height 43
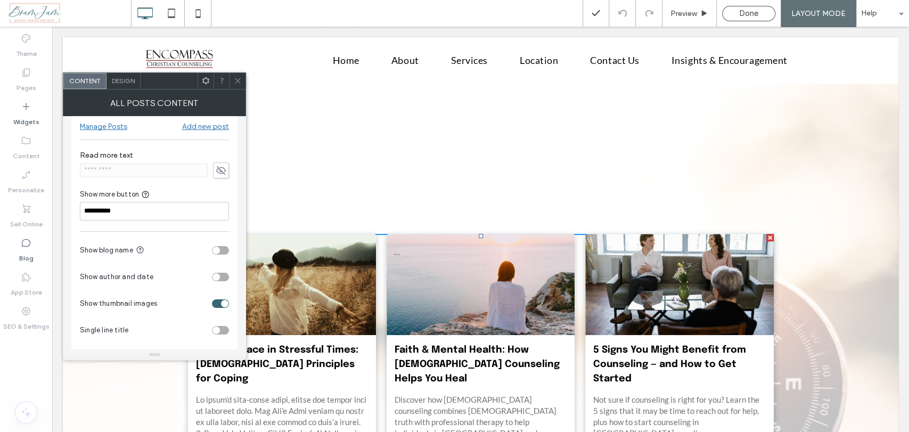
scroll to position [21, 0]
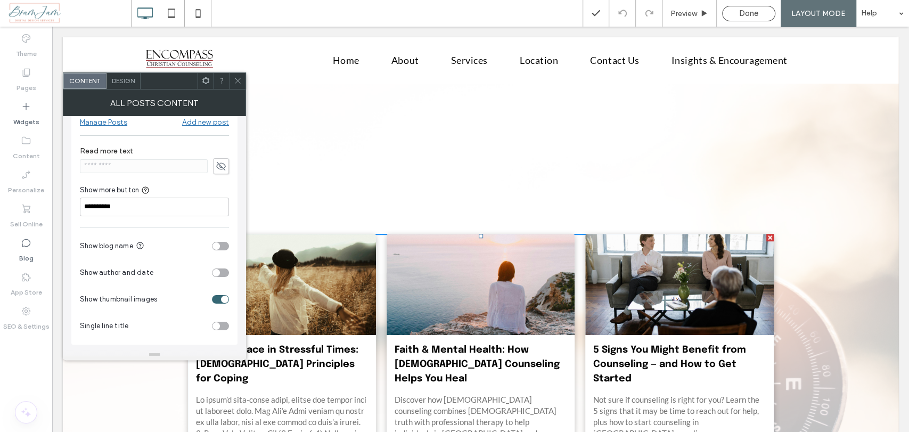
click at [220, 272] on div "toggle" at bounding box center [220, 273] width 17 height 9
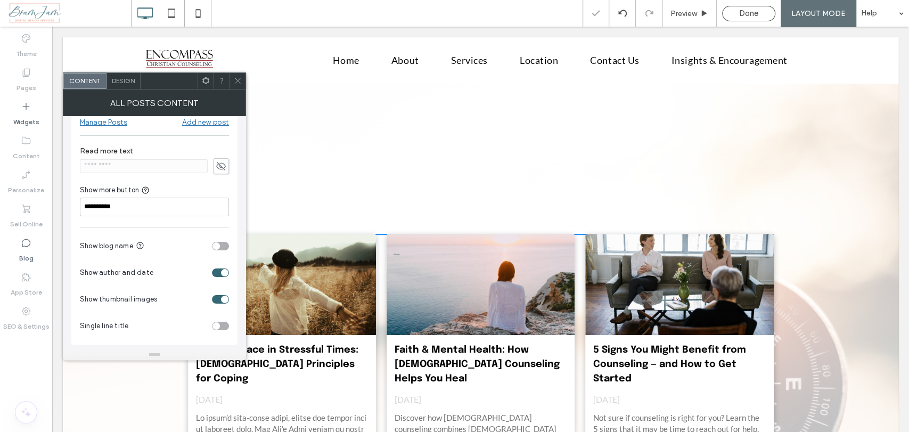
click at [224, 273] on div "toggle" at bounding box center [224, 272] width 7 height 7
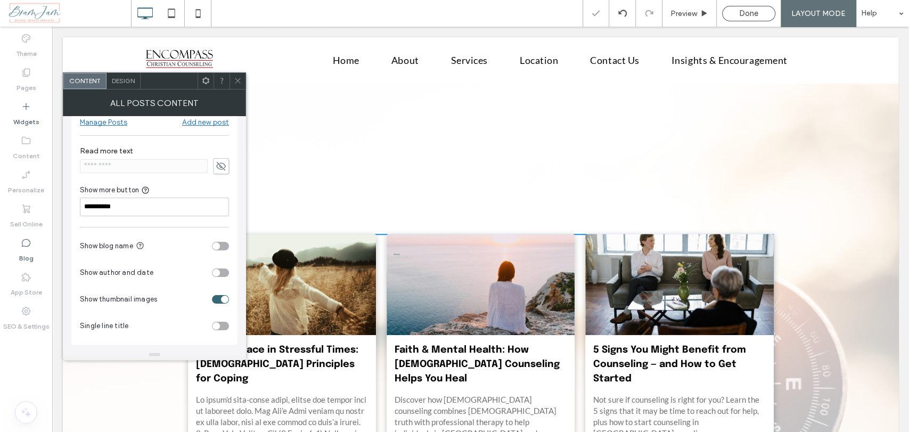
click at [225, 278] on section "Show author and date" at bounding box center [154, 272] width 149 height 27
click at [226, 270] on div "toggle" at bounding box center [220, 273] width 17 height 9
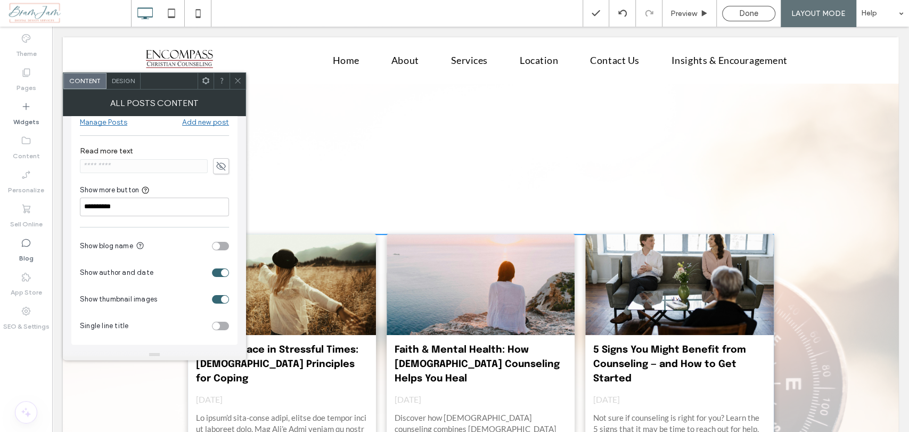
click at [226, 270] on div "toggle" at bounding box center [224, 272] width 7 height 7
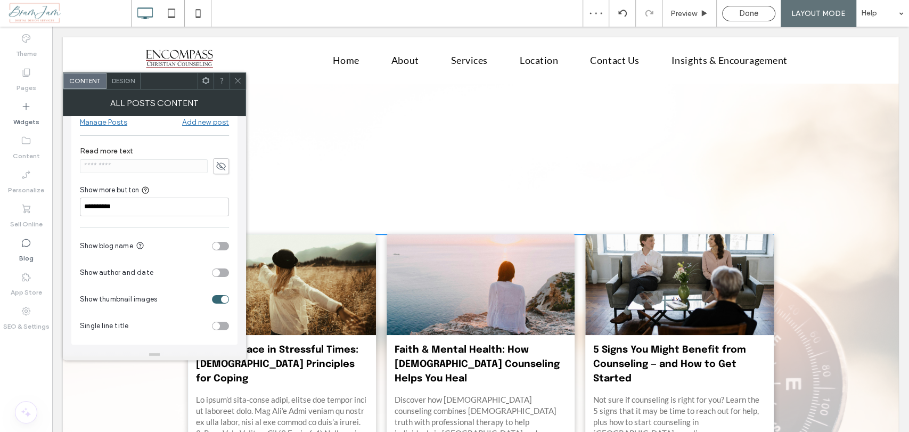
scroll to position [0, 0]
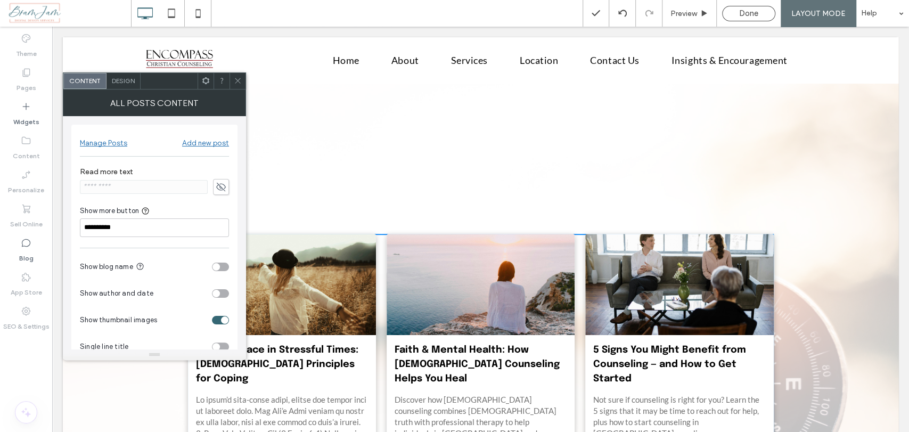
click at [238, 79] on icon at bounding box center [238, 81] width 8 height 8
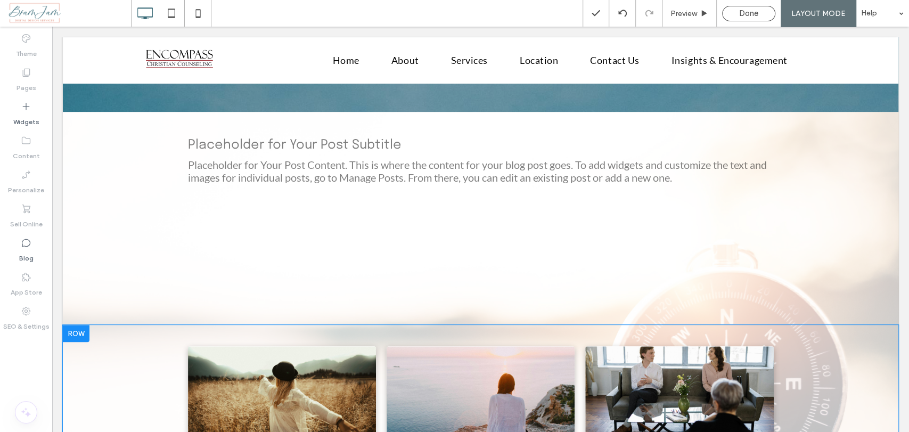
scroll to position [237, 0]
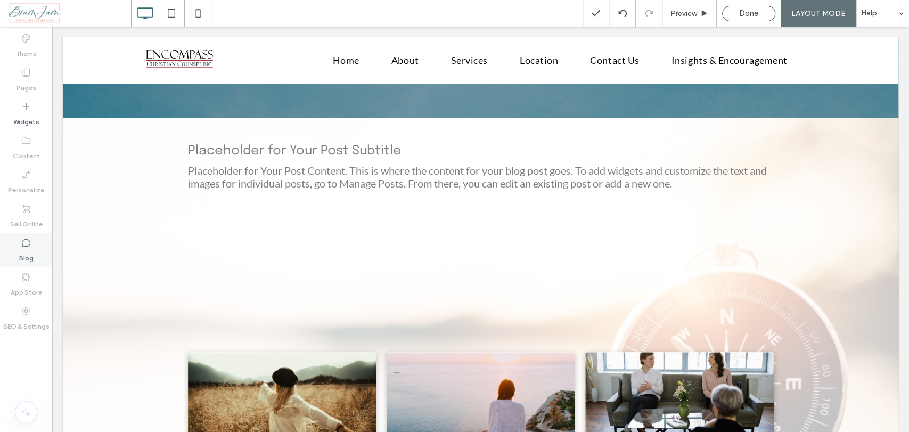
click at [18, 251] on div "Blog" at bounding box center [26, 250] width 52 height 34
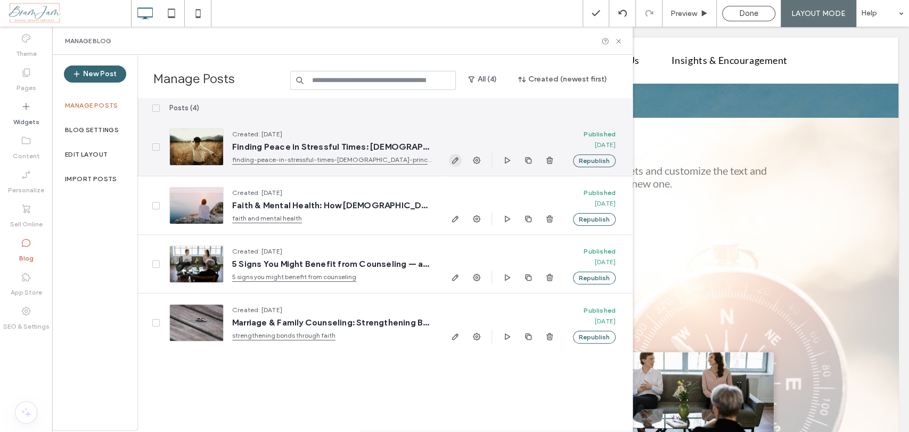
click at [459, 160] on icon "button" at bounding box center [455, 160] width 9 height 9
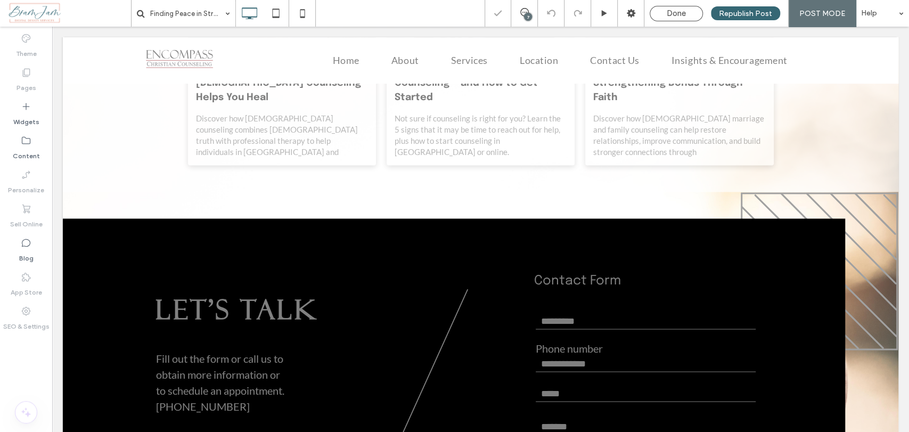
scroll to position [928, 0]
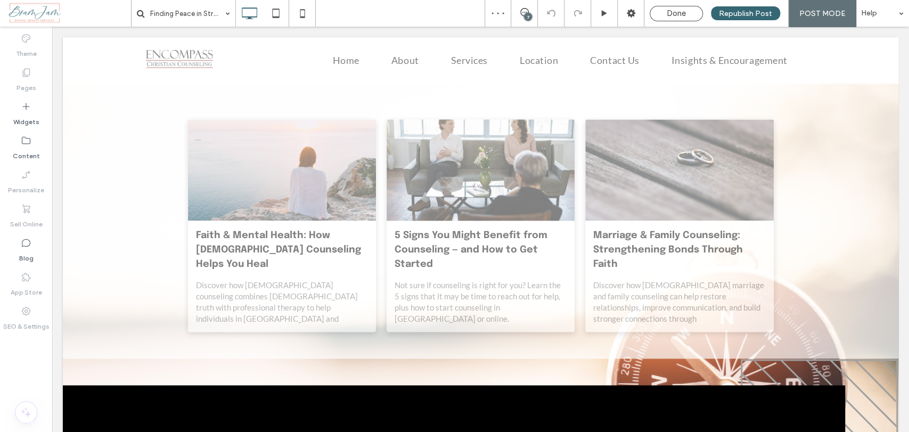
click at [441, 231] on link "5 Signs You Might Benefit from Counseling — and How to Get Started" at bounding box center [481, 250] width 172 height 43
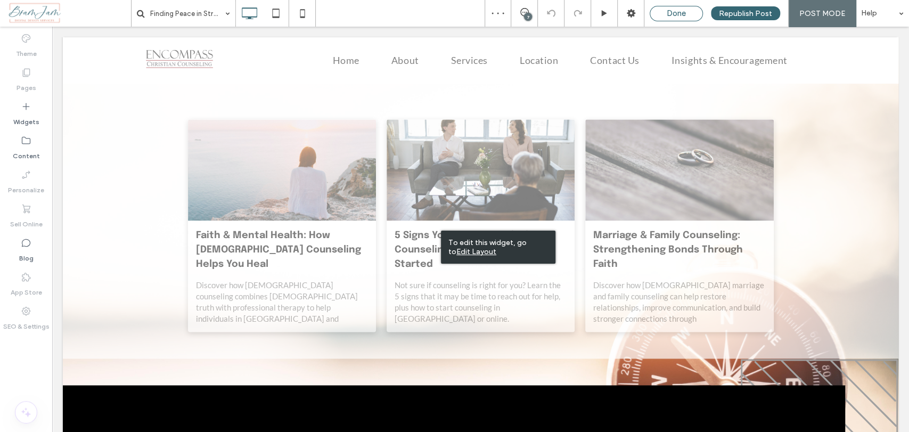
click at [689, 7] on div "Done" at bounding box center [676, 13] width 53 height 15
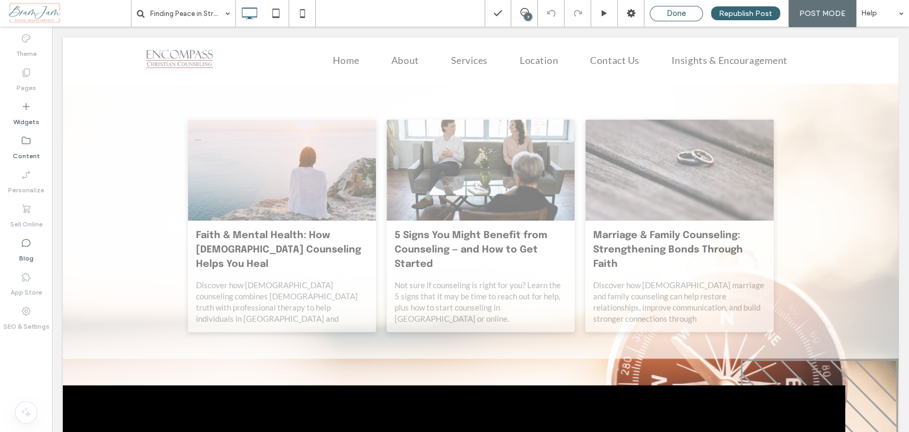
click at [694, 12] on div "Done" at bounding box center [677, 14] width 52 height 10
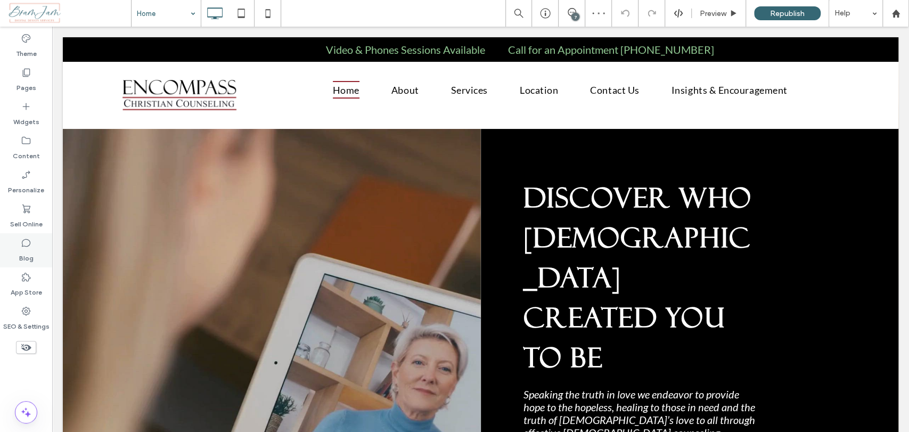
click at [30, 246] on icon at bounding box center [26, 243] width 11 height 11
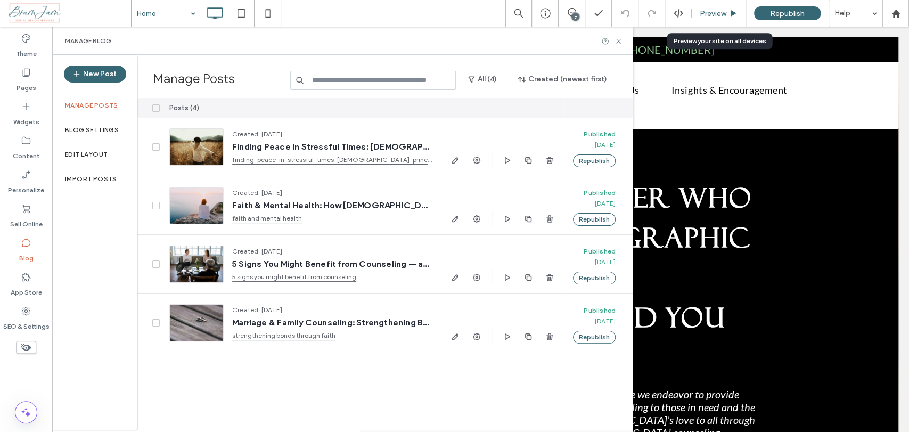
drag, startPoint x: 727, startPoint y: 12, endPoint x: 198, endPoint y: 219, distance: 568.7
click at [727, 12] on div "Preview" at bounding box center [719, 13] width 54 height 9
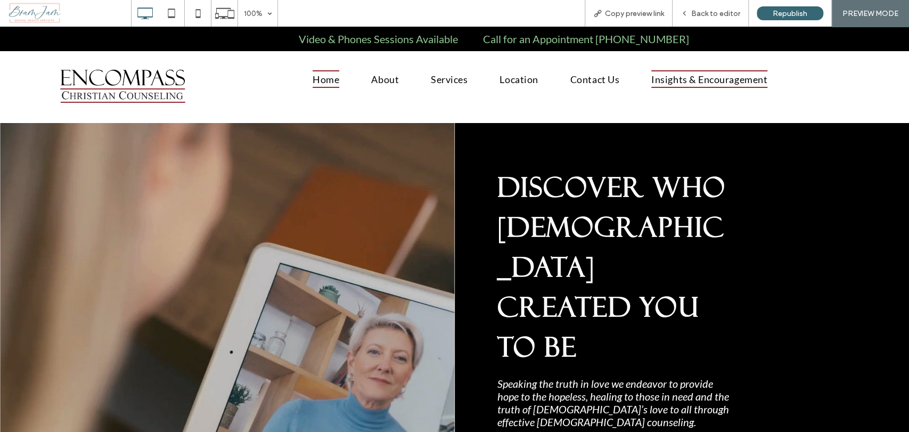
click at [724, 77] on span "Insights & Encouragement" at bounding box center [710, 79] width 116 height 18
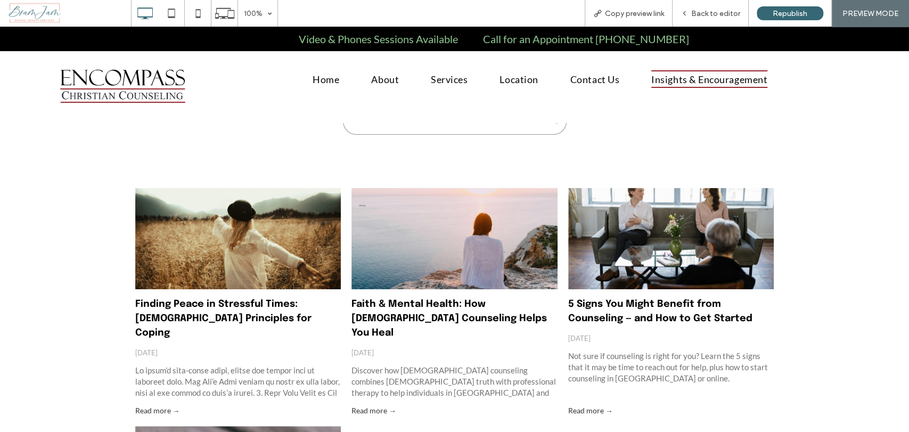
scroll to position [118, 0]
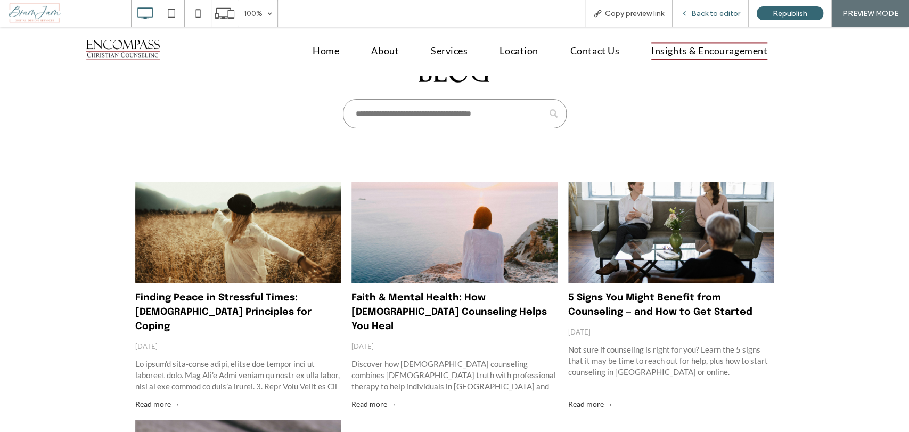
click at [701, 2] on div "Back to editor" at bounding box center [711, 13] width 76 height 27
click at [712, 10] on span "Back to editor" at bounding box center [716, 13] width 49 height 9
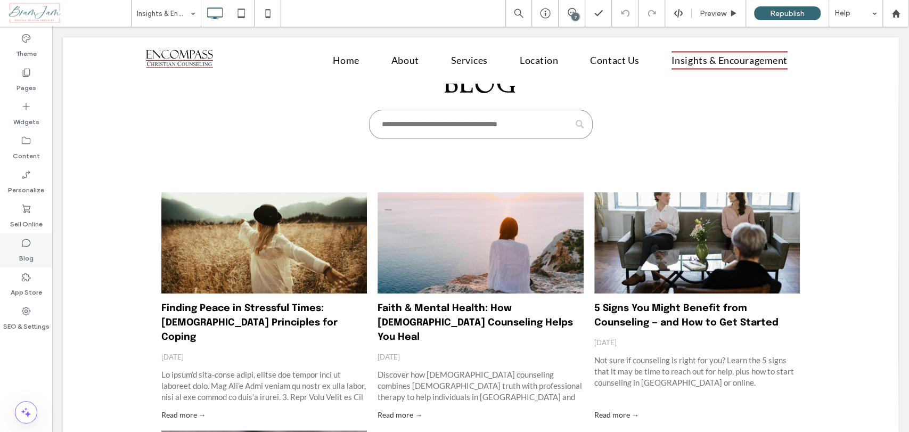
click at [30, 256] on label "Blog" at bounding box center [26, 255] width 14 height 15
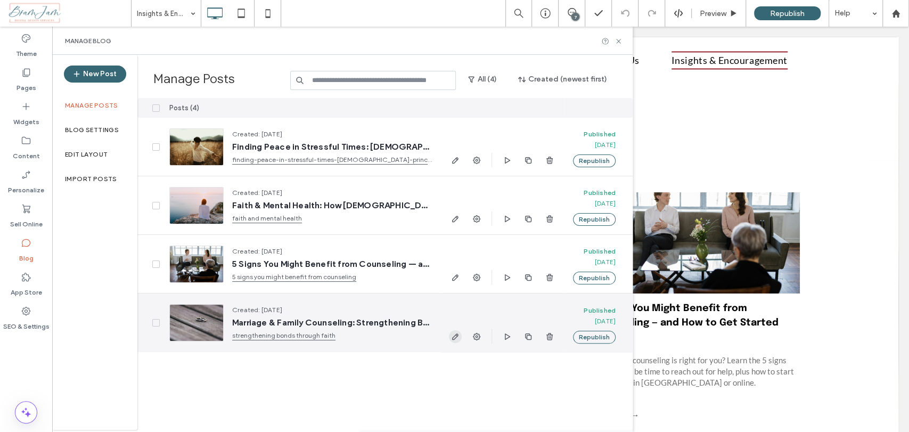
click at [456, 336] on icon "button" at bounding box center [455, 336] width 9 height 9
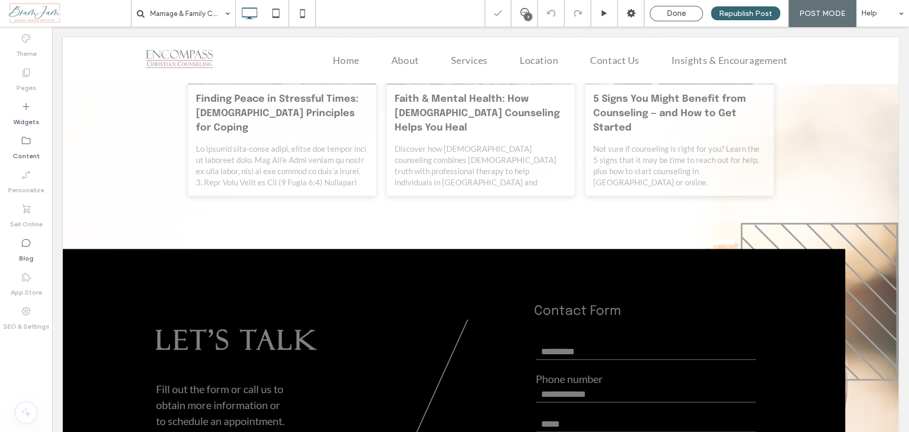
scroll to position [928, 0]
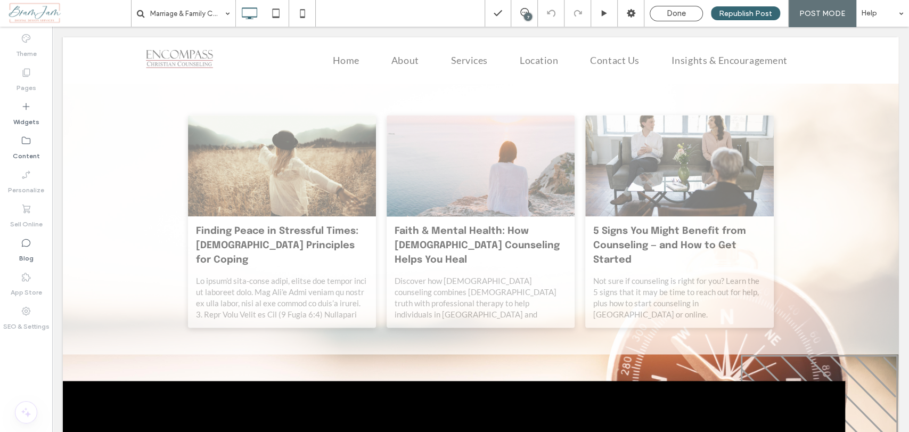
click at [473, 186] on div at bounding box center [481, 165] width 200 height 107
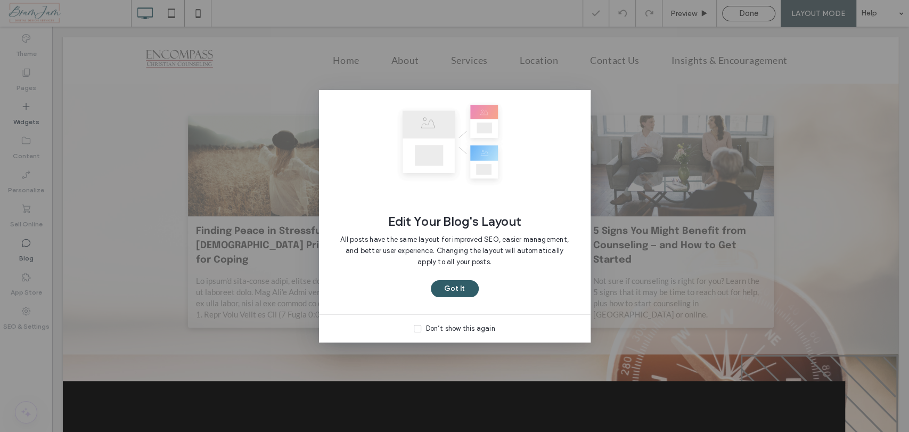
click at [446, 287] on button "Got It" at bounding box center [455, 288] width 48 height 17
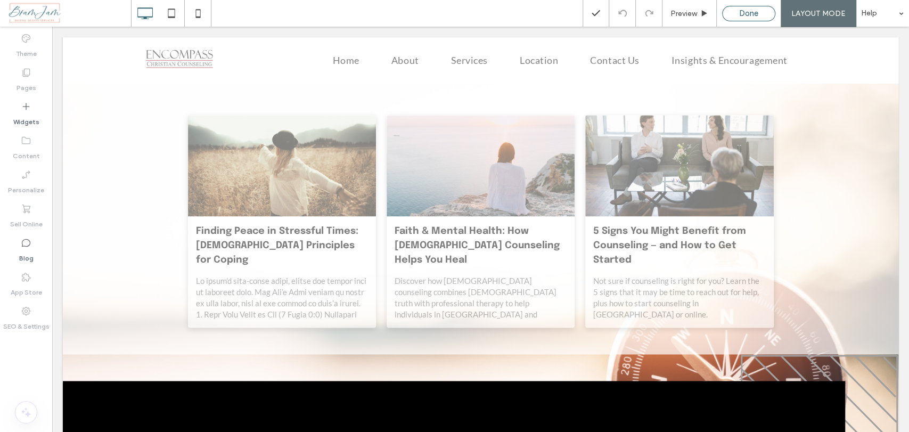
click at [751, 20] on div "Done" at bounding box center [748, 13] width 53 height 15
click at [768, 13] on div "Done" at bounding box center [749, 14] width 52 height 10
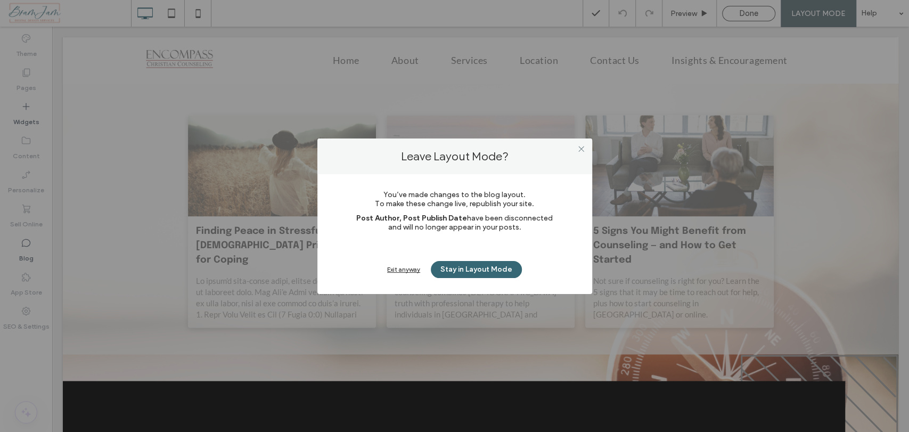
click at [410, 268] on div "Exit anyway" at bounding box center [403, 269] width 33 height 8
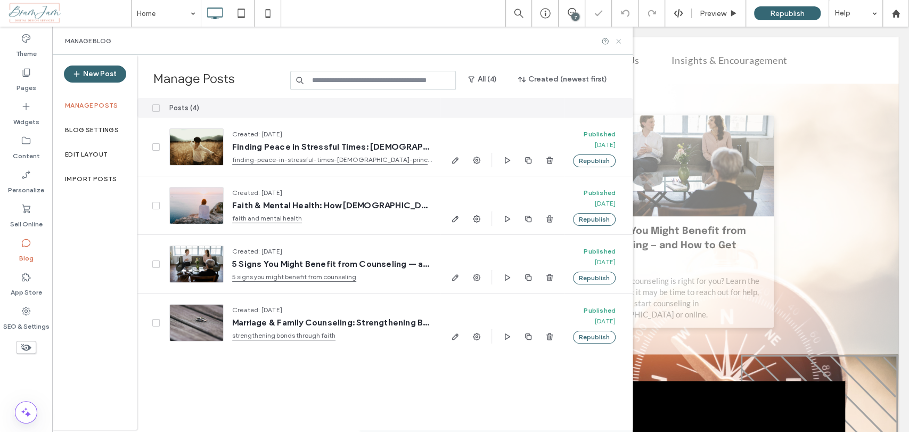
click at [619, 38] on icon at bounding box center [619, 41] width 8 height 8
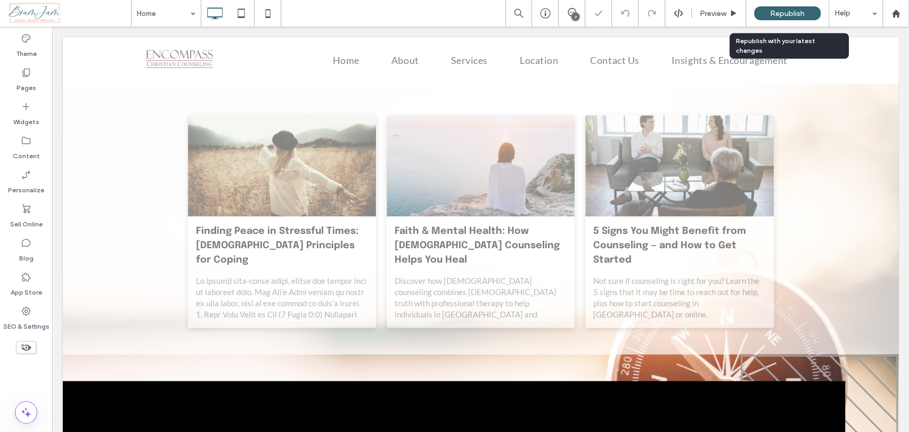
click at [767, 19] on div "Republish" at bounding box center [787, 13] width 67 height 14
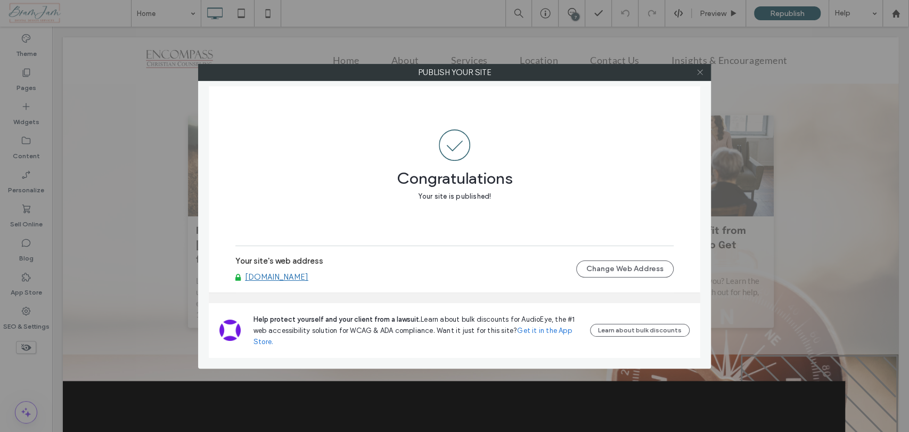
click at [696, 68] on icon at bounding box center [700, 72] width 8 height 8
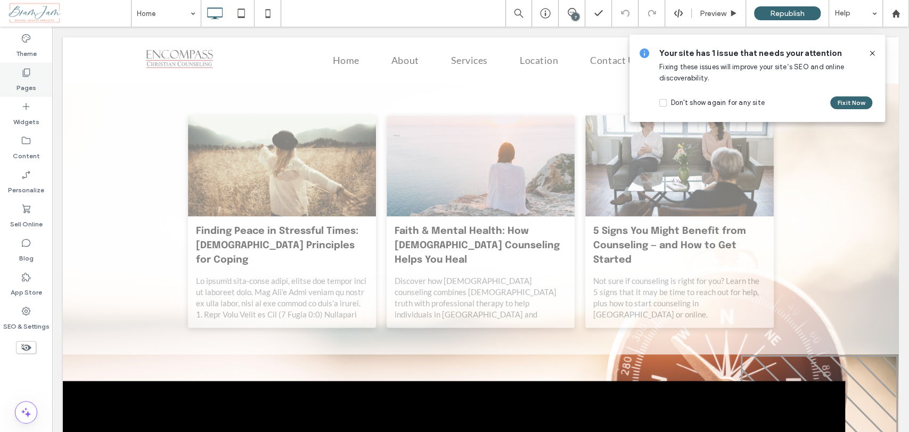
click at [29, 80] on label "Pages" at bounding box center [27, 85] width 20 height 15
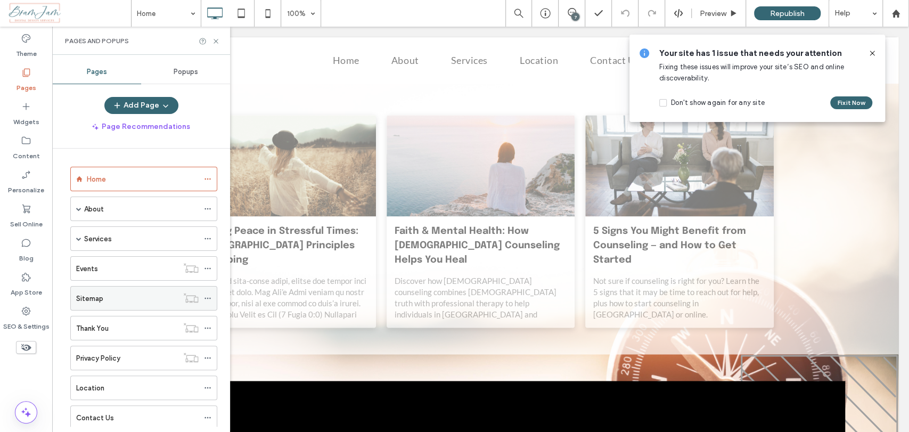
click at [114, 308] on div "Sitemap" at bounding box center [127, 298] width 102 height 23
click at [216, 43] on icon at bounding box center [216, 41] width 8 height 8
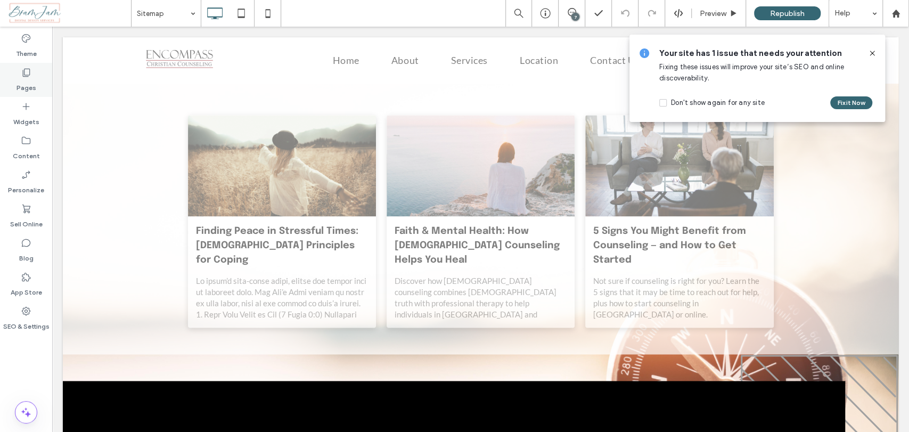
click at [32, 84] on label "Pages" at bounding box center [27, 85] width 20 height 15
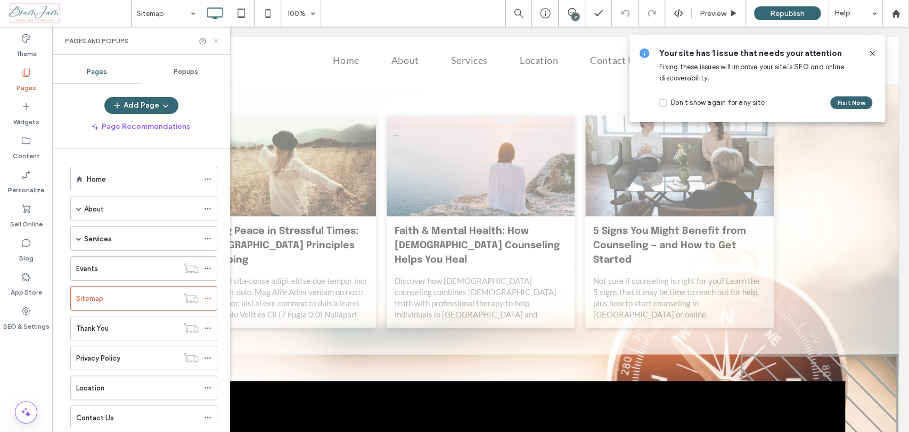
click at [213, 41] on icon at bounding box center [216, 41] width 8 height 8
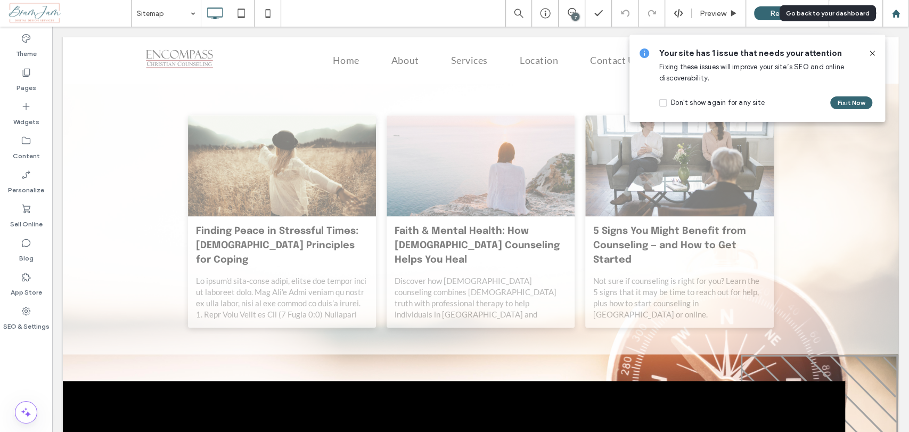
click at [900, 13] on icon at bounding box center [896, 13] width 9 height 9
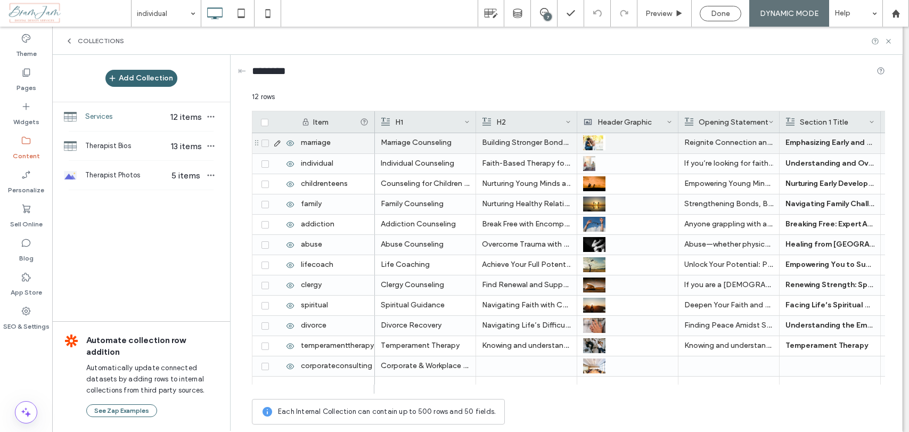
click at [524, 142] on p "Building Stronger Bonds Together" at bounding box center [526, 142] width 89 height 19
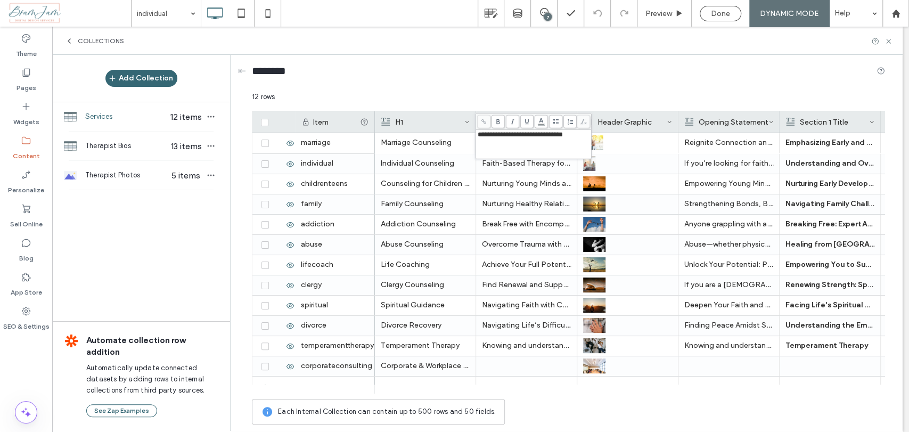
click at [525, 142] on div "**********" at bounding box center [534, 144] width 112 height 27
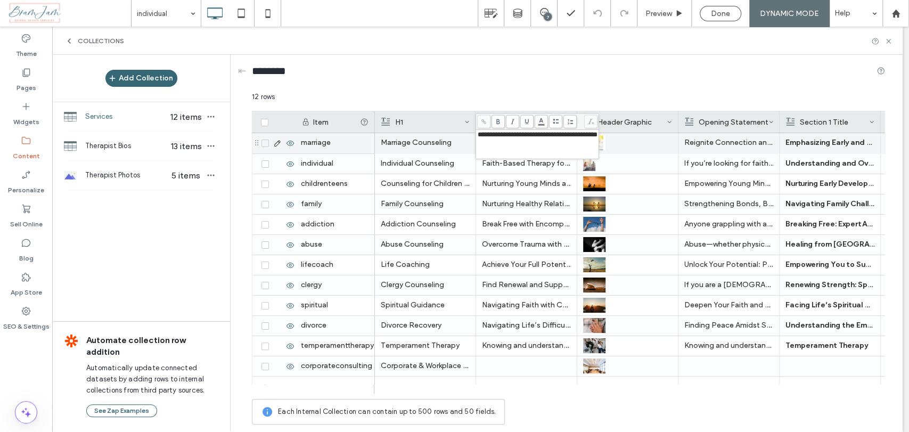
click at [691, 144] on p "Reignite Connection and Harmony: Comprehensive Marriage Counseling at Encompass" at bounding box center [729, 142] width 89 height 19
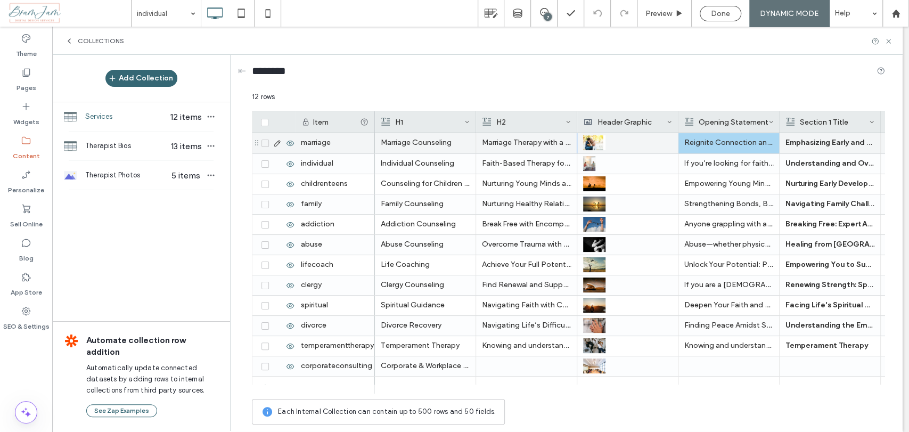
click at [725, 140] on p "Reignite Connection and Harmony: Comprehensive Marriage Counseling at Encompass" at bounding box center [729, 142] width 89 height 19
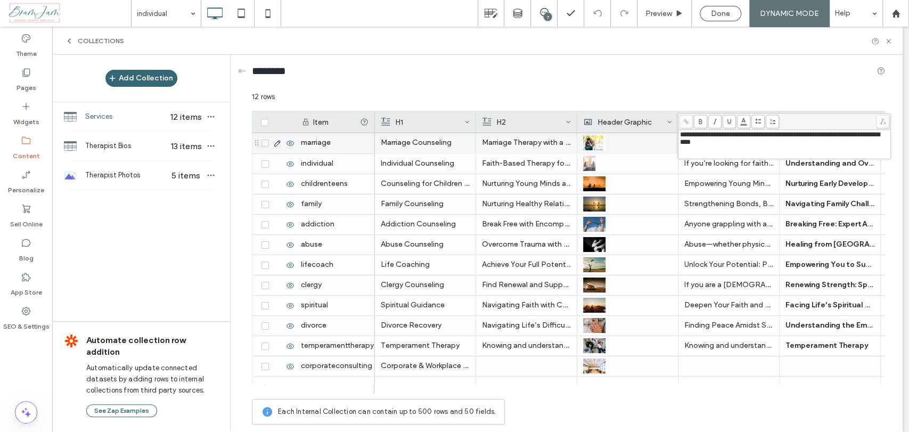
click at [726, 140] on span "**********" at bounding box center [780, 138] width 200 height 14
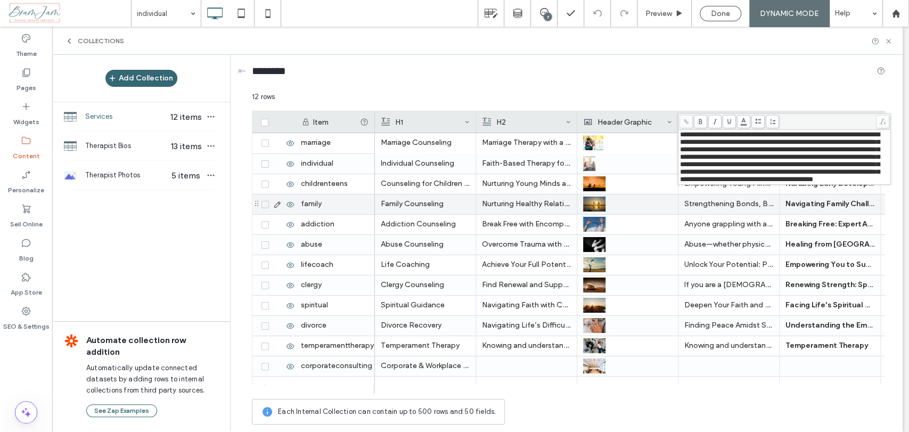
click at [754, 207] on p "Strengthening Bonds, Building Futures: Expert [MEDICAL_DATA] at Encompass" at bounding box center [729, 203] width 89 height 19
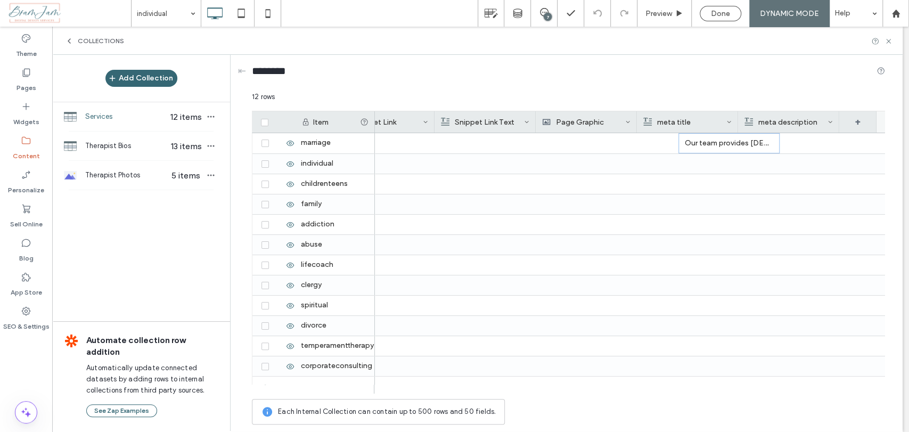
scroll to position [0, 1965]
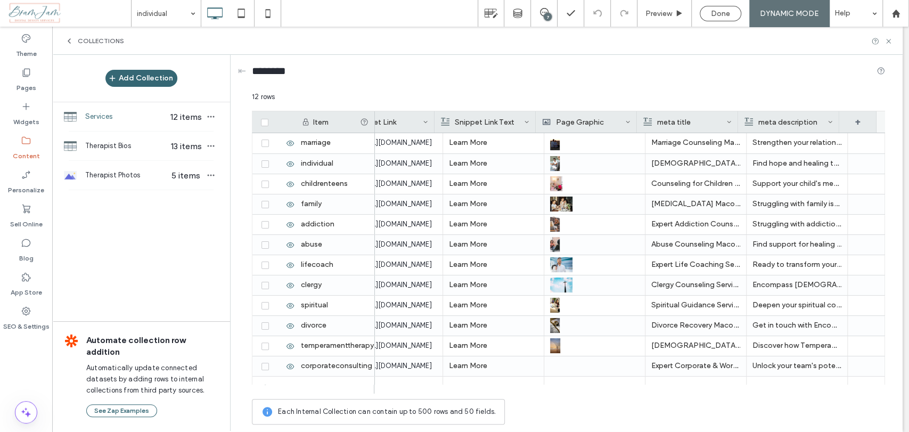
drag, startPoint x: 478, startPoint y: 389, endPoint x: 856, endPoint y: 355, distance: 379.2
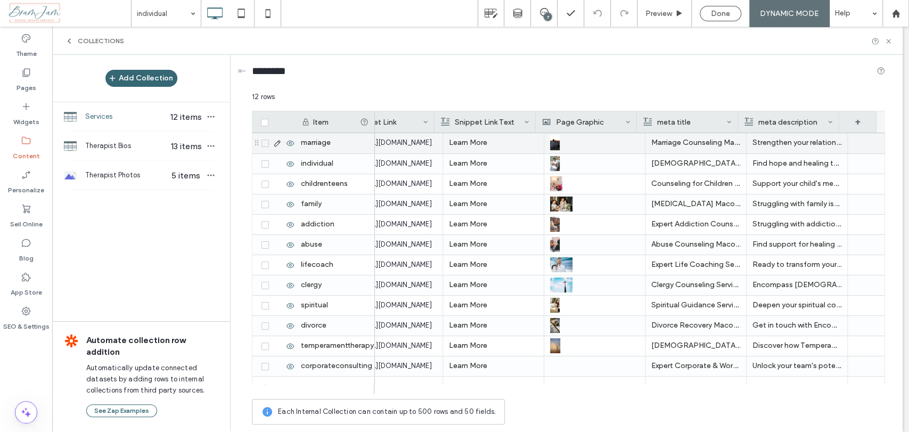
click at [696, 142] on p "Marriage Counseling Macon [GEOGRAPHIC_DATA]" at bounding box center [696, 142] width 89 height 19
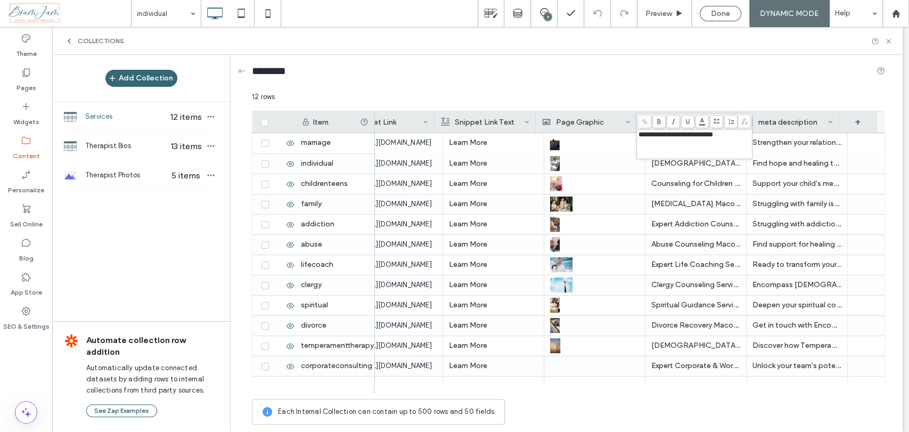
click at [696, 142] on div "**********" at bounding box center [695, 144] width 112 height 27
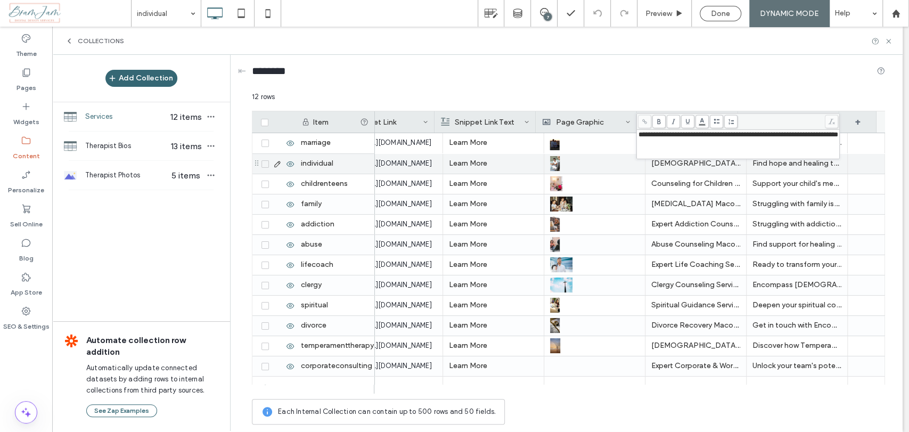
click at [821, 165] on p "Find hope and healing through [DEMOGRAPHIC_DATA] counseling in [GEOGRAPHIC_DATA…" at bounding box center [797, 163] width 89 height 19
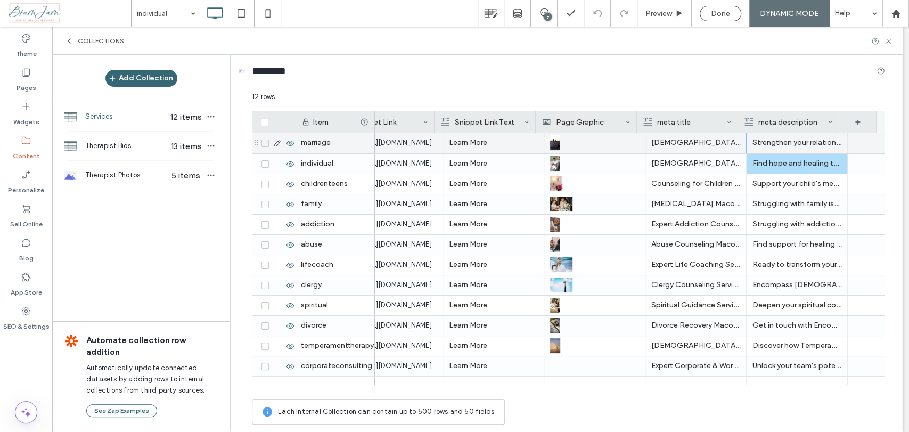
click at [811, 136] on p "Strengthen your relationship with Encompass marriage counseling services. Find …" at bounding box center [797, 142] width 89 height 19
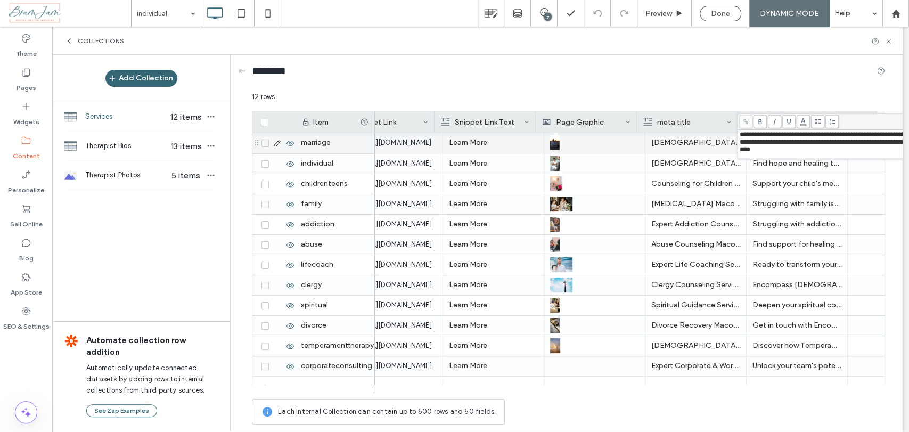
click at [803, 149] on span "**********" at bounding box center [840, 142] width 200 height 22
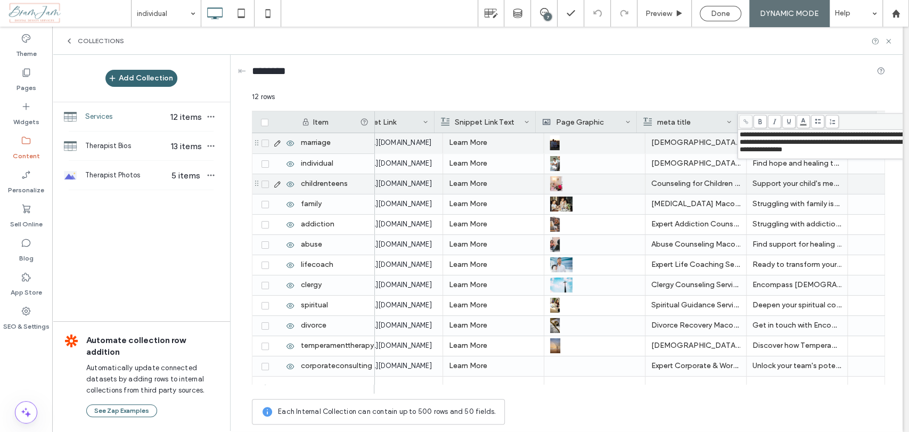
click at [804, 180] on p "Support your child's mental health with Encompass Christian Counseling. Our exp…" at bounding box center [797, 183] width 89 height 19
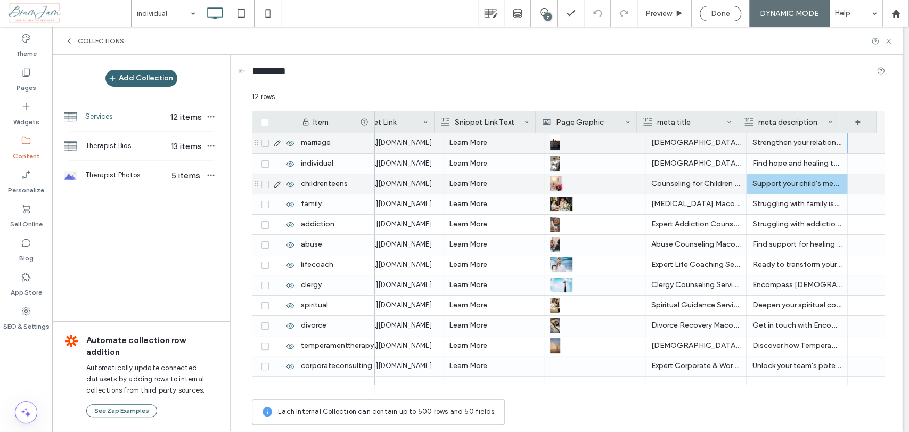
click at [339, 189] on div "childrenteens" at bounding box center [335, 184] width 80 height 20
drag, startPoint x: 672, startPoint y: 184, endPoint x: 13, endPoint y: 190, distance: 659.6
click at [672, 185] on p "Counseling for Children & Teens Macon GA" at bounding box center [696, 183] width 89 height 19
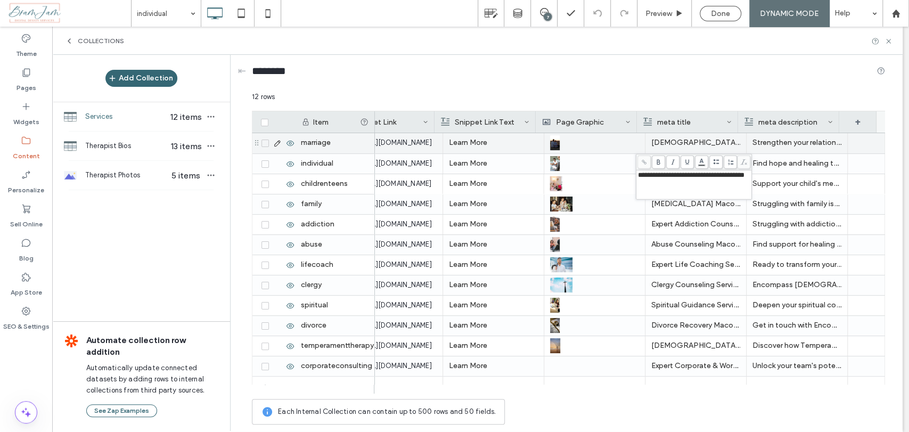
click at [745, 174] on span "**********" at bounding box center [691, 175] width 107 height 7
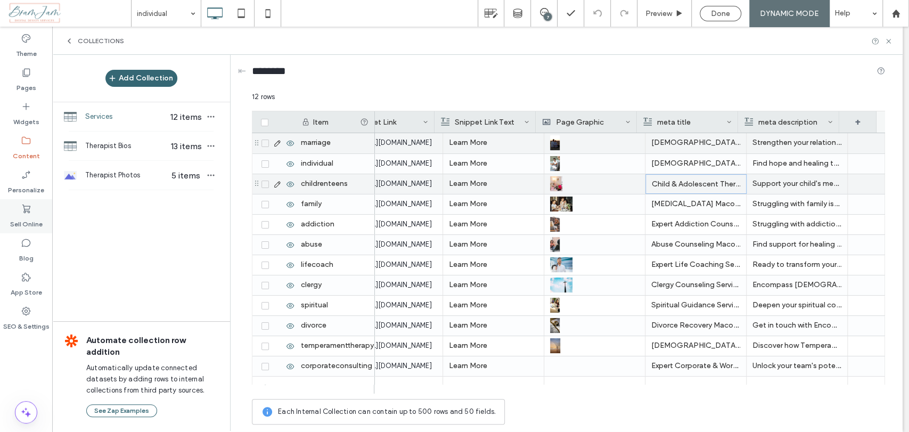
click at [777, 187] on p "Support your child's mental health with Encompass Christian Counseling. Our exp…" at bounding box center [797, 183] width 89 height 19
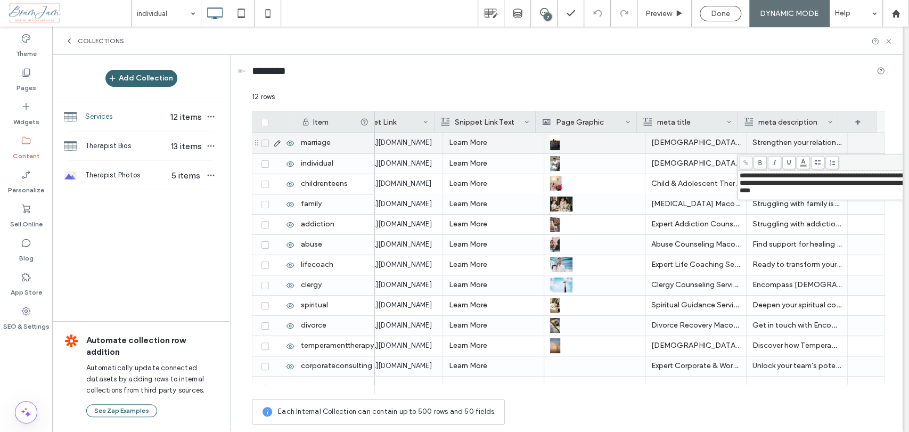
click at [799, 163] on body ".wqwq-1{fill:#231f20;} .cls-1q, .cls-2q { fill-rule: evenodd; } .cls-2q { fill:…" at bounding box center [454, 216] width 909 height 432
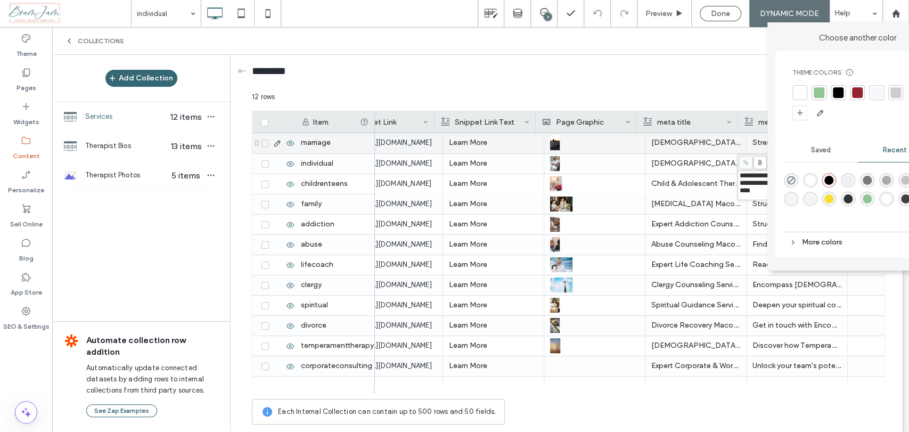
click at [761, 60] on div "********" at bounding box center [569, 73] width 634 height 37
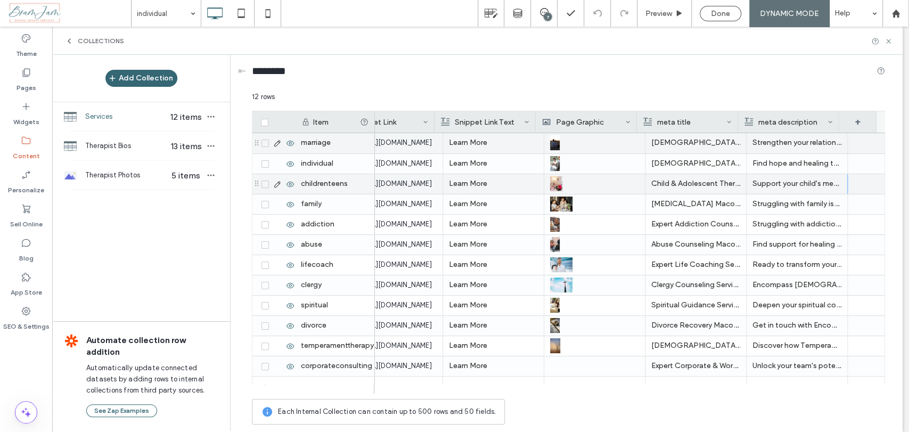
click at [762, 180] on p "Support your child's mental health with Encompass Christian Counseling. Our exp…" at bounding box center [797, 183] width 89 height 19
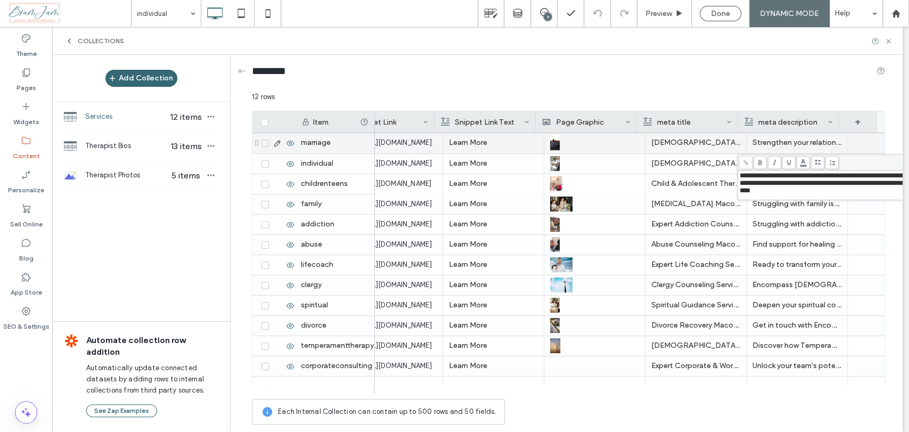
click at [764, 183] on span "**********" at bounding box center [840, 183] width 200 height 22
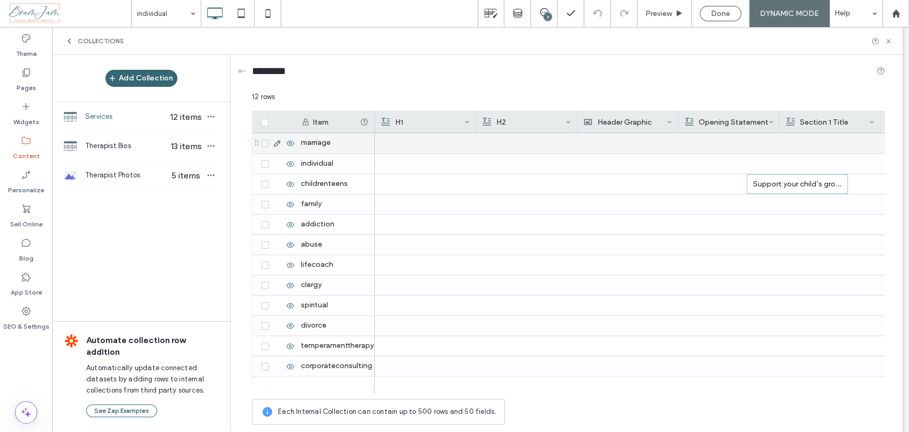
scroll to position [0, 0]
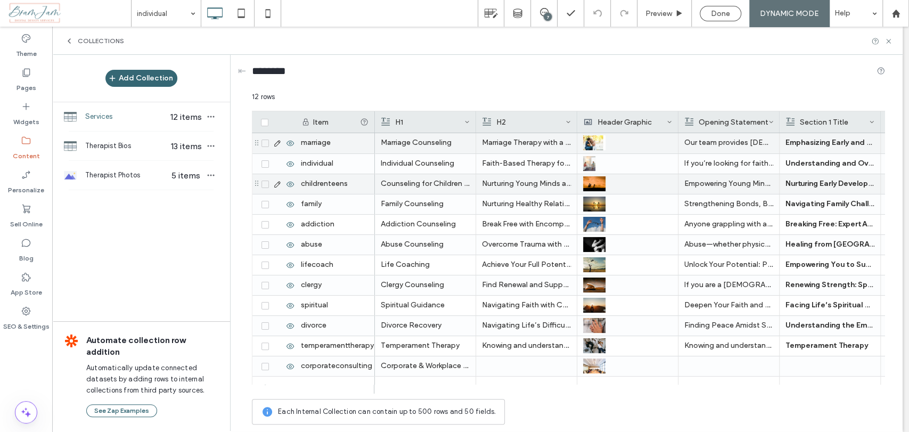
click at [502, 180] on p "Nurturing Young Minds at Encompass" at bounding box center [526, 183] width 89 height 19
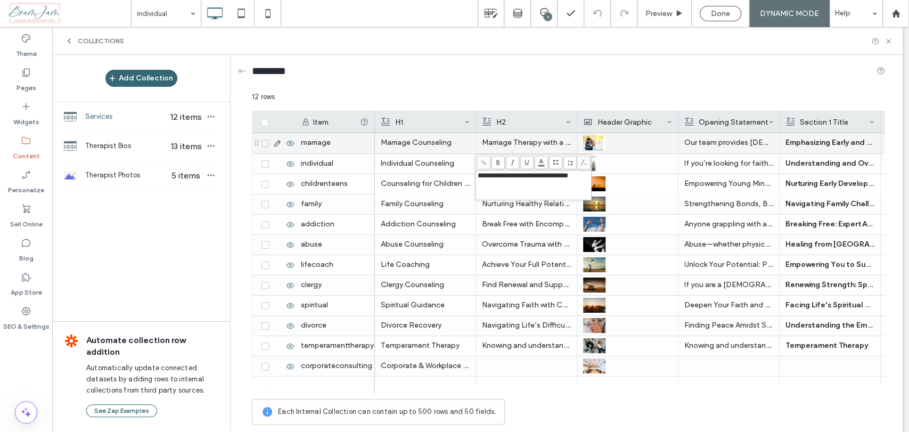
click at [505, 184] on div "**********" at bounding box center [534, 185] width 112 height 27
click at [524, 201] on p "Nurturing Healthy Relationships at Every Stage" at bounding box center [526, 203] width 89 height 19
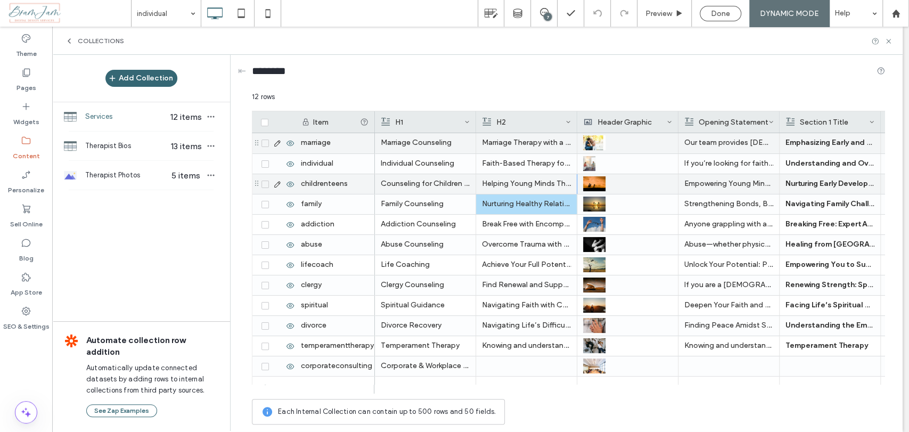
click at [525, 184] on p "Helping Young Minds Thrive with Faith-Based Support" at bounding box center [526, 183] width 89 height 19
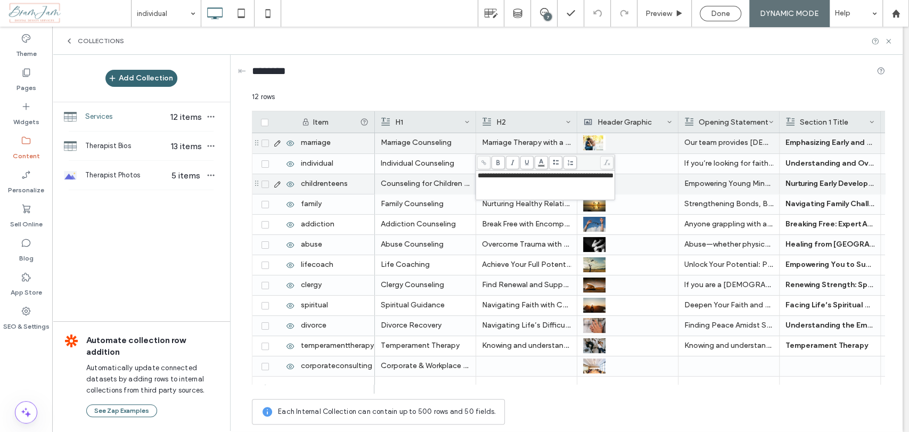
click at [722, 183] on p "Empowering Young Minds: Tailored Counseling for Children and Teens at Encompass" at bounding box center [729, 183] width 89 height 19
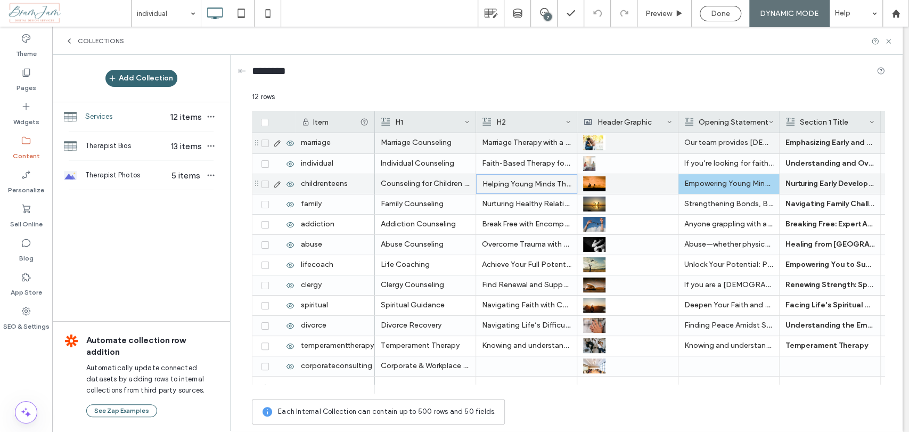
click at [722, 183] on p "Empowering Young Minds: Tailored Counseling for Children and Teens at Encompass" at bounding box center [729, 183] width 89 height 19
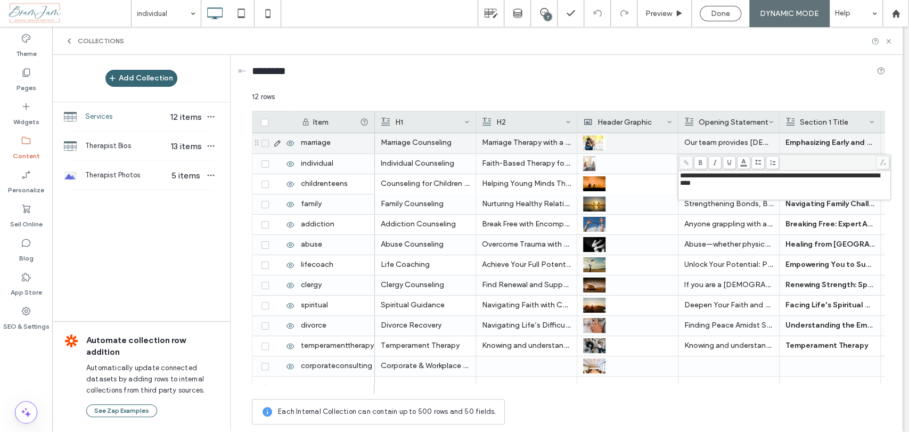
click at [722, 183] on span "**********" at bounding box center [780, 179] width 200 height 14
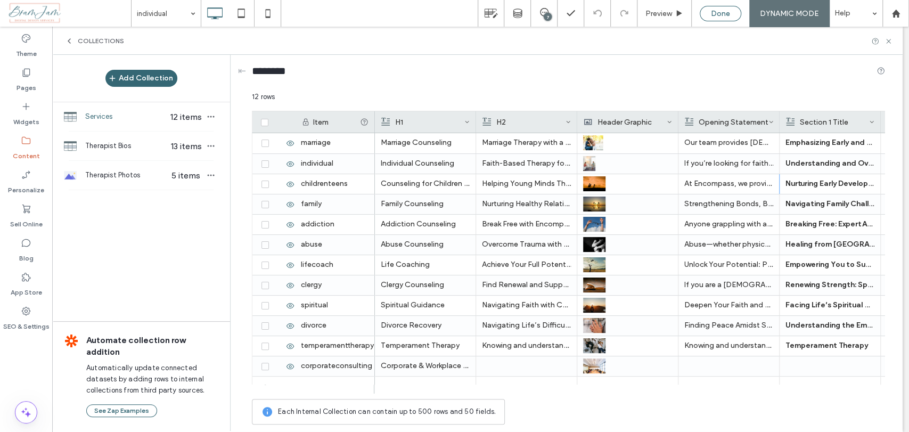
click at [729, 14] on span "Done" at bounding box center [720, 13] width 19 height 9
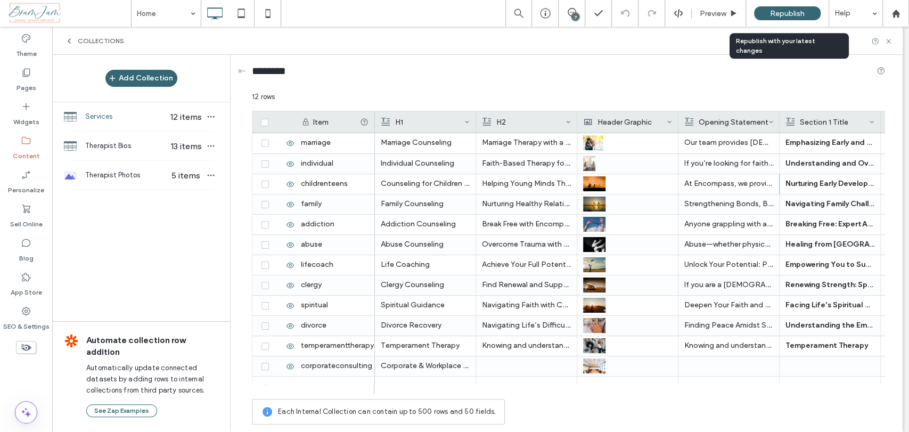
click at [793, 19] on div "Republish" at bounding box center [787, 13] width 67 height 14
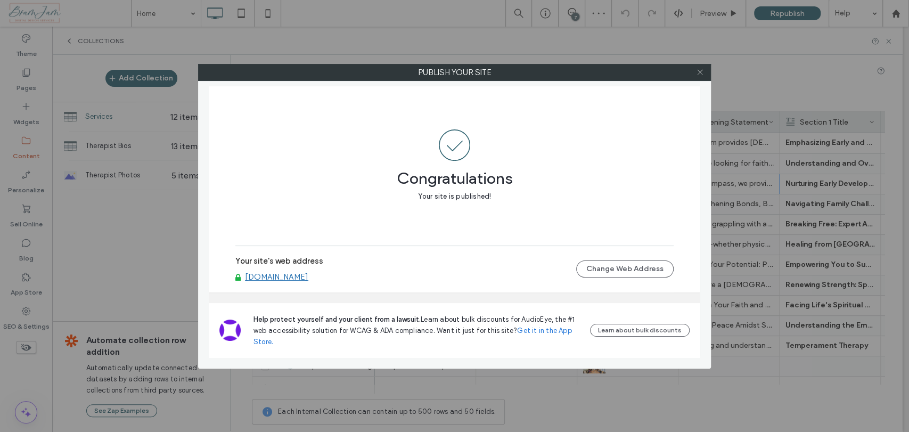
click at [700, 72] on use at bounding box center [699, 72] width 5 height 5
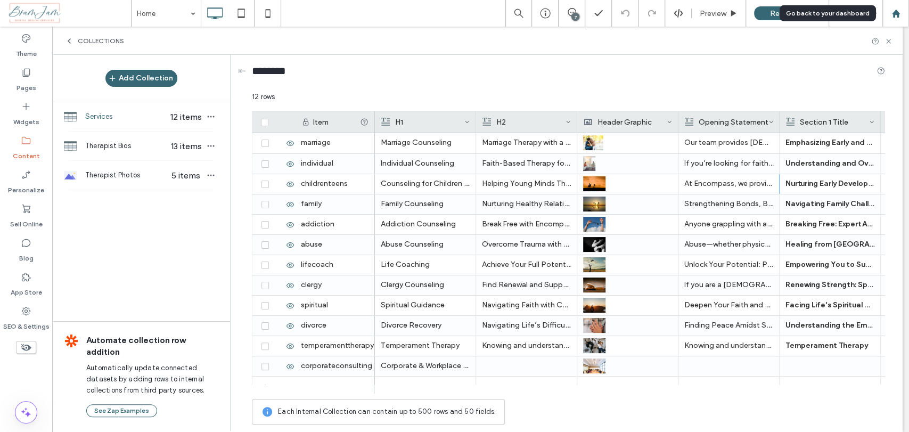
click at [897, 11] on use at bounding box center [896, 13] width 8 height 8
